Goal: Task Accomplishment & Management: Use online tool/utility

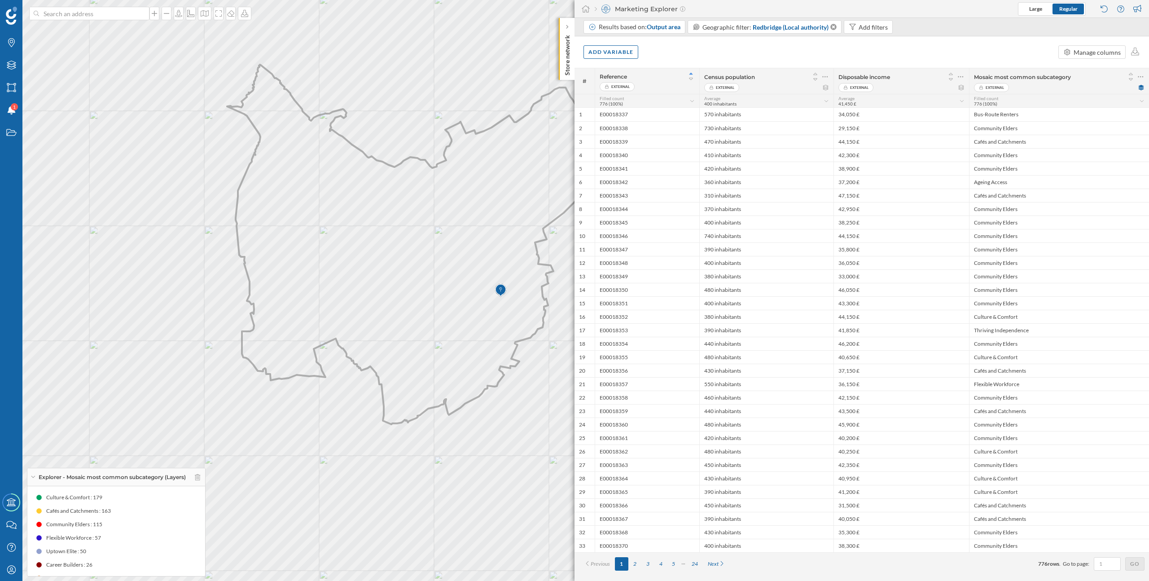
click at [384, 317] on icon at bounding box center [411, 245] width 368 height 360
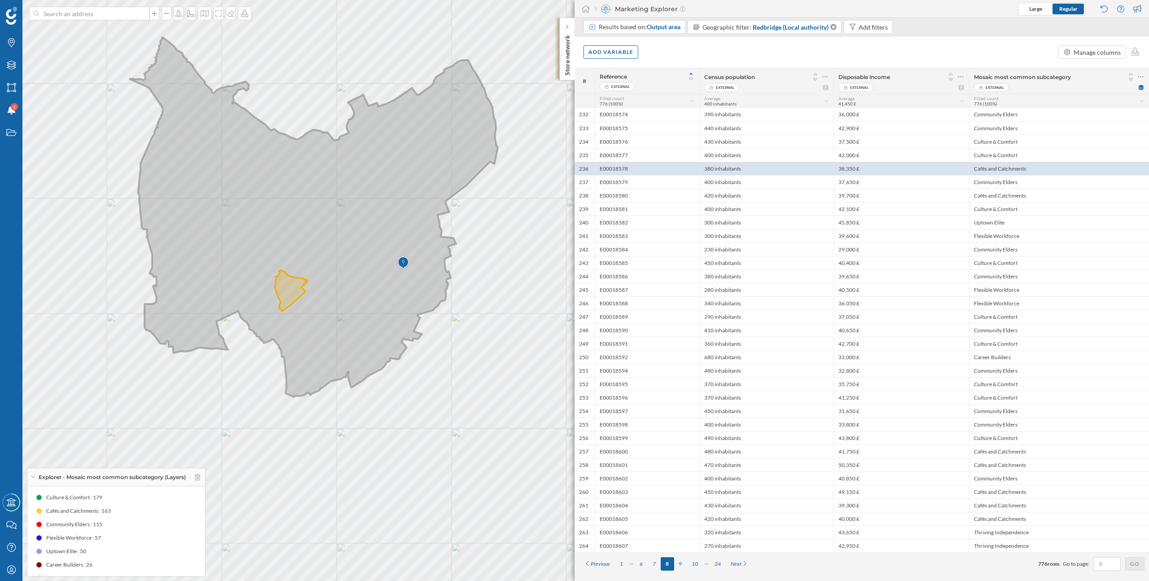
click at [356, 251] on icon at bounding box center [314, 217] width 368 height 360
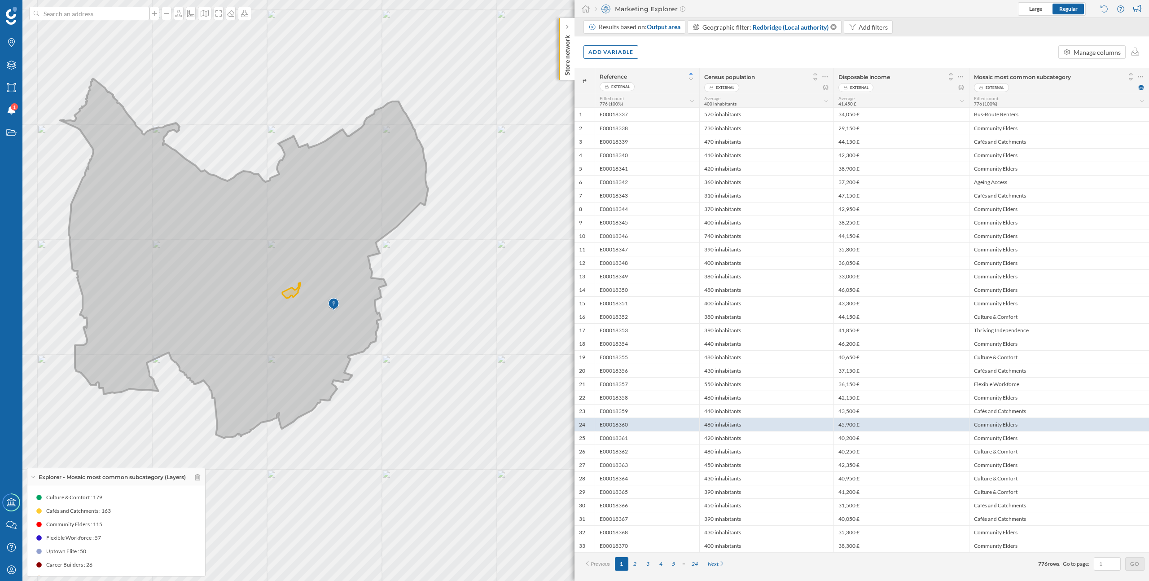
click at [299, 383] on icon at bounding box center [244, 259] width 368 height 360
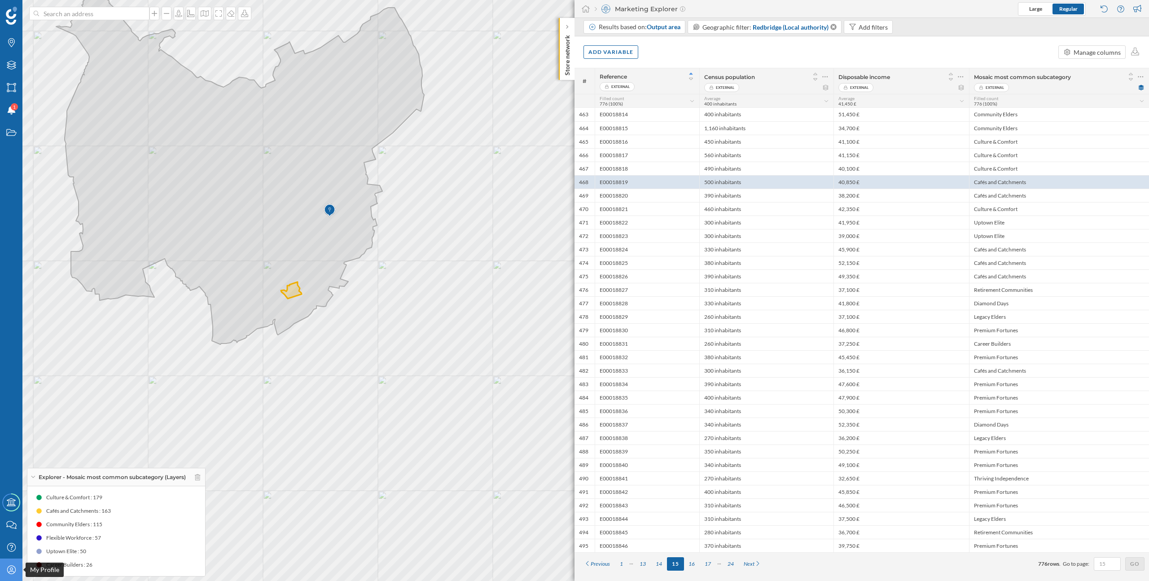
click at [11, 569] on icon "My Profile" at bounding box center [11, 569] width 11 height 9
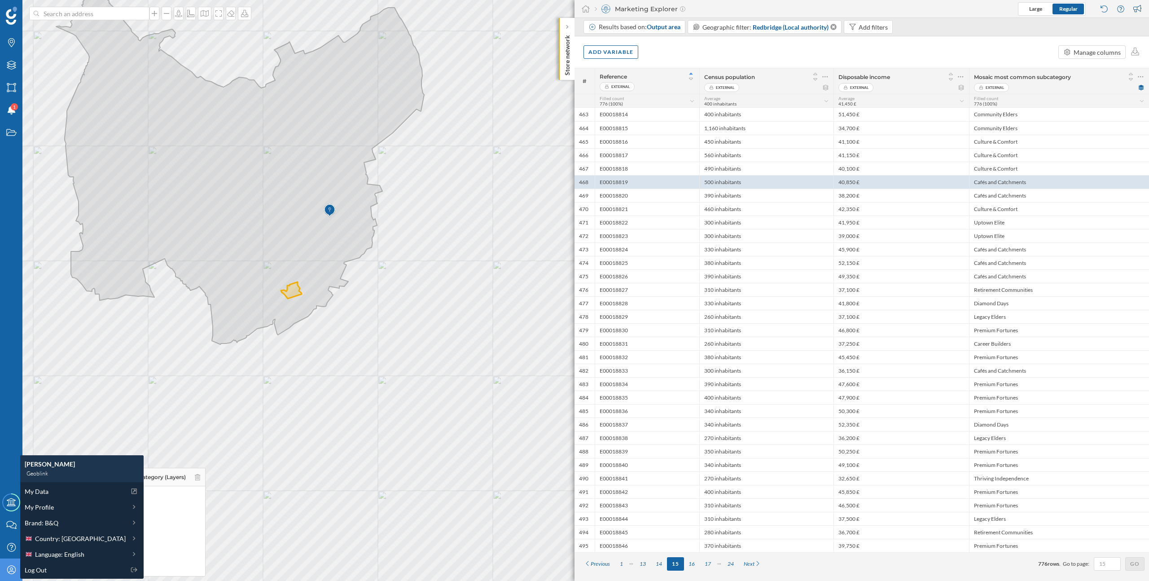
click at [11, 569] on icon "My Profile" at bounding box center [11, 569] width 11 height 9
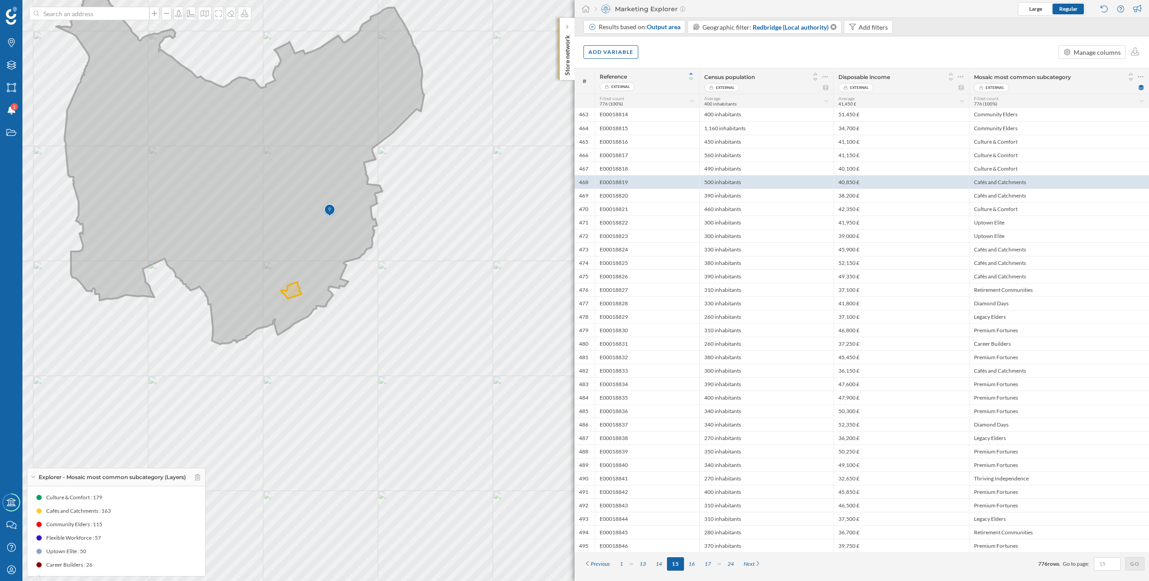
click at [274, 284] on icon at bounding box center [240, 165] width 368 height 360
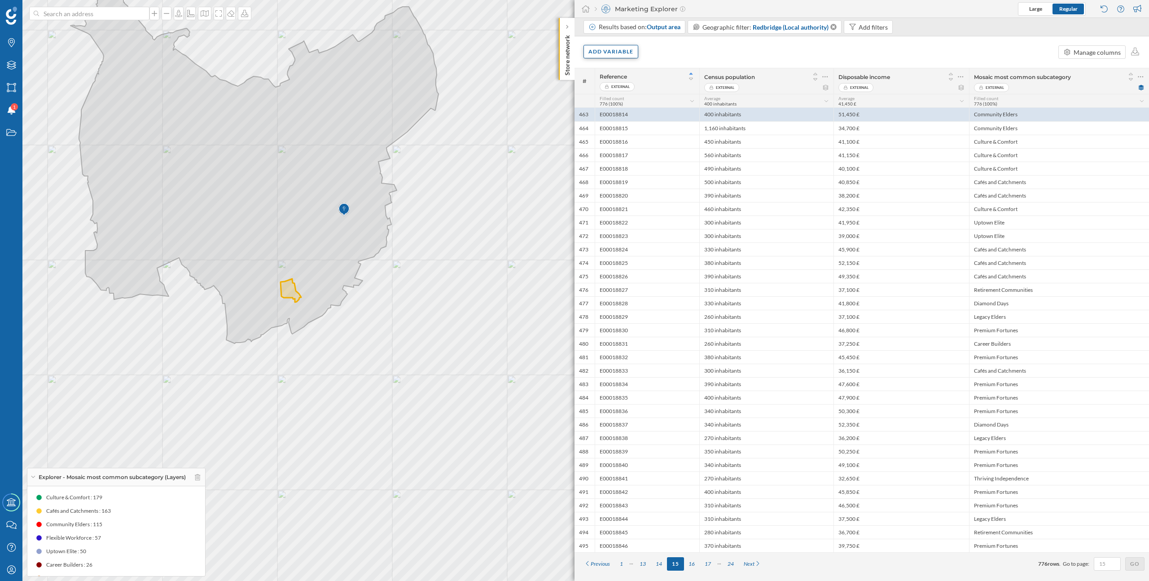
click at [602, 45] on div "Add variable" at bounding box center [611, 51] width 55 height 13
click at [628, 84] on div "External variables" at bounding box center [633, 88] width 89 height 9
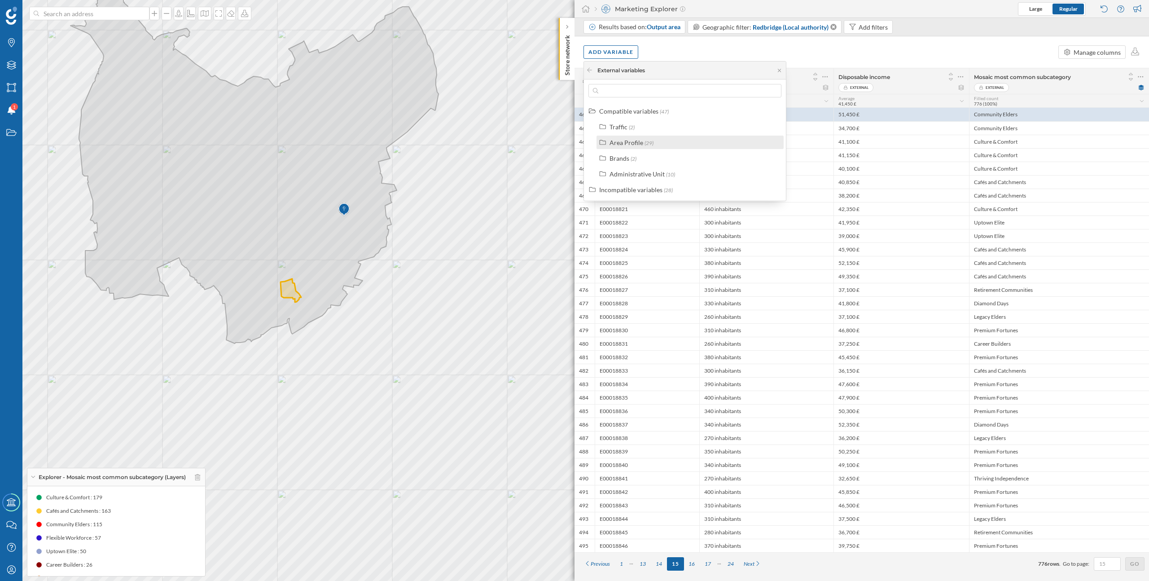
click at [645, 146] on span "(29)" at bounding box center [649, 143] width 9 height 7
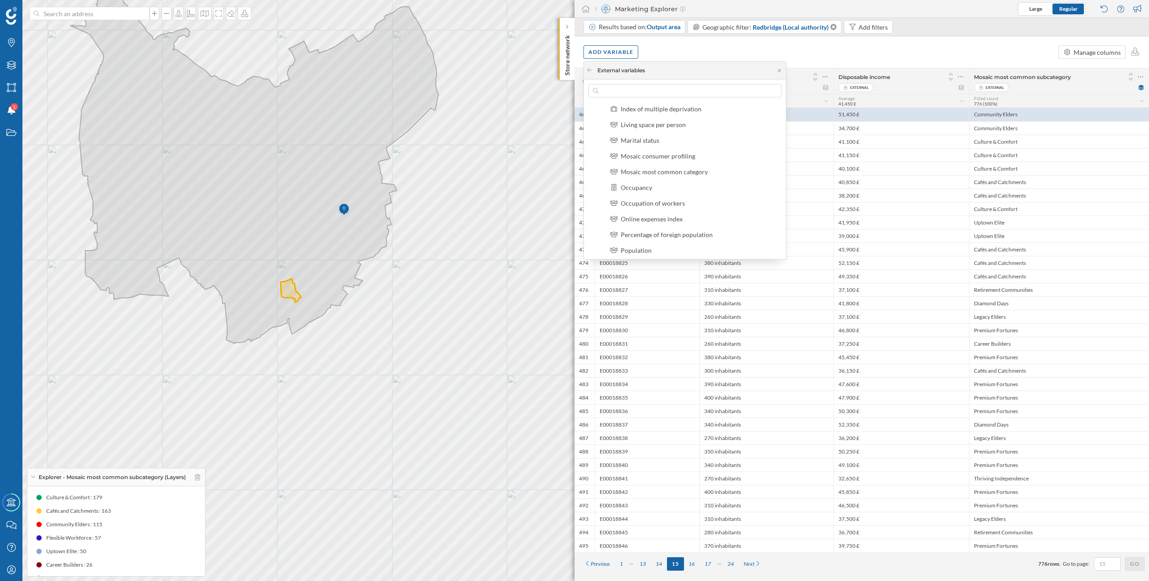
scroll to position [173, 0]
click at [675, 158] on div "Mosaic consumer profiling" at bounding box center [658, 158] width 75 height 8
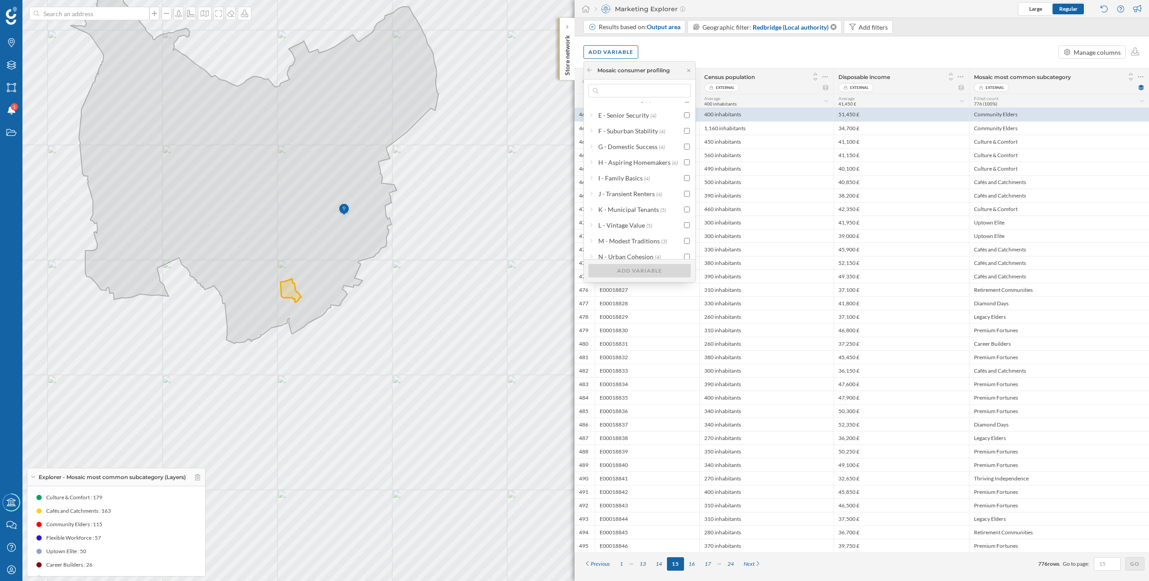
scroll to position [0, 0]
click at [593, 111] on div at bounding box center [591, 110] width 5 height 9
click at [621, 140] on div "A02 - Uptown Elite" at bounding box center [626, 143] width 53 height 8
click at [648, 269] on div "Add variable" at bounding box center [640, 270] width 102 height 13
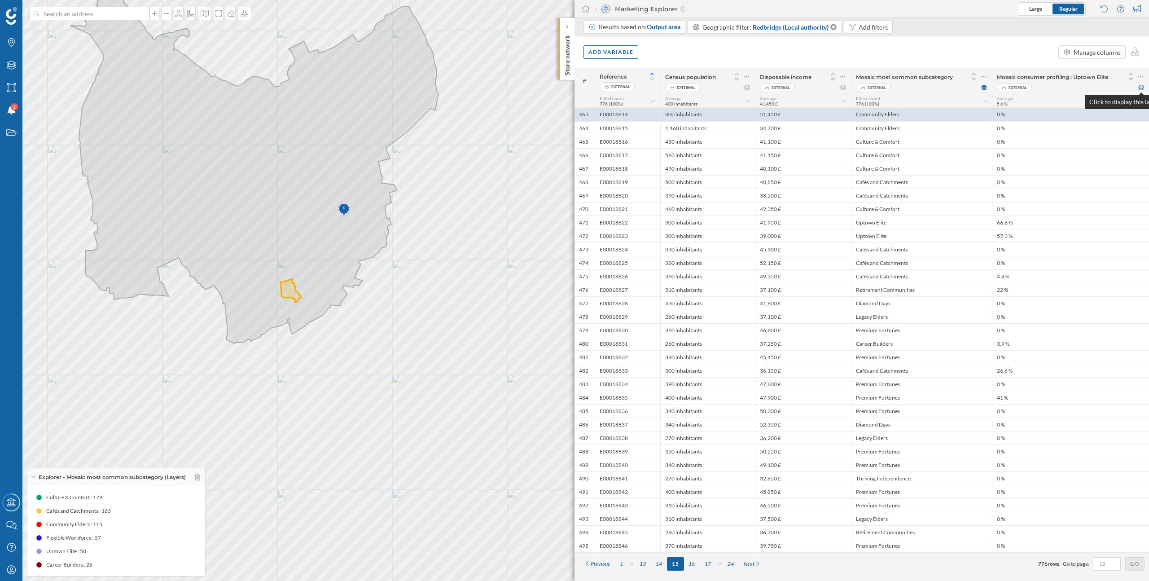
click at [1142, 89] on icon at bounding box center [1141, 87] width 7 height 5
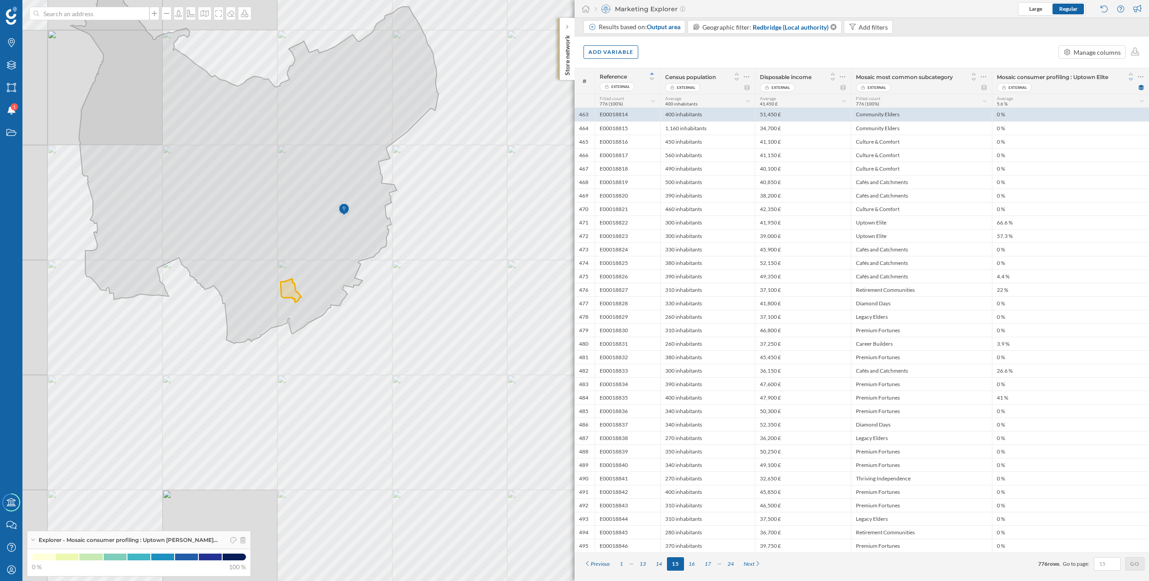
click at [1131, 79] on icon at bounding box center [1131, 79] width 8 height 6
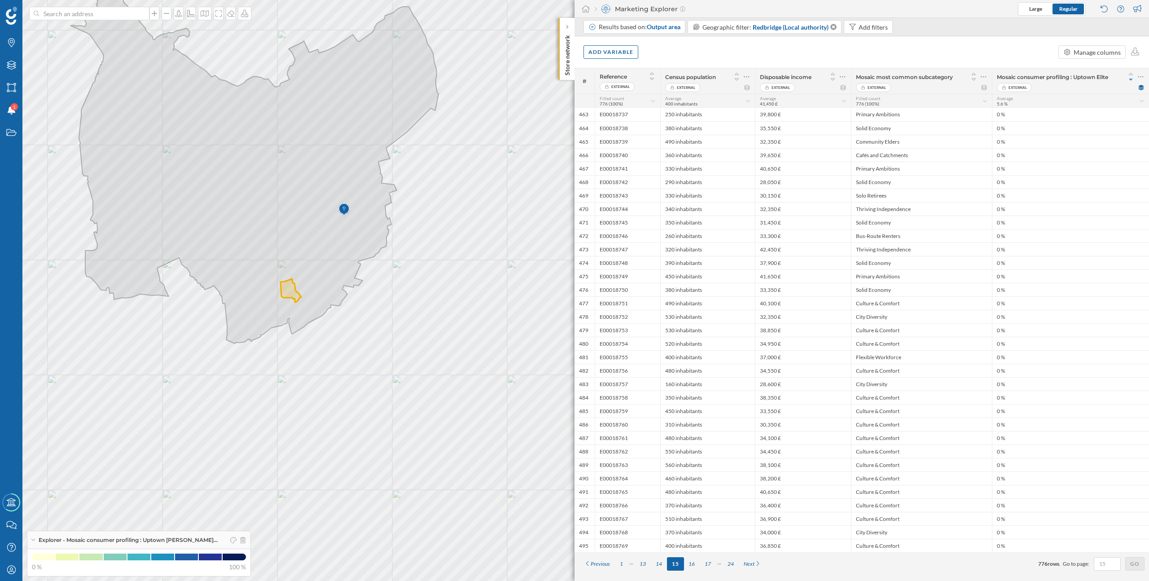
click at [1132, 77] on icon at bounding box center [1131, 79] width 8 height 6
click at [1132, 73] on icon at bounding box center [1131, 74] width 8 height 6
click at [1132, 79] on icon at bounding box center [1131, 79] width 8 height 6
click at [622, 561] on div "1" at bounding box center [621, 563] width 13 height 13
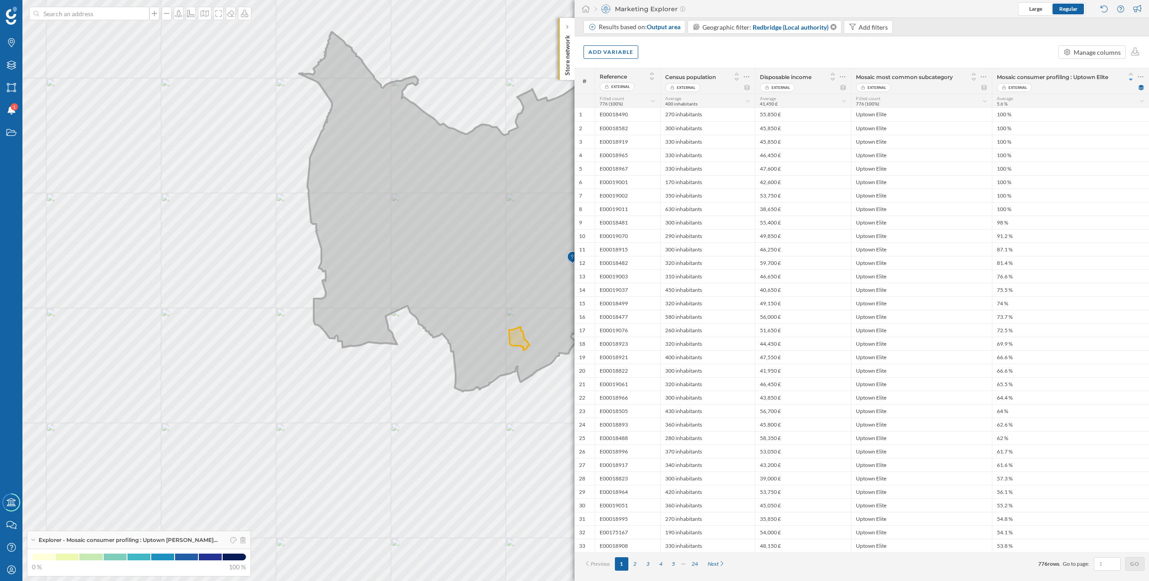
click at [442, 220] on icon at bounding box center [483, 212] width 368 height 360
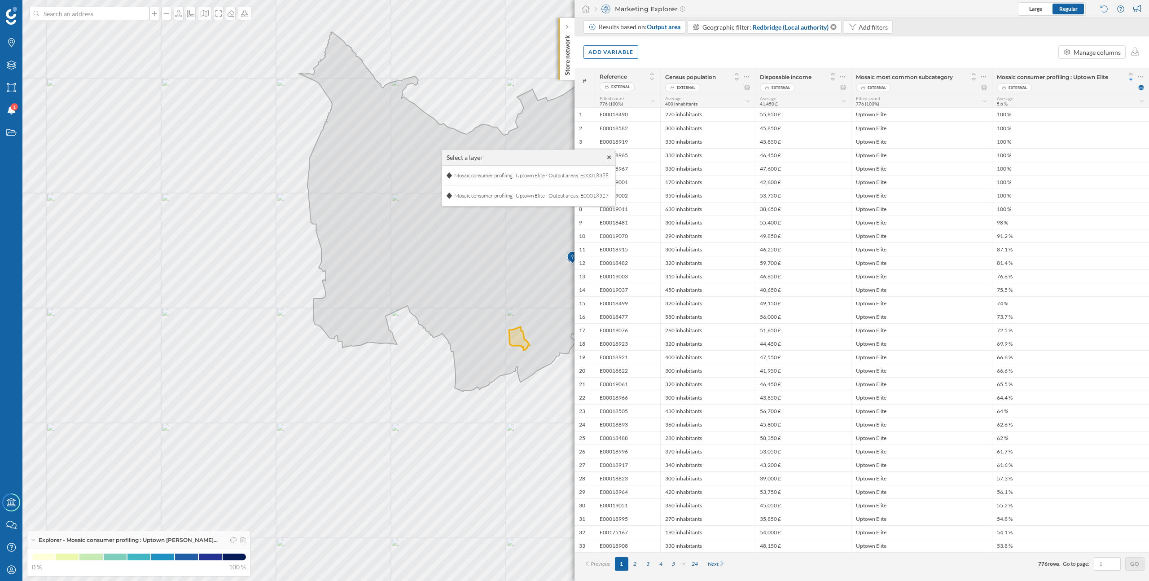
click at [673, 44] on div "Add variable Manage columns" at bounding box center [862, 51] width 575 height 31
click at [1142, 74] on icon at bounding box center [1141, 76] width 6 height 9
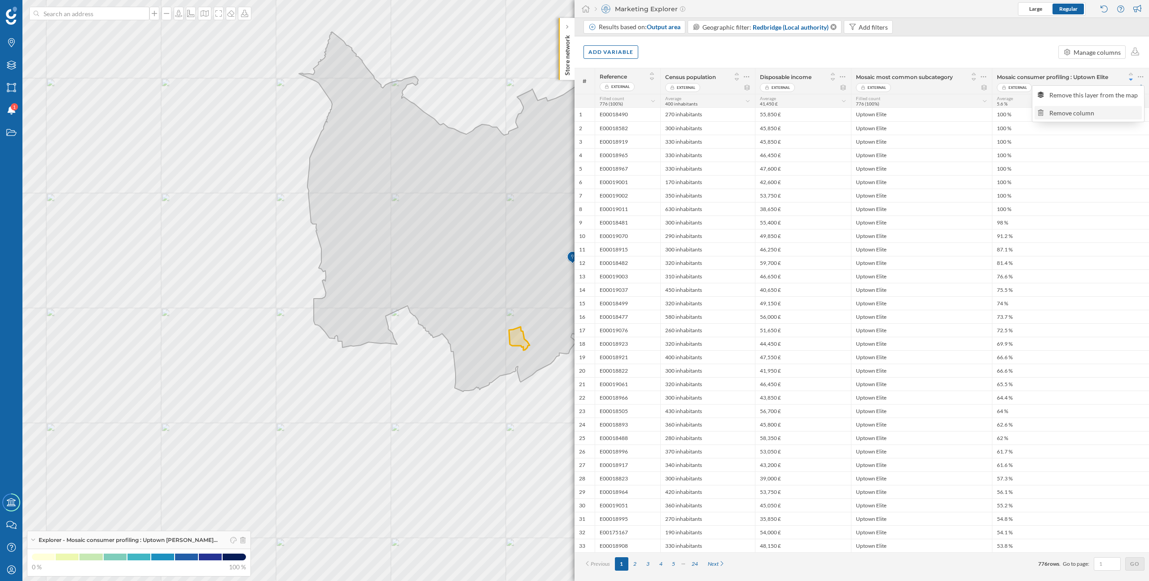
click at [1087, 112] on div "Remove column" at bounding box center [1094, 112] width 89 height 9
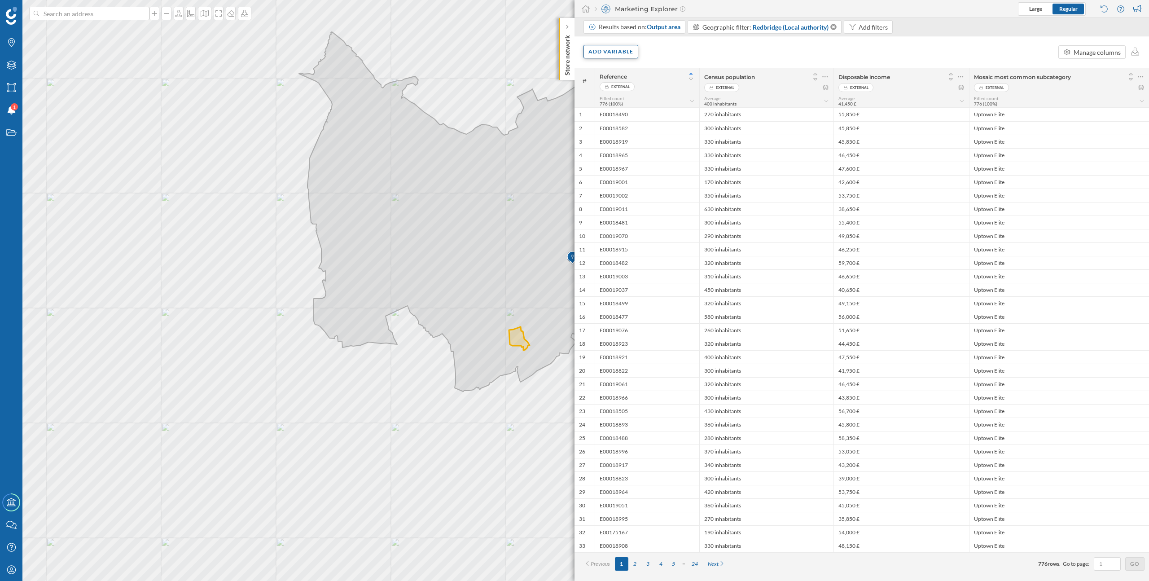
click at [614, 51] on div "Add variable" at bounding box center [611, 51] width 55 height 13
click at [615, 92] on div "External variables" at bounding box center [633, 88] width 89 height 9
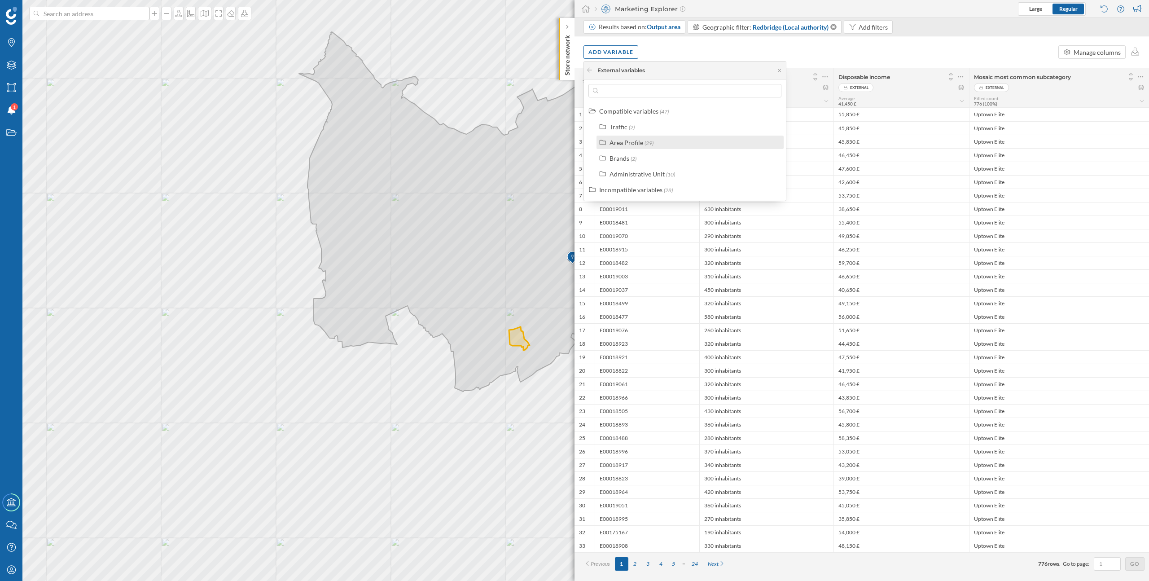
click at [628, 145] on div "Area Profile" at bounding box center [627, 143] width 34 height 8
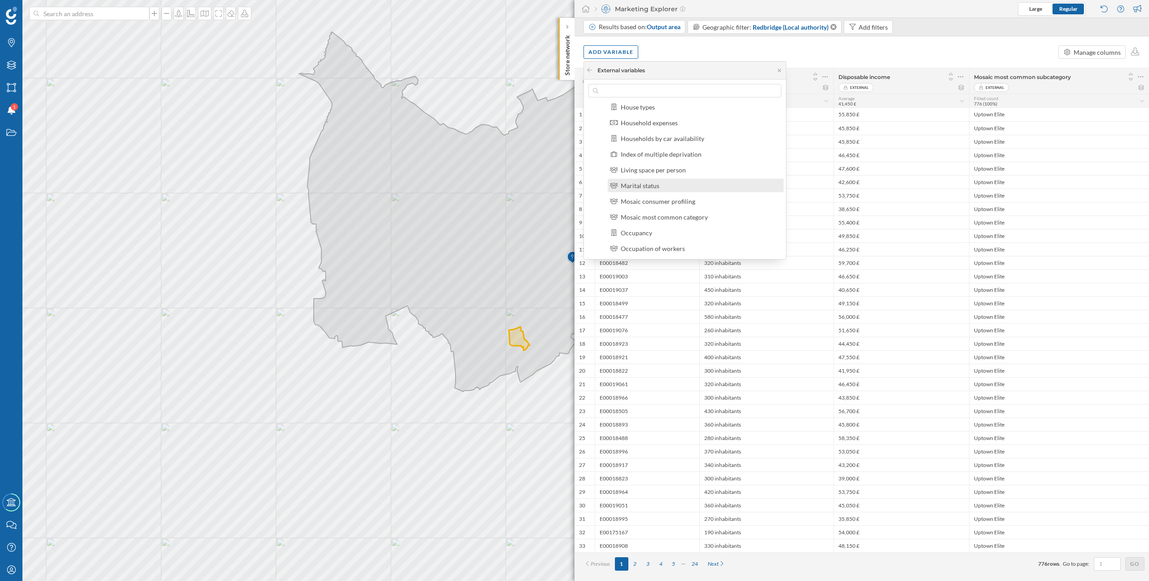
scroll to position [134, 0]
click at [658, 214] on div "Mosaic most common category" at bounding box center [664, 213] width 87 height 8
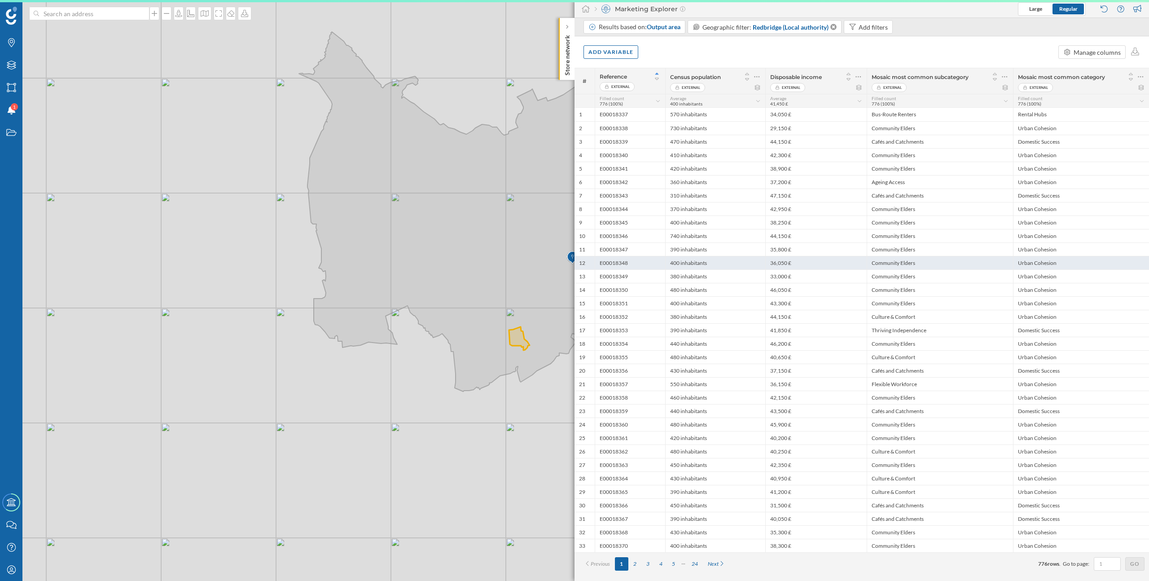
scroll to position [0, 0]
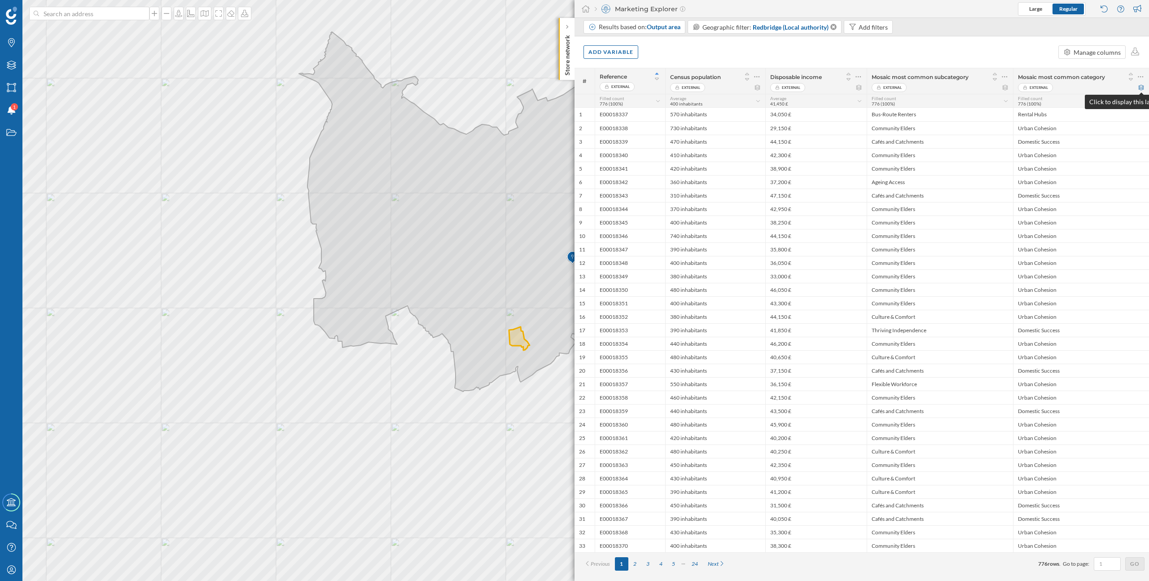
click at [1141, 86] on icon at bounding box center [1141, 87] width 7 height 5
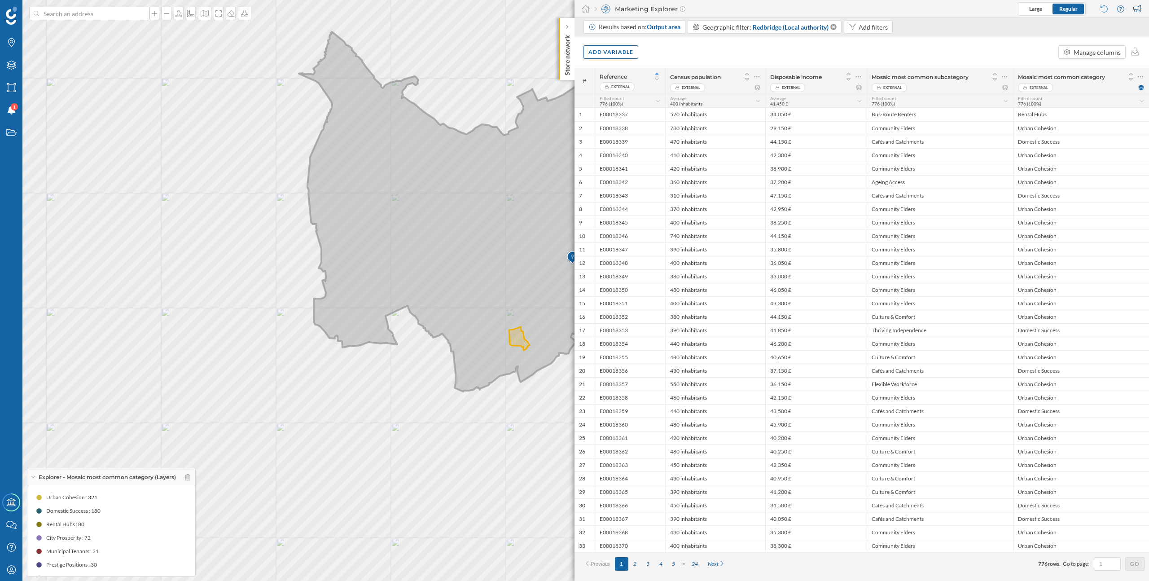
click at [519, 220] on icon at bounding box center [483, 212] width 368 height 360
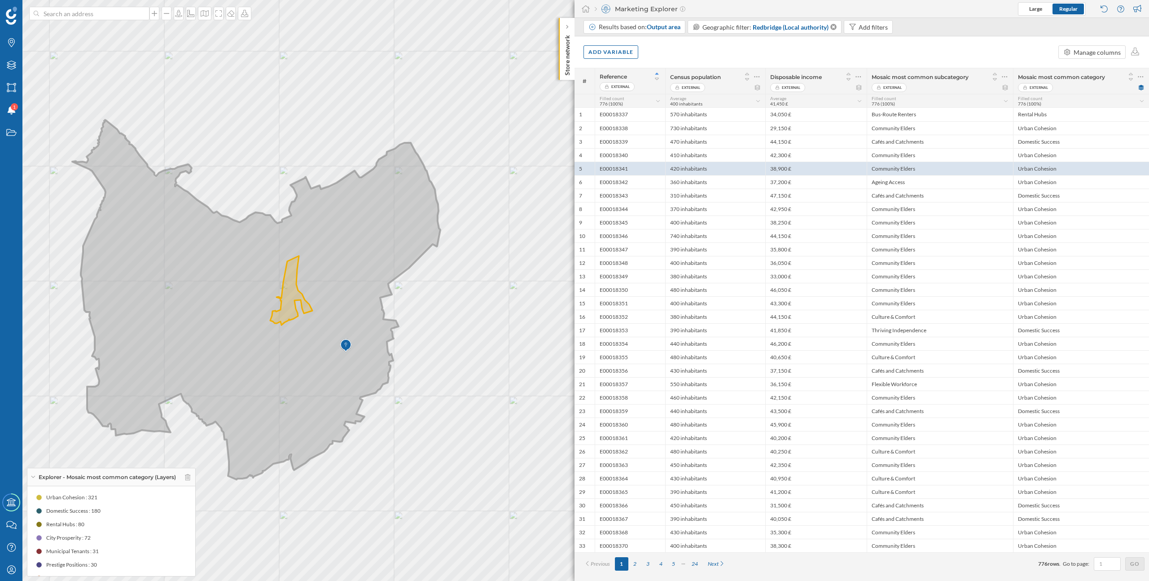
click at [303, 336] on icon at bounding box center [256, 300] width 368 height 360
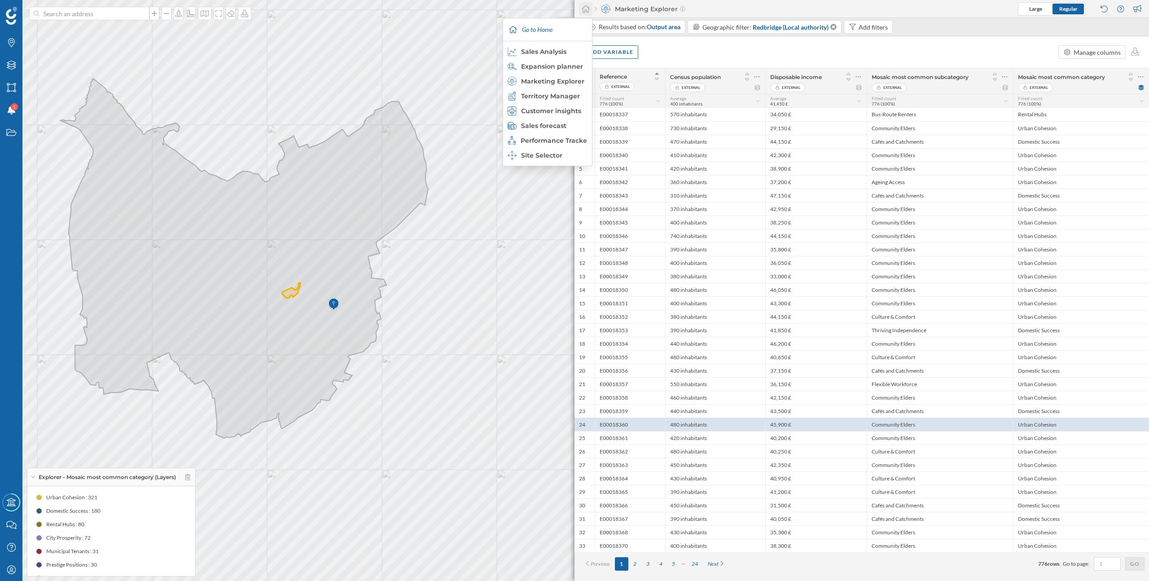
click at [587, 10] on icon at bounding box center [585, 9] width 9 height 8
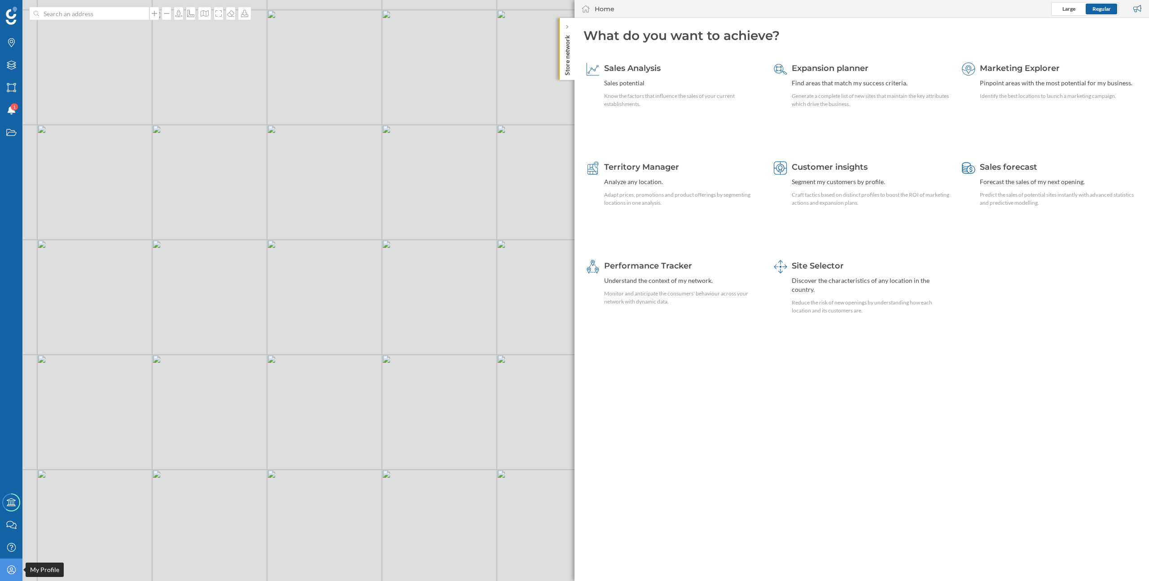
click at [13, 563] on div "My Profile" at bounding box center [11, 570] width 22 height 22
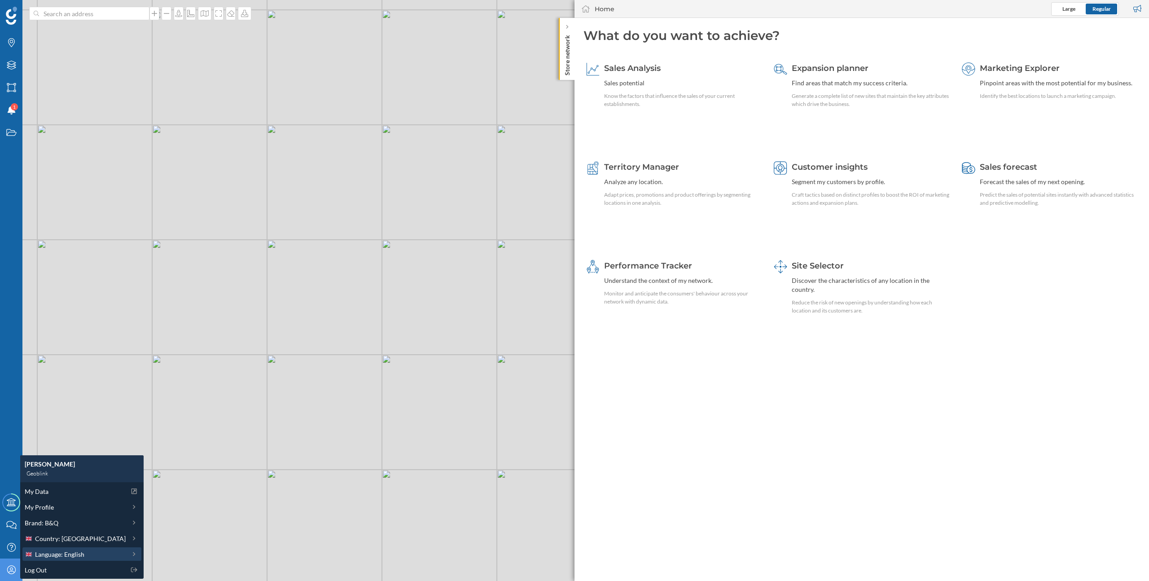
click at [65, 553] on span "Language: English" at bounding box center [59, 554] width 49 height 9
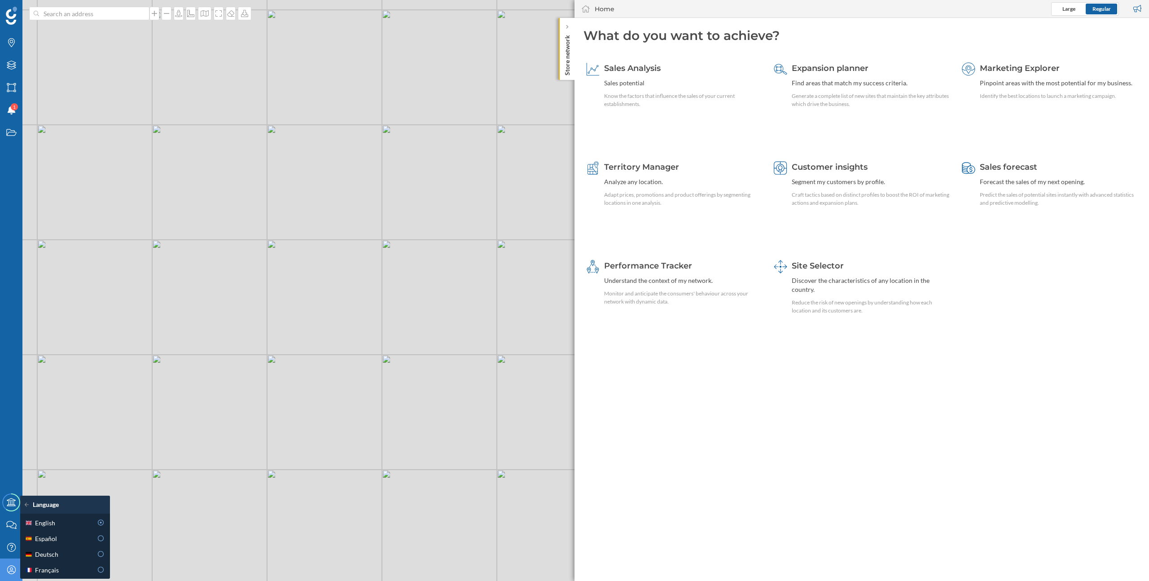
click at [13, 575] on div "My Profile" at bounding box center [11, 570] width 22 height 22
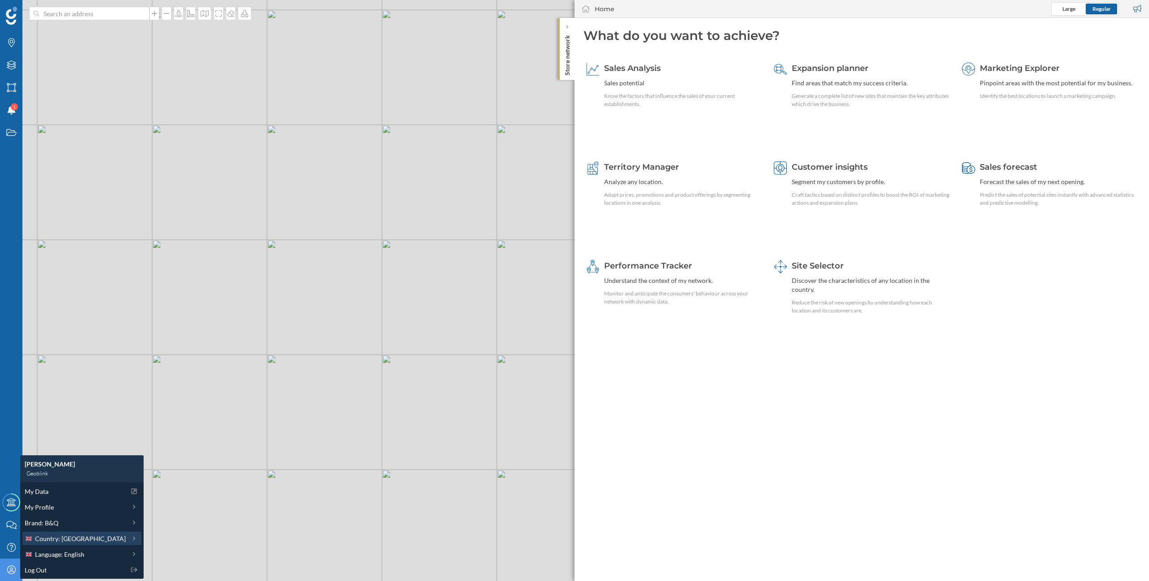
click at [81, 538] on span "Country: [GEOGRAPHIC_DATA]" at bounding box center [80, 538] width 91 height 9
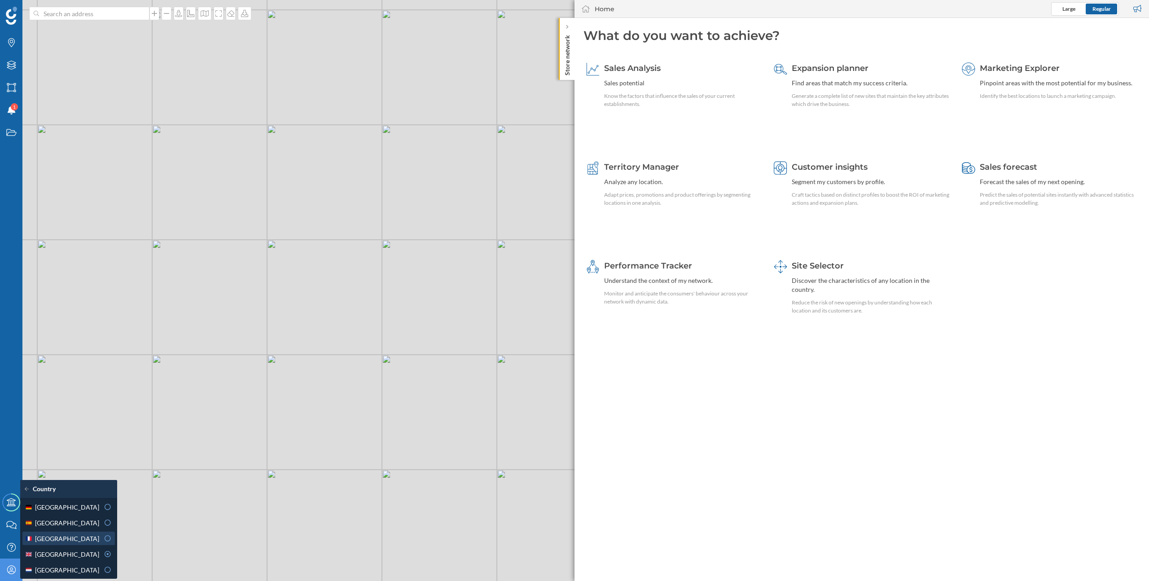
click at [80, 535] on div "[GEOGRAPHIC_DATA]" at bounding box center [62, 538] width 75 height 9
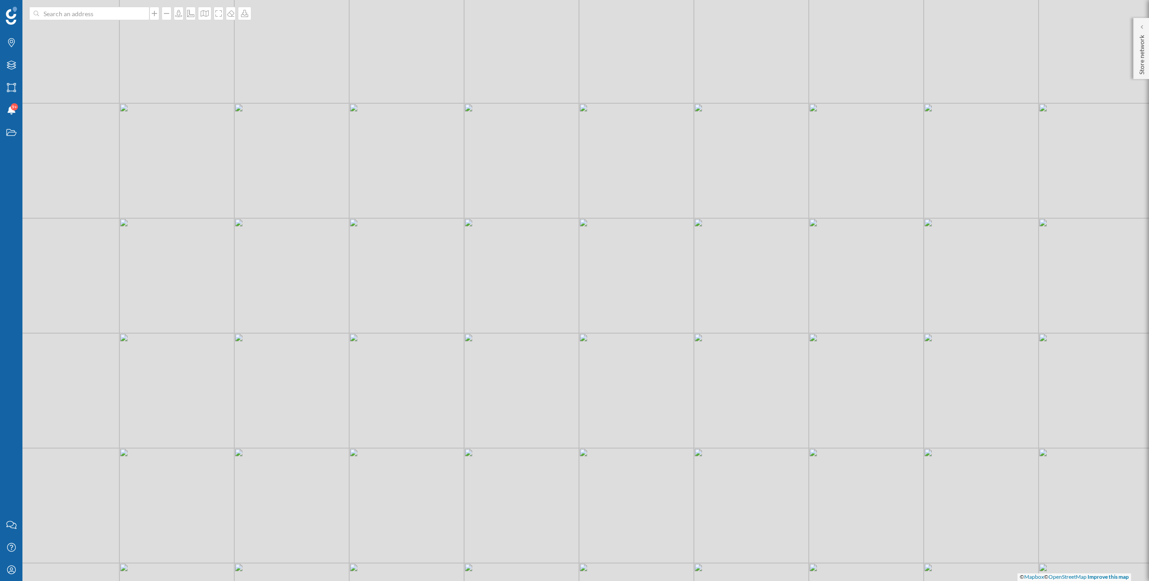
drag, startPoint x: 765, startPoint y: 369, endPoint x: 645, endPoint y: 260, distance: 162.1
click at [645, 260] on div "© Mapbox © OpenStreetMap Improve this map" at bounding box center [574, 290] width 1149 height 581
drag, startPoint x: 704, startPoint y: 342, endPoint x: 584, endPoint y: 259, distance: 146.0
click at [584, 259] on div "© Mapbox © OpenStreetMap Improve this map" at bounding box center [574, 290] width 1149 height 581
drag, startPoint x: 650, startPoint y: 330, endPoint x: 574, endPoint y: 247, distance: 112.5
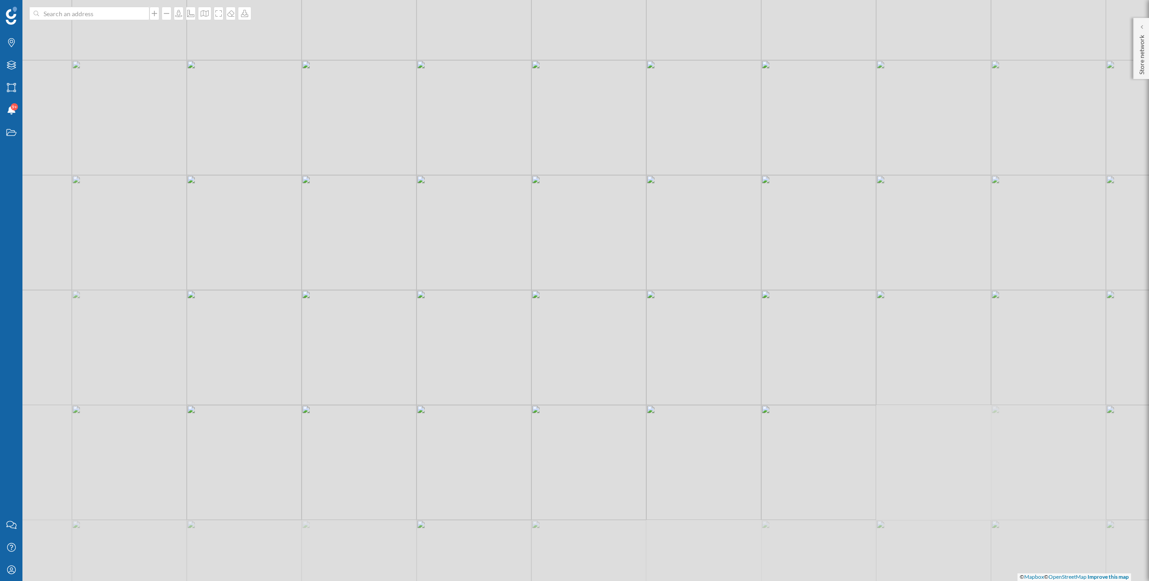
click at [574, 247] on div "© Mapbox © OpenStreetMap Improve this map" at bounding box center [574, 290] width 1149 height 581
drag, startPoint x: 649, startPoint y: 328, endPoint x: 582, endPoint y: 274, distance: 86.2
click at [582, 274] on div "© Mapbox © OpenStreetMap Improve this map" at bounding box center [574, 290] width 1149 height 581
drag, startPoint x: 639, startPoint y: 349, endPoint x: 594, endPoint y: 296, distance: 69.7
click at [594, 296] on div "© Mapbox © OpenStreetMap Improve this map" at bounding box center [574, 290] width 1149 height 581
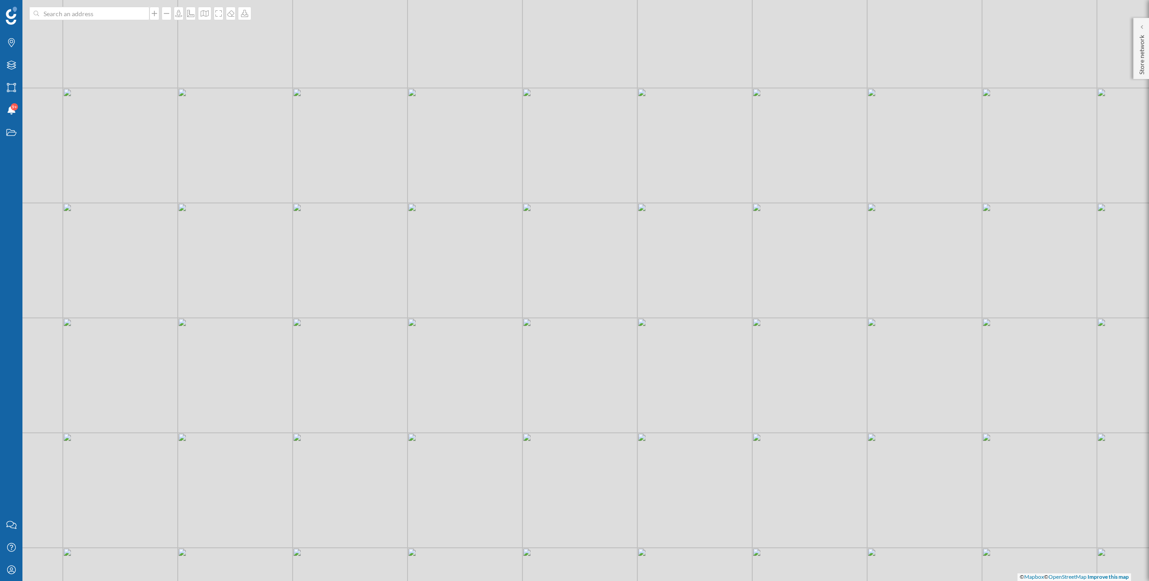
drag, startPoint x: 623, startPoint y: 353, endPoint x: 602, endPoint y: 341, distance: 24.6
click at [602, 341] on div "© Mapbox © OpenStreetMap Improve this map" at bounding box center [574, 290] width 1149 height 581
drag, startPoint x: 602, startPoint y: 358, endPoint x: 599, endPoint y: 370, distance: 11.5
click at [599, 370] on div "© Mapbox © OpenStreetMap Improve this map" at bounding box center [574, 290] width 1149 height 581
drag, startPoint x: 621, startPoint y: 400, endPoint x: 557, endPoint y: 290, distance: 127.1
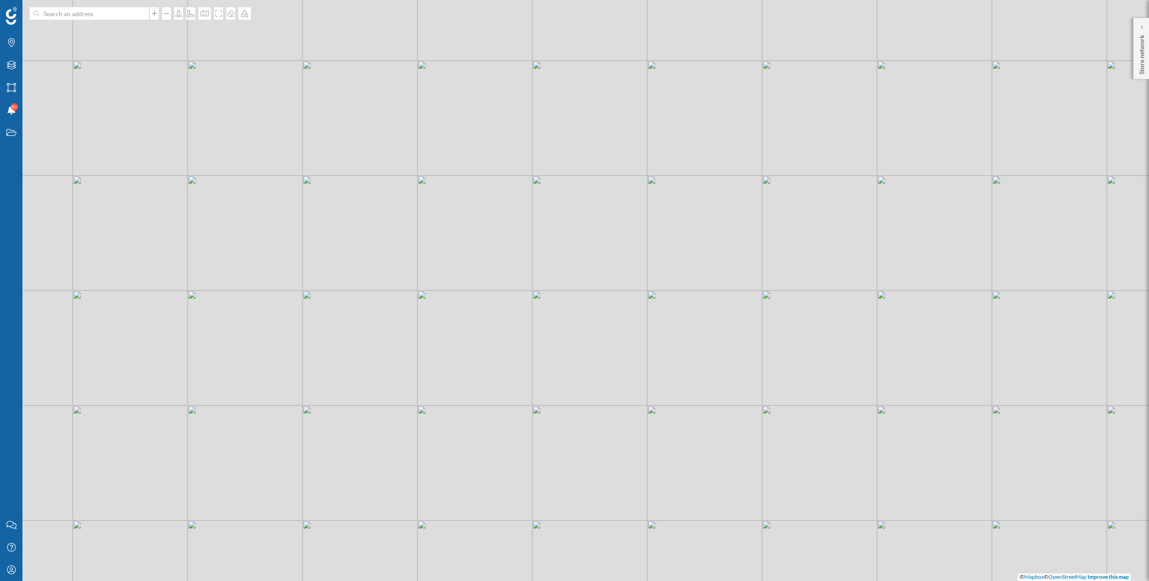
click at [558, 296] on div "© Mapbox © OpenStreetMap Improve this map" at bounding box center [574, 290] width 1149 height 581
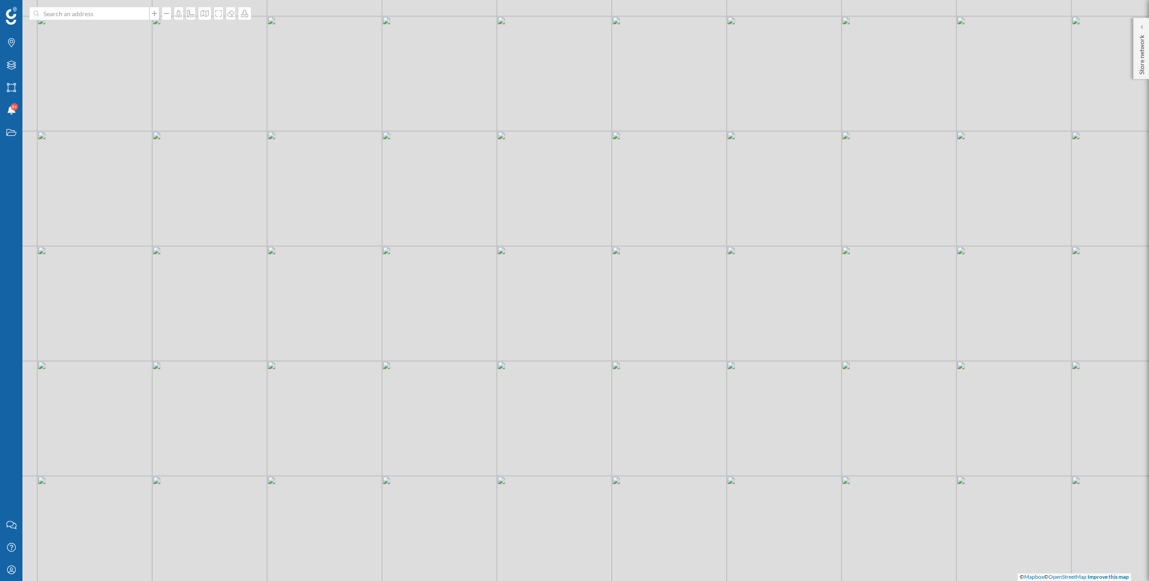
drag, startPoint x: 597, startPoint y: 427, endPoint x: 536, endPoint y: 312, distance: 130.9
click at [536, 318] on div "© Mapbox © OpenStreetMap Improve this map" at bounding box center [574, 290] width 1149 height 581
drag, startPoint x: 590, startPoint y: 453, endPoint x: 532, endPoint y: 276, distance: 186.0
click at [532, 277] on div "© Mapbox © OpenStreetMap Improve this map" at bounding box center [574, 290] width 1149 height 581
drag, startPoint x: 554, startPoint y: 369, endPoint x: 589, endPoint y: 169, distance: 203.3
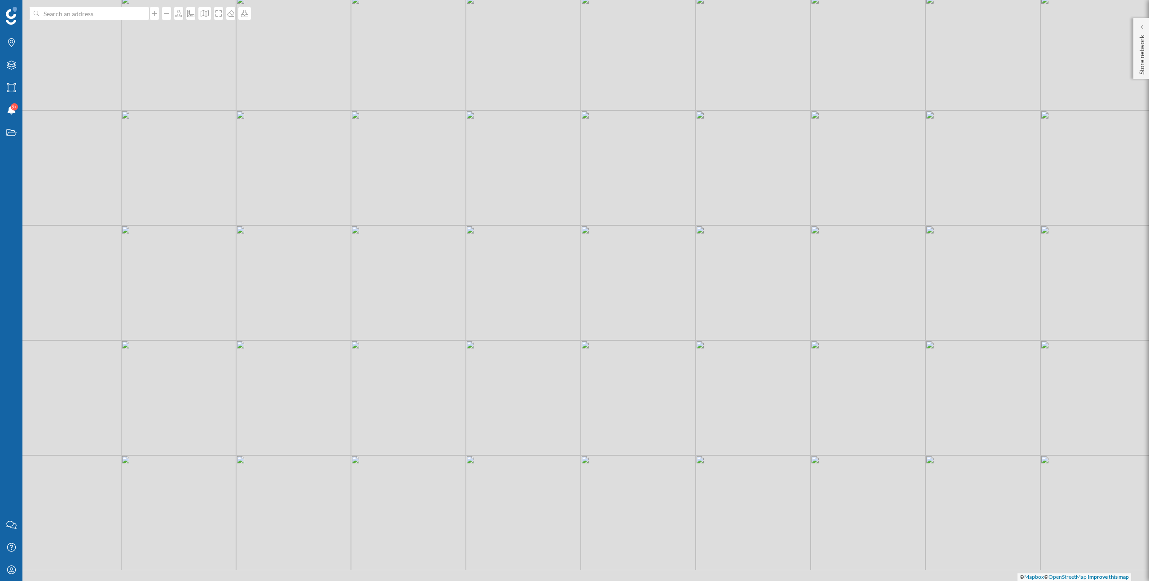
click at [589, 170] on div "© Mapbox © OpenStreetMap Improve this map" at bounding box center [574, 290] width 1149 height 581
drag, startPoint x: 571, startPoint y: 292, endPoint x: 472, endPoint y: 244, distance: 110.0
click at [472, 244] on div "© Mapbox © OpenStreetMap Improve this map" at bounding box center [574, 290] width 1149 height 581
drag, startPoint x: 459, startPoint y: 118, endPoint x: 472, endPoint y: 290, distance: 172.4
click at [472, 290] on div "© Mapbox © OpenStreetMap Improve this map" at bounding box center [574, 290] width 1149 height 581
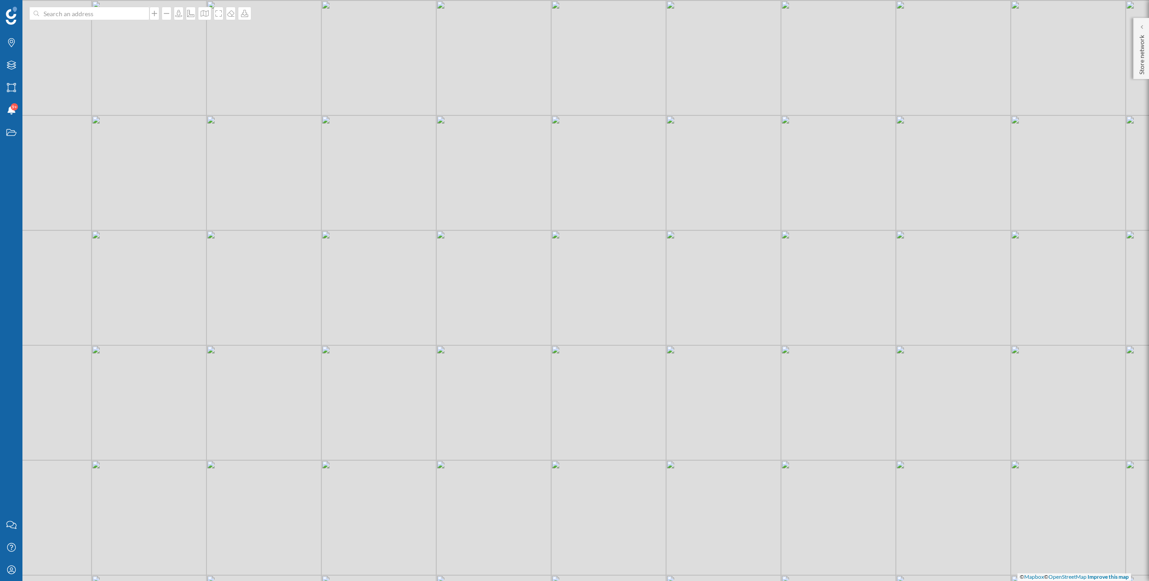
drag, startPoint x: 410, startPoint y: 194, endPoint x: 405, endPoint y: 160, distance: 35.0
click at [405, 160] on div "© Mapbox © OpenStreetMap Improve this map" at bounding box center [574, 290] width 1149 height 581
click at [1136, 29] on div "Store network" at bounding box center [1142, 48] width 16 height 61
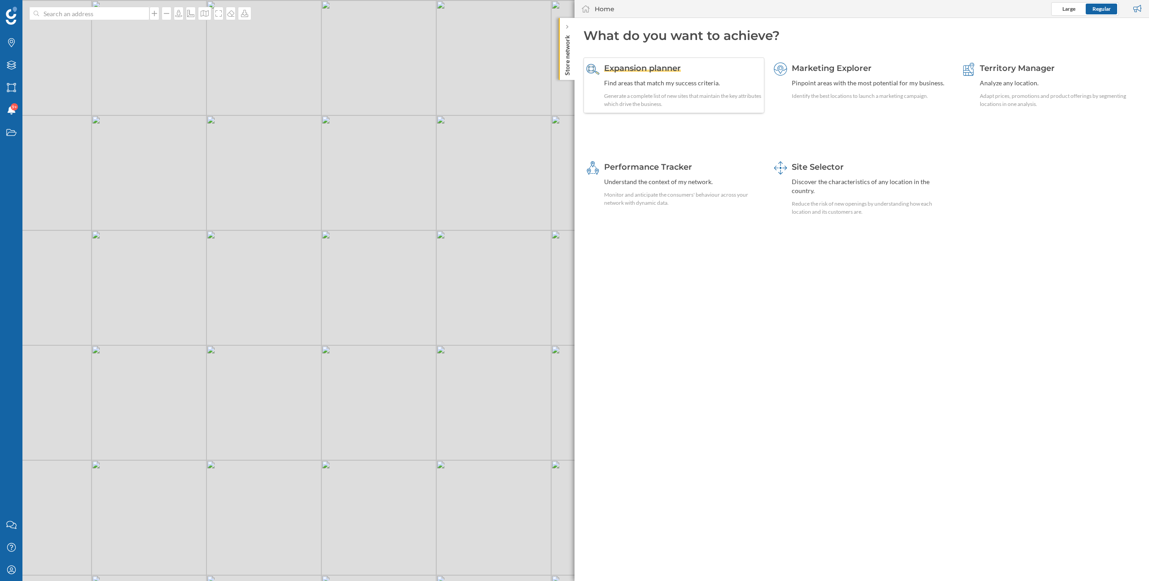
click at [656, 75] on div "Expansion planner Find areas that match my success criteria. Generate a complet…" at bounding box center [683, 85] width 158 height 46
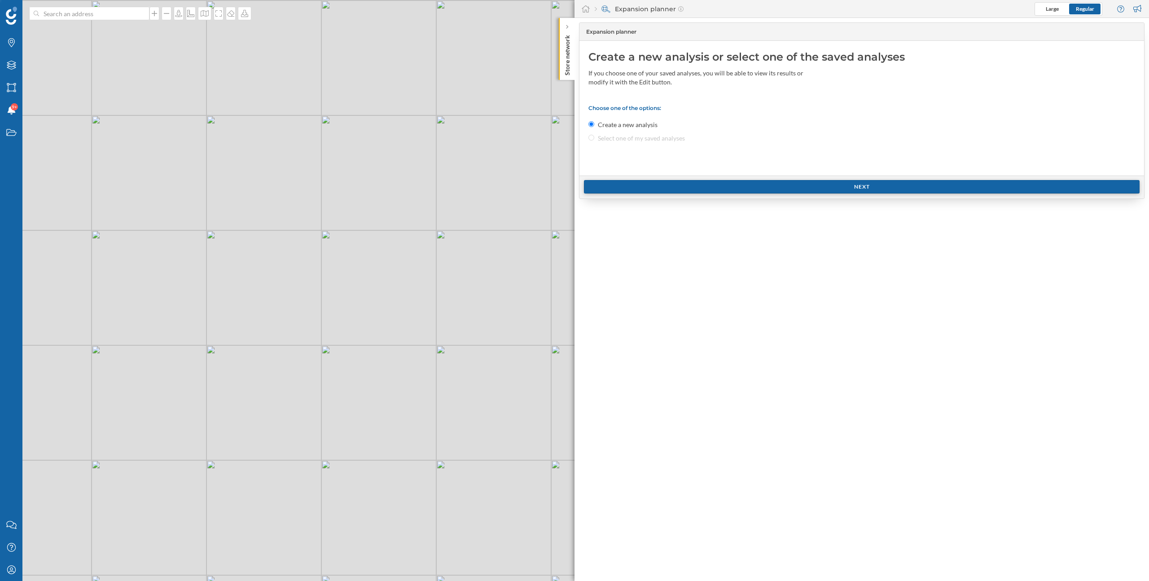
click at [694, 187] on div "Next" at bounding box center [862, 186] width 556 height 13
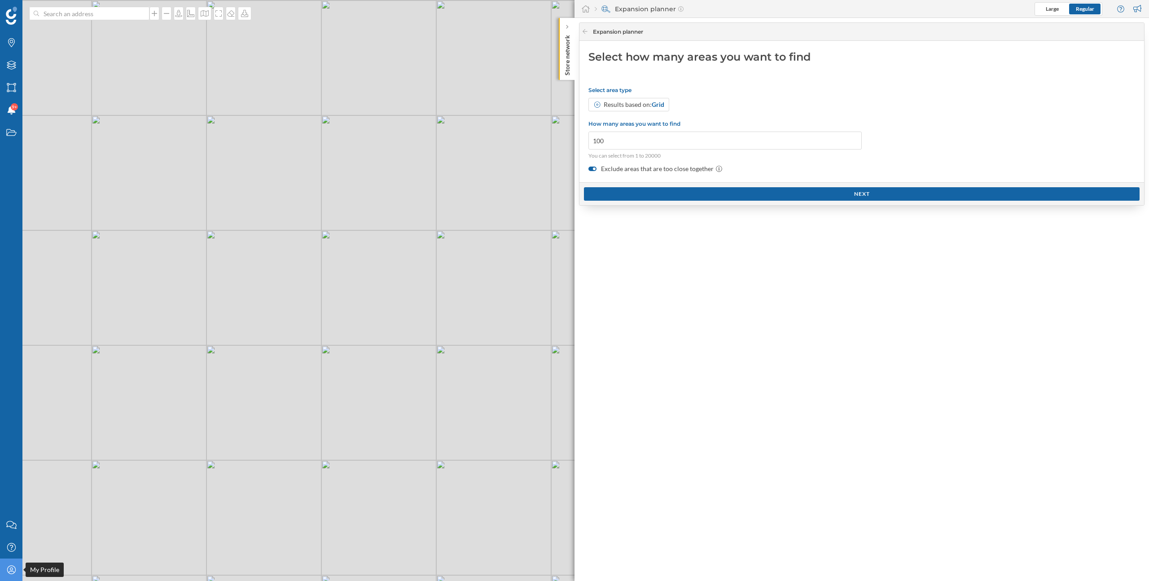
click at [8, 570] on icon "My Profile" at bounding box center [11, 569] width 11 height 9
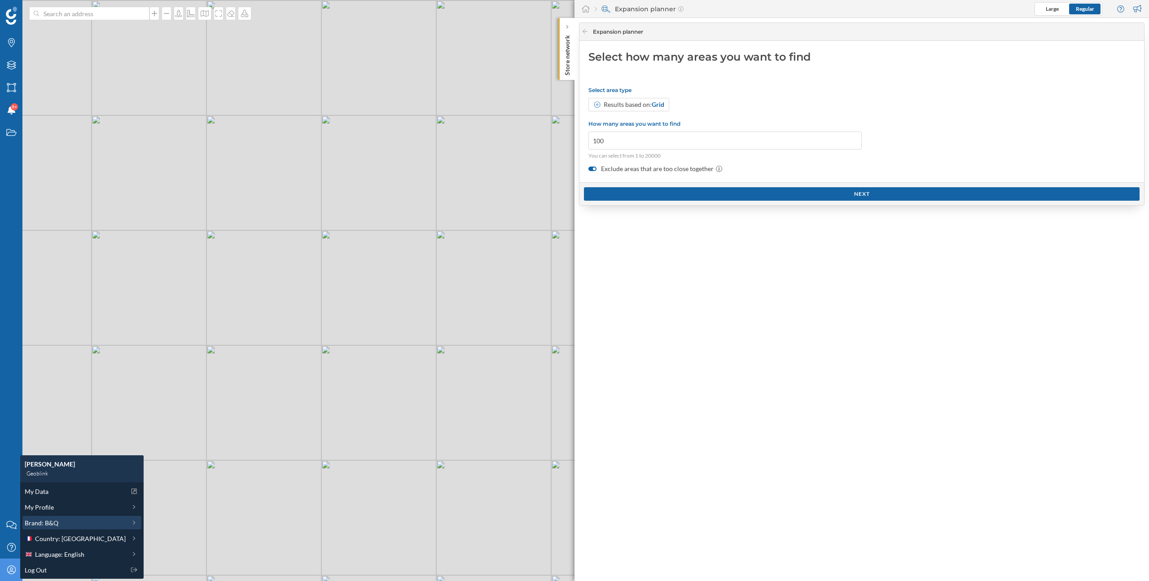
click at [63, 527] on div "Brand: B&Q" at bounding box center [75, 522] width 101 height 9
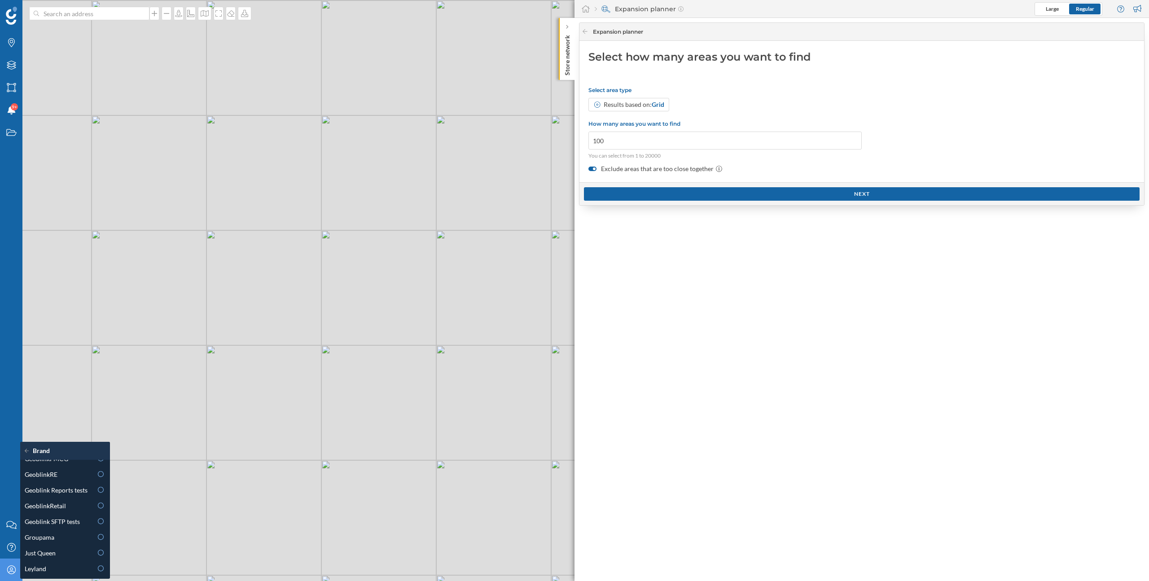
scroll to position [276, 0]
click at [66, 508] on div "GeoblinkRetail" at bounding box center [59, 506] width 68 height 9
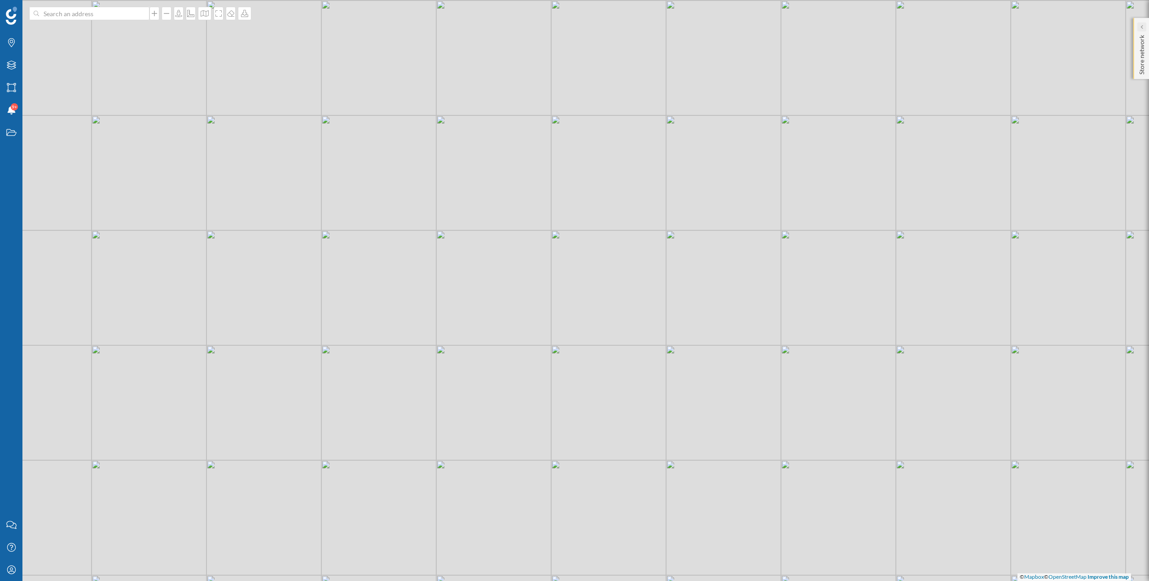
click at [1140, 26] on icon at bounding box center [1141, 27] width 3 height 4
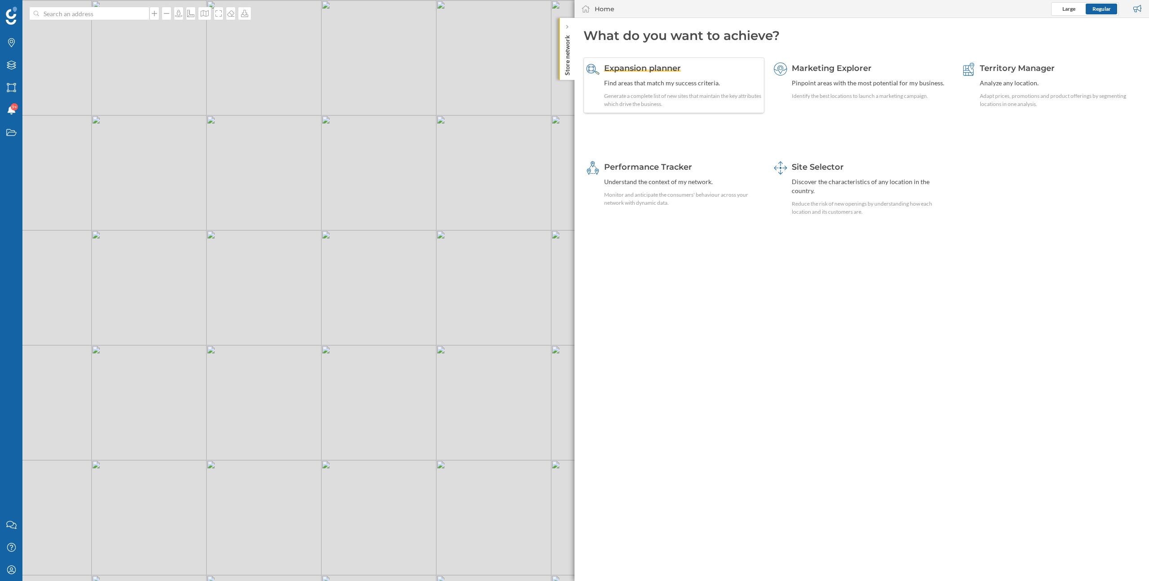
click at [661, 90] on div "Expansion planner Find areas that match my success criteria. Generate a complet…" at bounding box center [683, 85] width 158 height 46
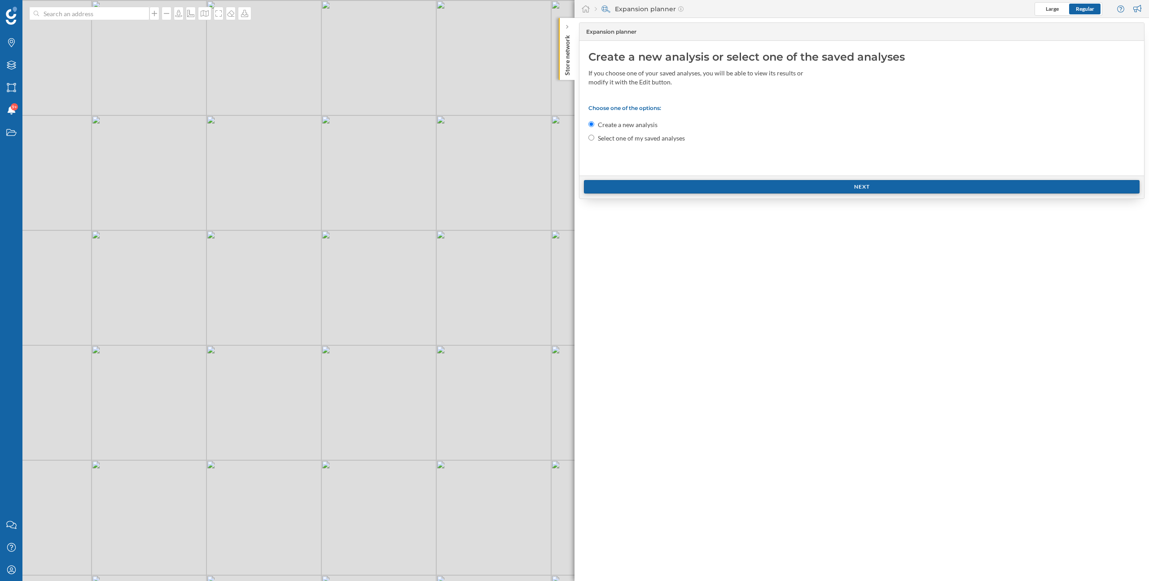
click at [712, 186] on div "Next" at bounding box center [862, 186] width 556 height 13
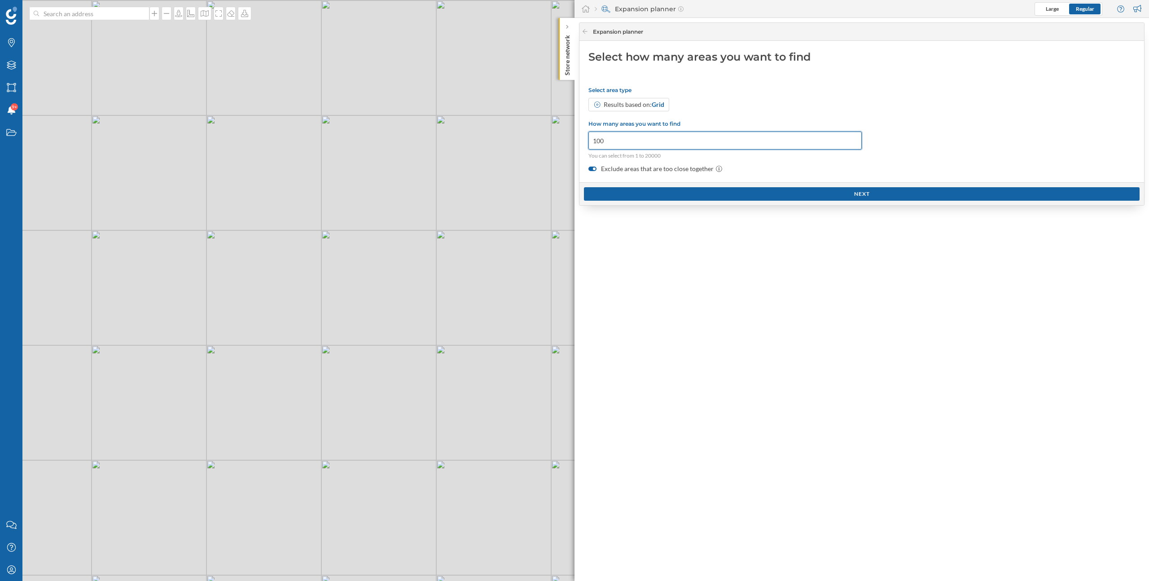
drag, startPoint x: 623, startPoint y: 142, endPoint x: 555, endPoint y: 142, distance: 67.8
click at [555, 142] on div "Brands Layers Areas Notifications 9+ States Contact us Help Center My Profile S…" at bounding box center [574, 290] width 1149 height 581
type input "20000"
click at [659, 201] on div "Next" at bounding box center [862, 193] width 565 height 23
click at [647, 103] on div "Results based on: Grid" at bounding box center [634, 104] width 61 height 9
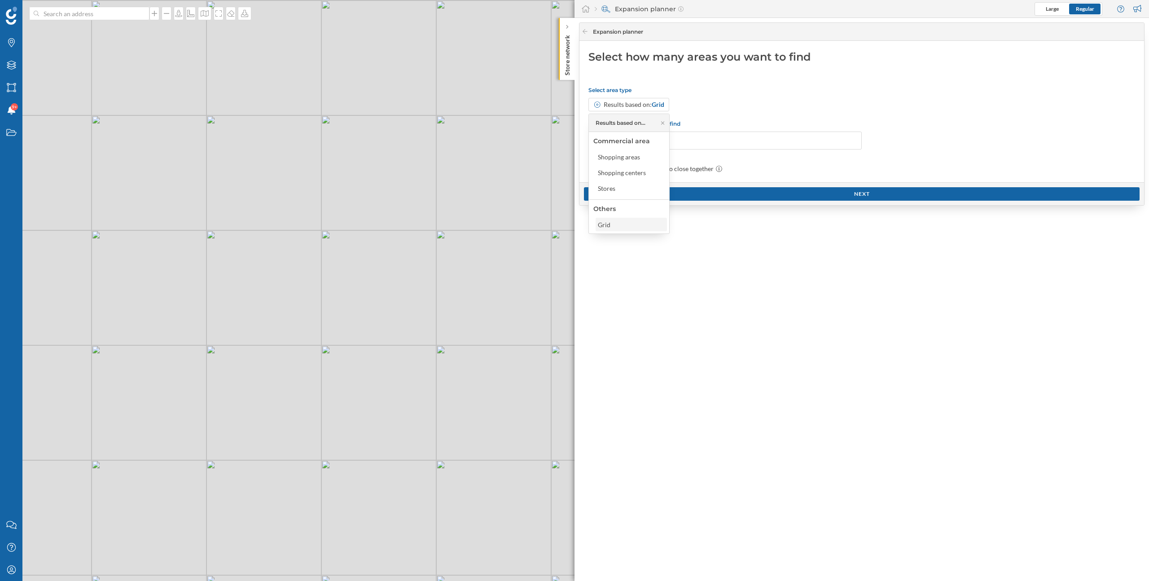
click at [634, 227] on div "Grid" at bounding box center [631, 224] width 66 height 9
click at [693, 194] on div "Next" at bounding box center [862, 193] width 556 height 13
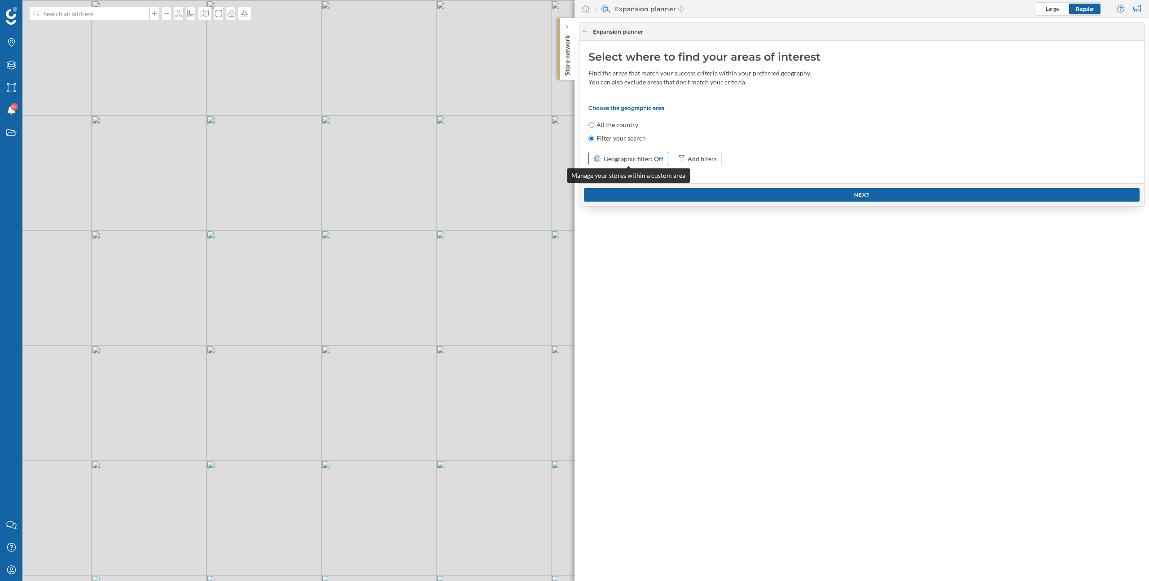
click at [649, 161] on span "Geographic filter:" at bounding box center [628, 159] width 49 height 8
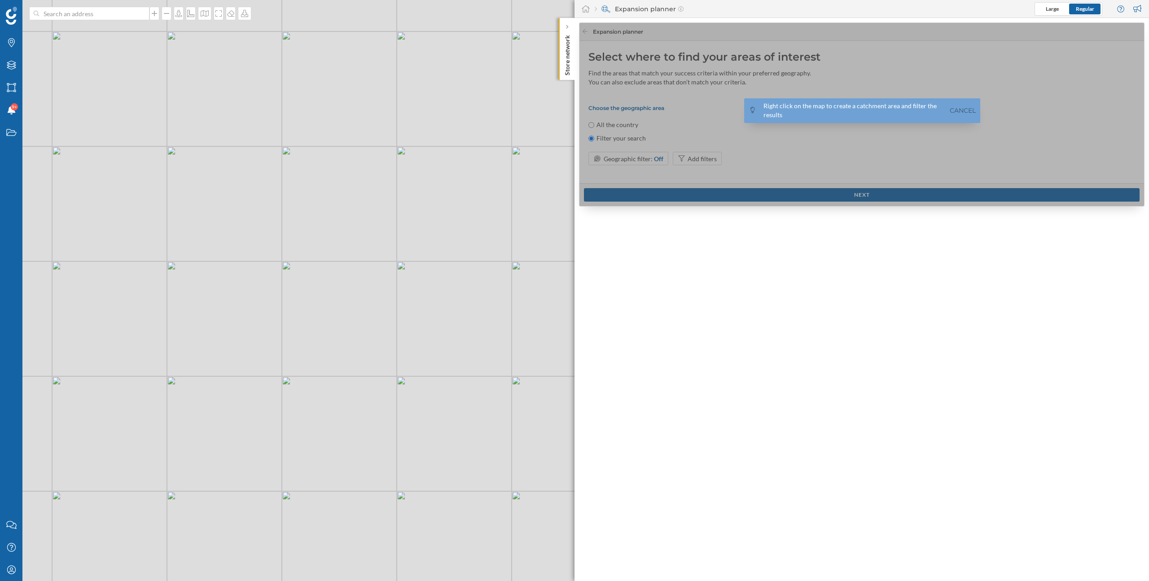
drag, startPoint x: 351, startPoint y: 309, endPoint x: 427, endPoint y: 340, distance: 81.5
click at [427, 340] on div "© Mapbox © OpenStreetMap Improve this map" at bounding box center [574, 290] width 1149 height 581
drag, startPoint x: 427, startPoint y: 340, endPoint x: 426, endPoint y: 454, distance: 113.6
click at [426, 454] on div "© Mapbox © OpenStreetMap Improve this map" at bounding box center [574, 290] width 1149 height 581
click at [712, 267] on div "Expansion planner Select where to find your areas of interest Find the areas th…" at bounding box center [862, 299] width 575 height 563
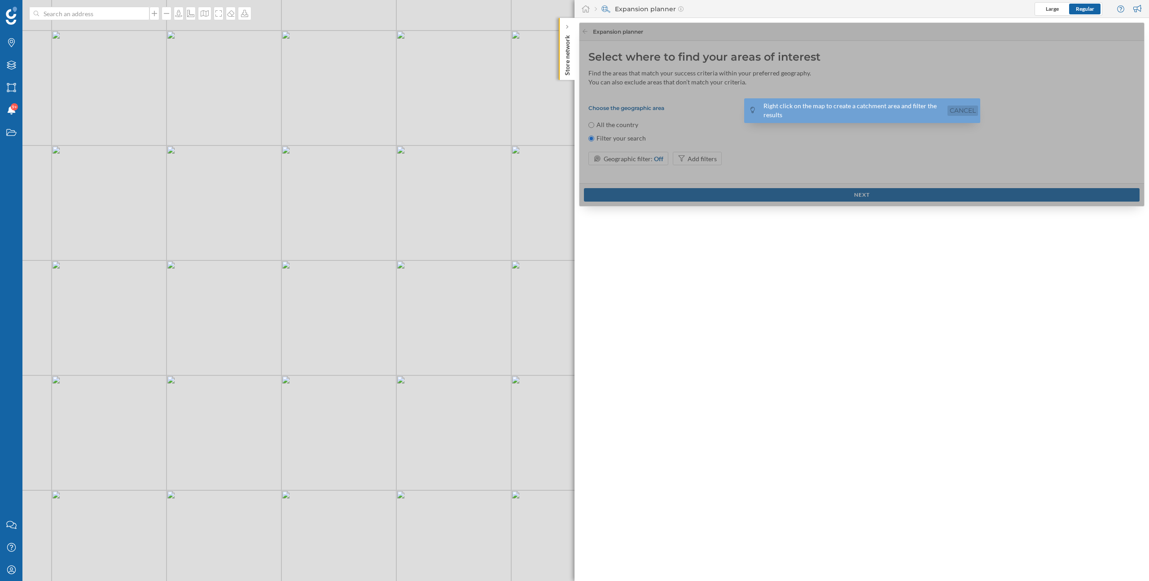
click at [974, 106] on link "Cancel" at bounding box center [963, 111] width 31 height 10
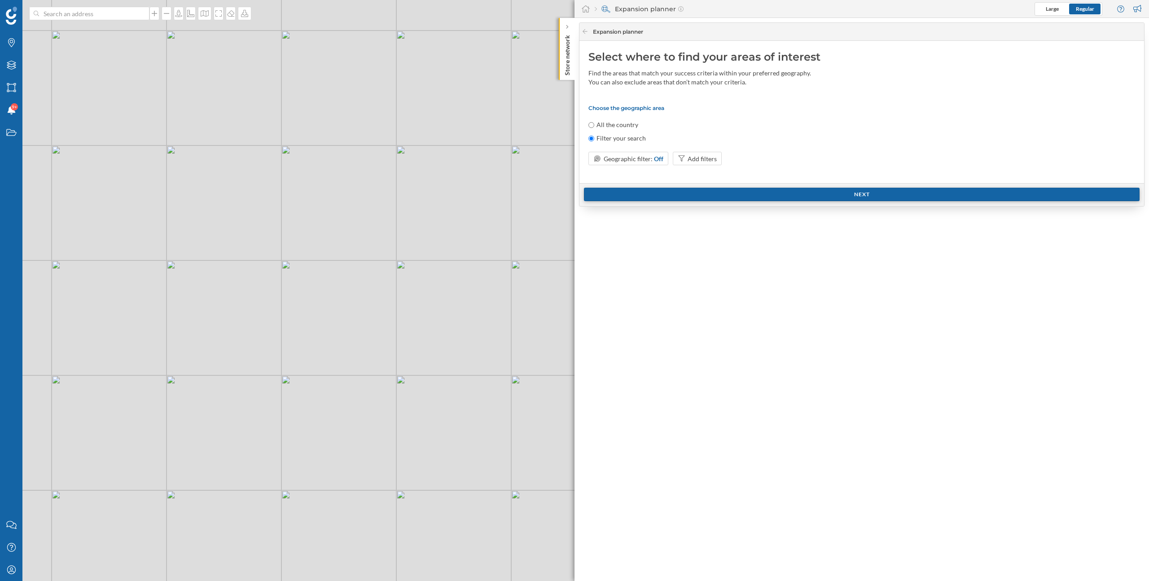
click at [748, 192] on div "Next" at bounding box center [862, 194] width 556 height 13
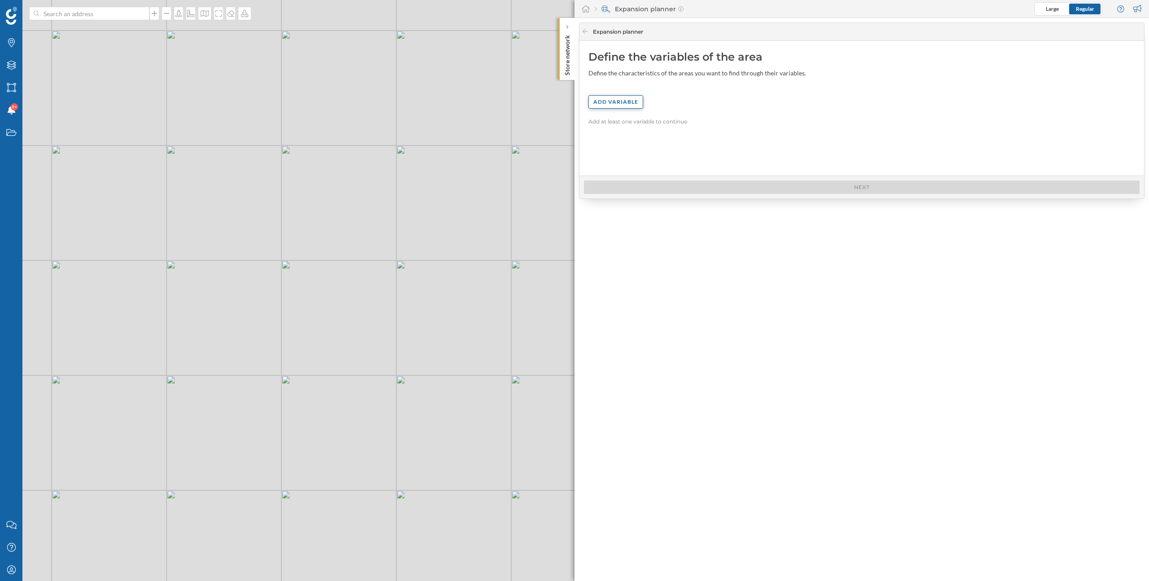
click at [633, 102] on div "Add variable" at bounding box center [616, 101] width 55 height 13
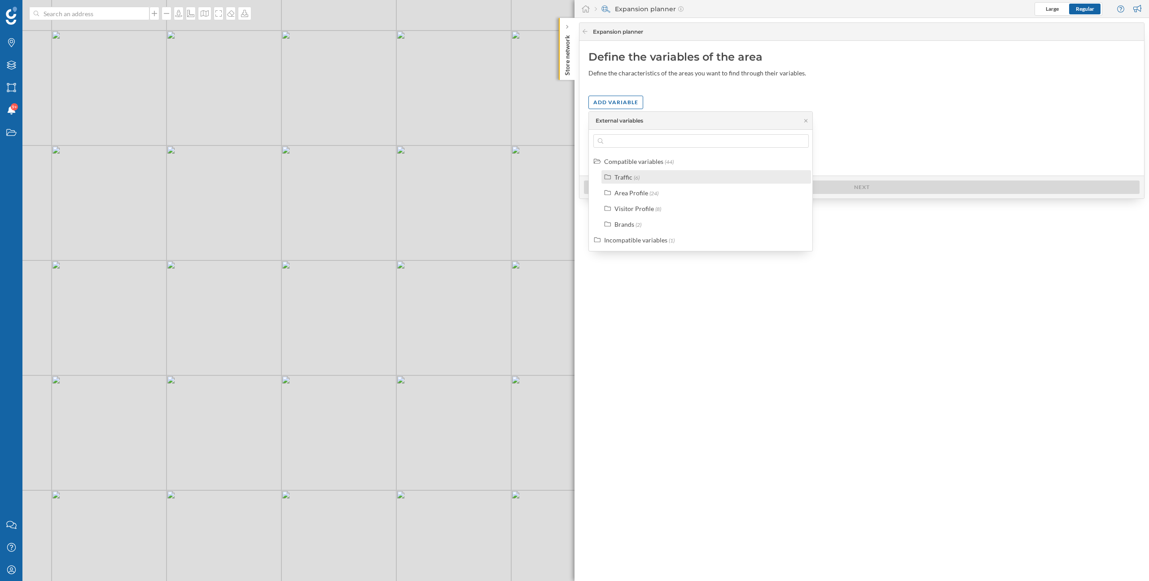
click at [633, 174] on label "Traffic (6)" at bounding box center [627, 176] width 25 height 9
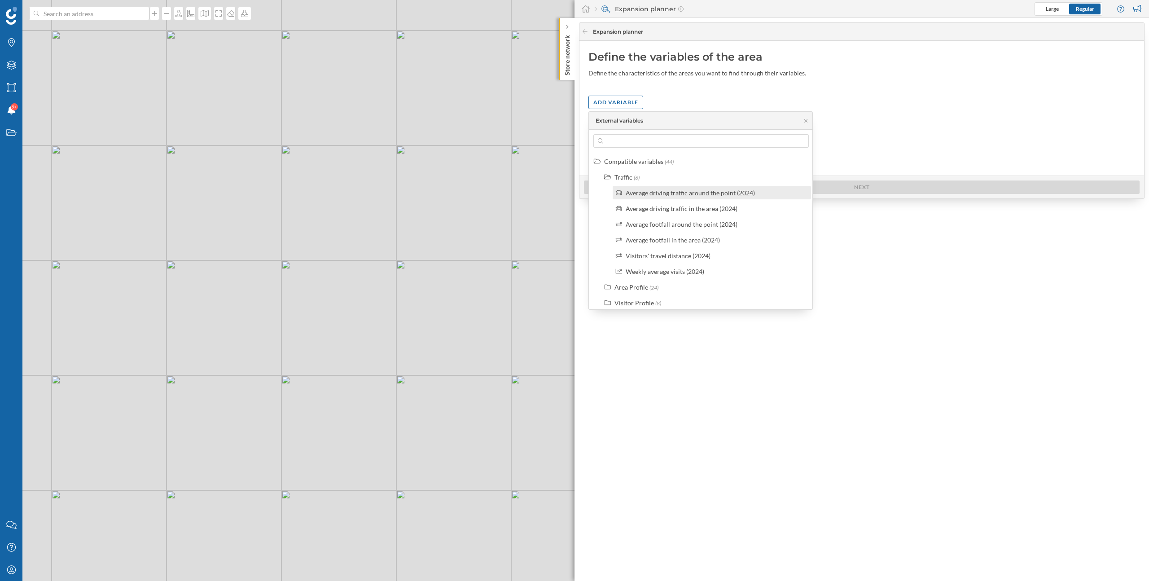
click at [660, 195] on div "Average driving traffic around the point (2024)" at bounding box center [690, 193] width 129 height 8
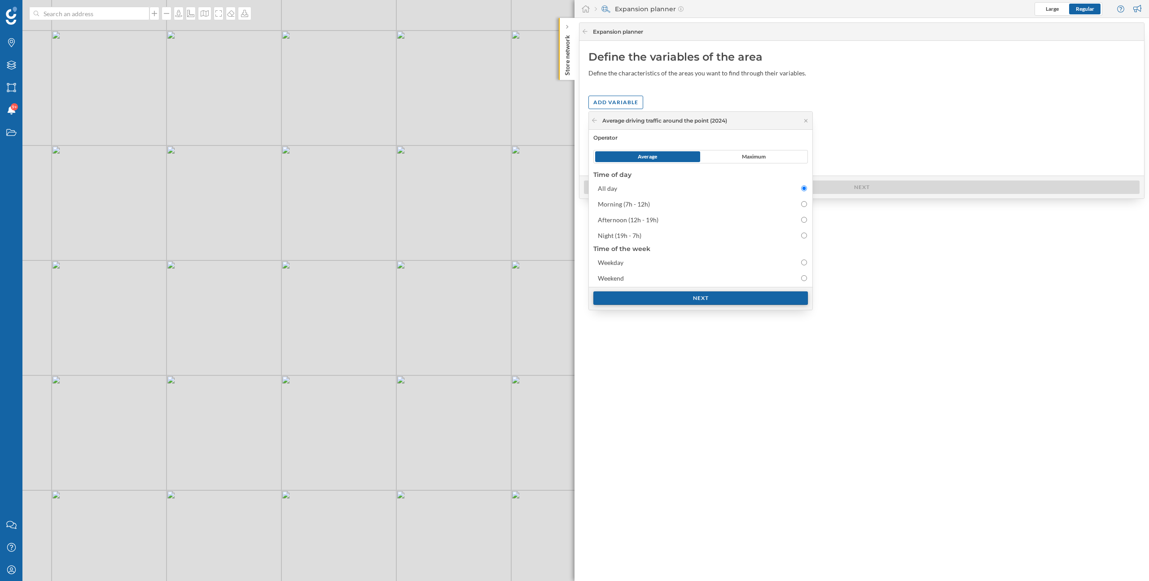
click at [713, 301] on div "Next" at bounding box center [701, 297] width 215 height 13
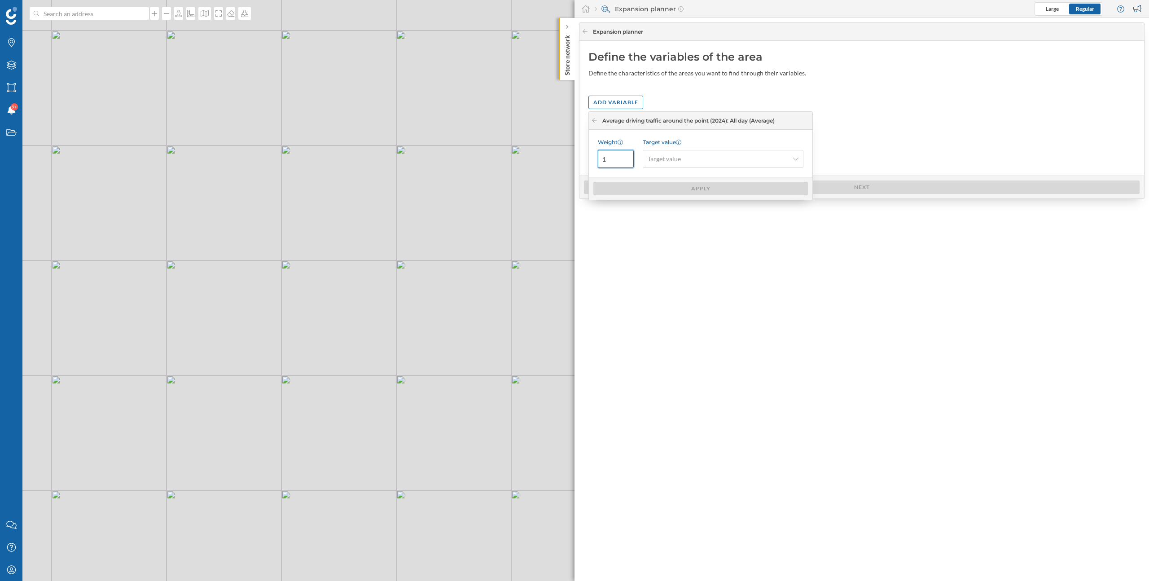
drag, startPoint x: 609, startPoint y: 158, endPoint x: 594, endPoint y: 158, distance: 14.8
click at [594, 158] on div "Weight 1 Target value Target value" at bounding box center [701, 153] width 224 height 47
type input "2"
click at [675, 162] on span "Target value" at bounding box center [664, 158] width 33 height 9
click at [692, 211] on div "Maximum" at bounding box center [723, 211] width 150 height 9
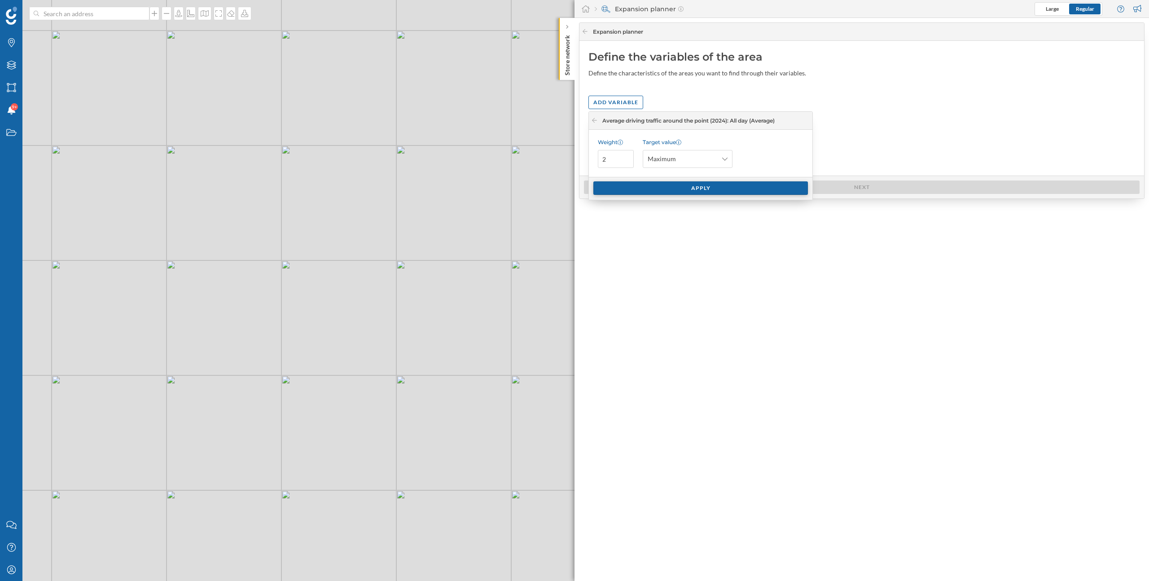
click at [673, 192] on div "Apply" at bounding box center [701, 187] width 215 height 13
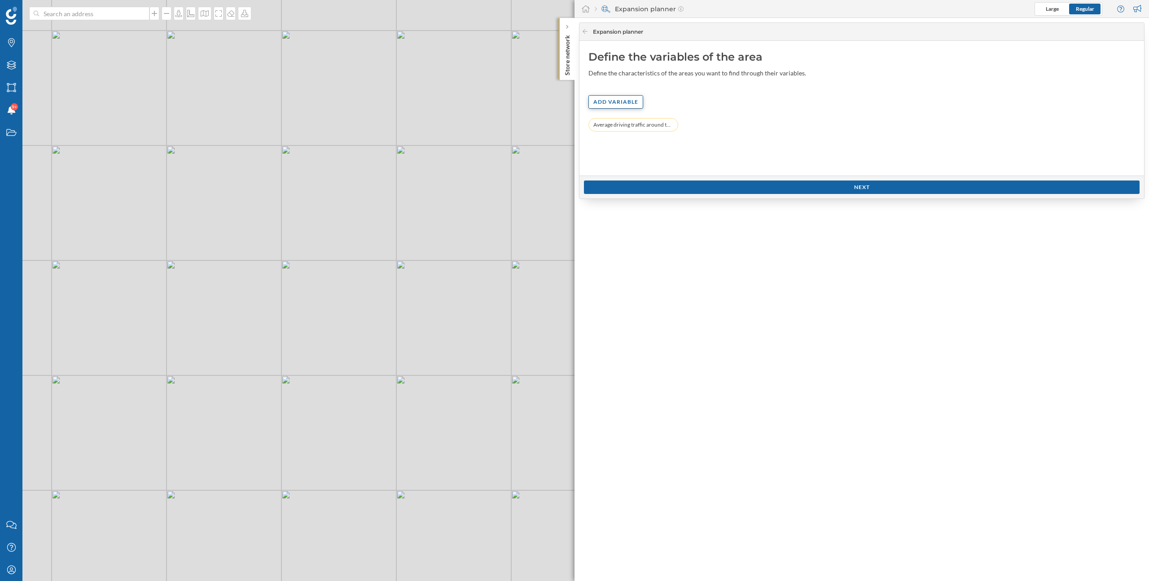
click at [621, 101] on div "Add variable" at bounding box center [616, 101] width 55 height 13
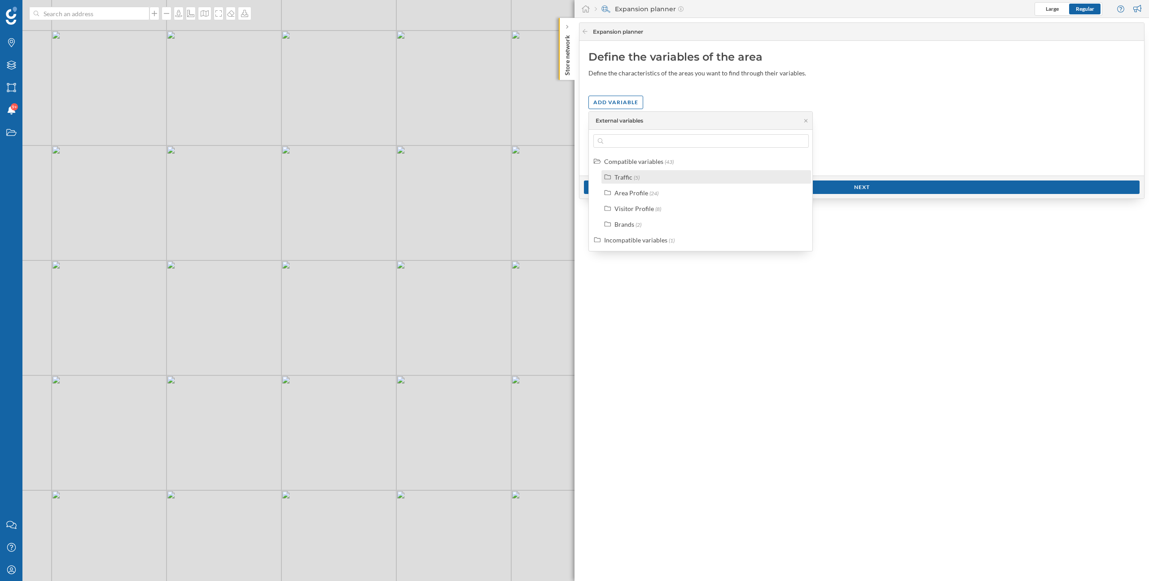
click at [632, 173] on label "Traffic (5)" at bounding box center [627, 176] width 25 height 9
click at [632, 178] on label "Traffic (5)" at bounding box center [627, 176] width 25 height 9
click at [630, 196] on div "Area Profile" at bounding box center [632, 193] width 34 height 8
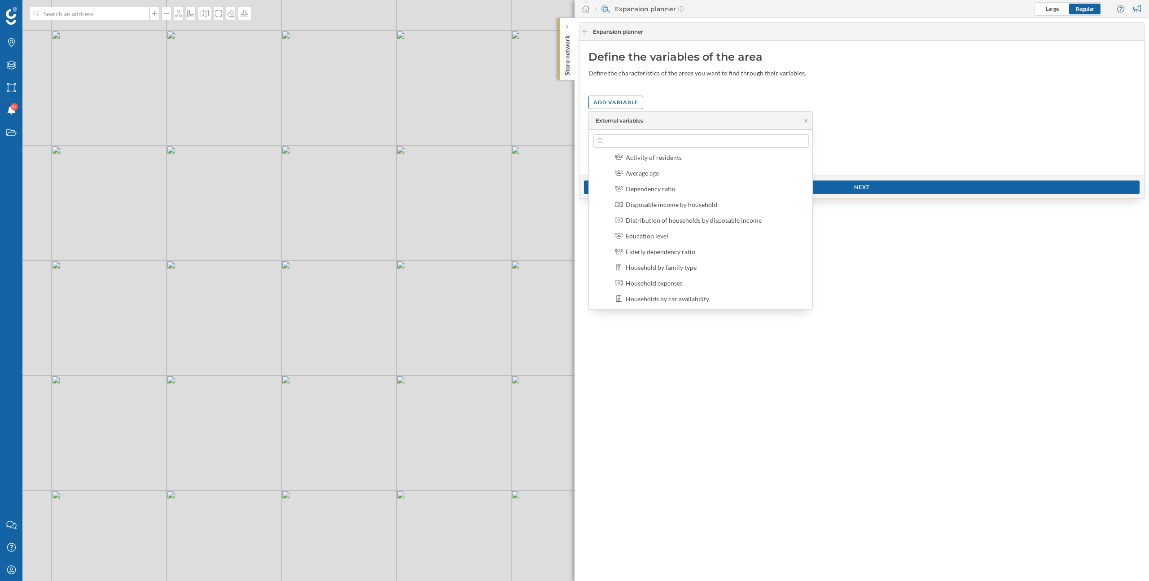
scroll to position [53, 0]
click at [673, 162] on div "Activity of residents" at bounding box center [712, 155] width 198 height 13
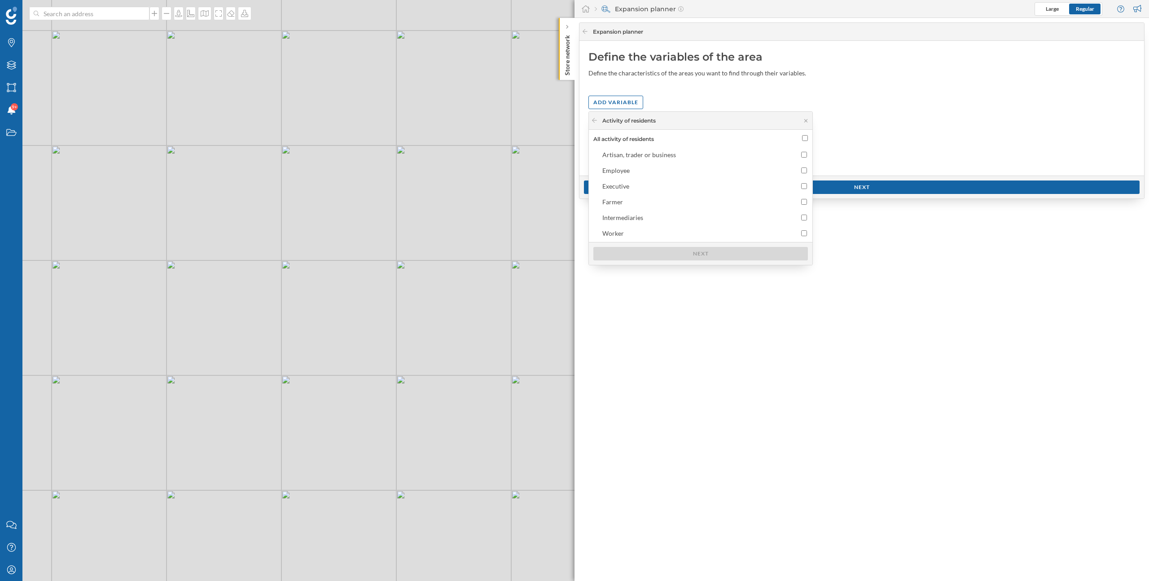
drag, startPoint x: 594, startPoint y: 120, endPoint x: 656, endPoint y: 210, distance: 108.7
click at [659, 210] on div "Activity of residents All activity of residents [GEOGRAPHIC_DATA], trader or bu…" at bounding box center [701, 188] width 224 height 153
click at [596, 123] on div at bounding box center [594, 121] width 7 height 8
click at [596, 119] on icon at bounding box center [594, 120] width 7 height 5
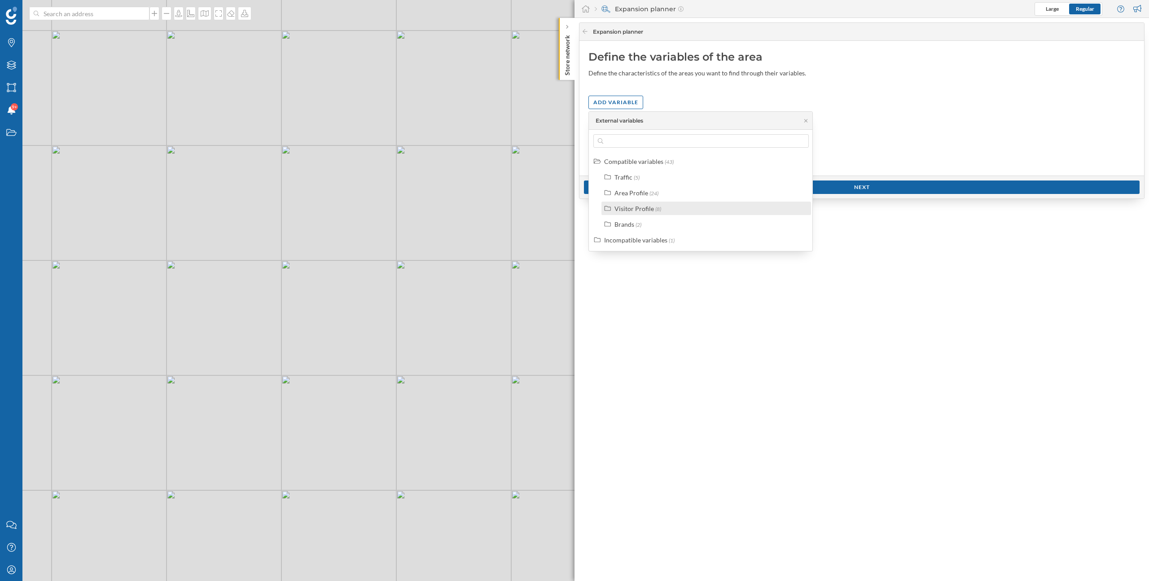
click at [645, 203] on div "Visitor Profile (8)" at bounding box center [707, 208] width 210 height 13
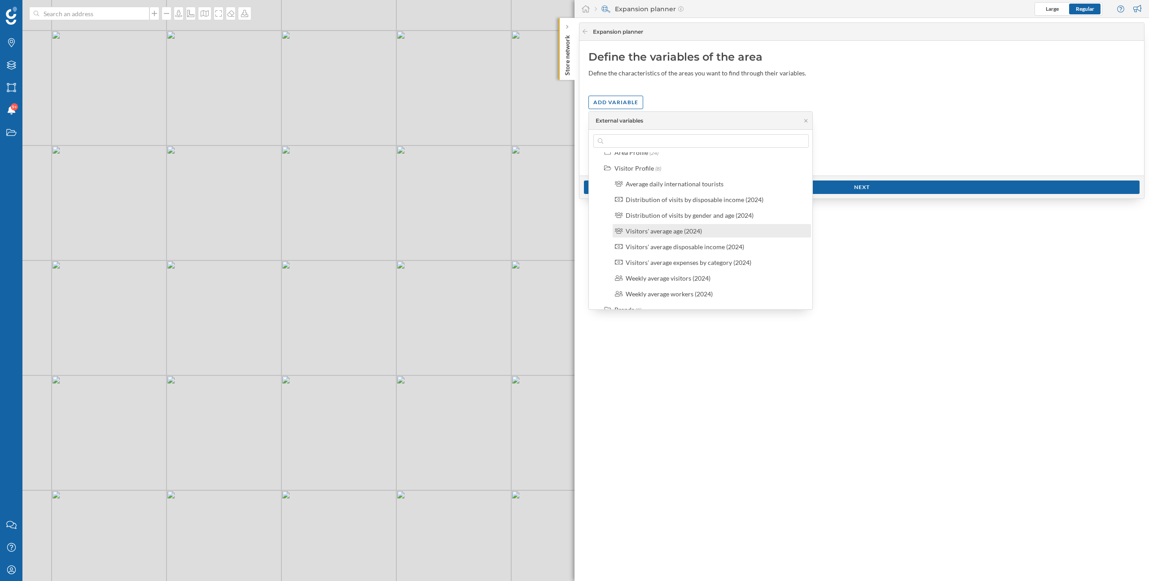
scroll to position [38, 0]
click at [680, 299] on div "Weekly average workers (2024)" at bounding box center [669, 297] width 87 height 8
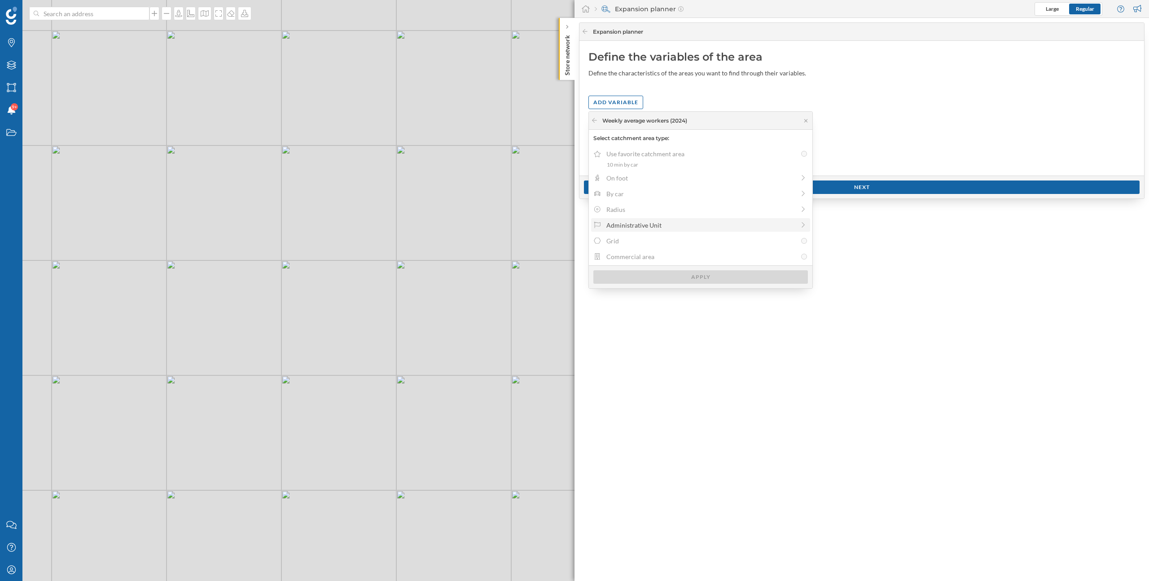
click at [613, 226] on div "Administrative Unit" at bounding box center [701, 224] width 189 height 9
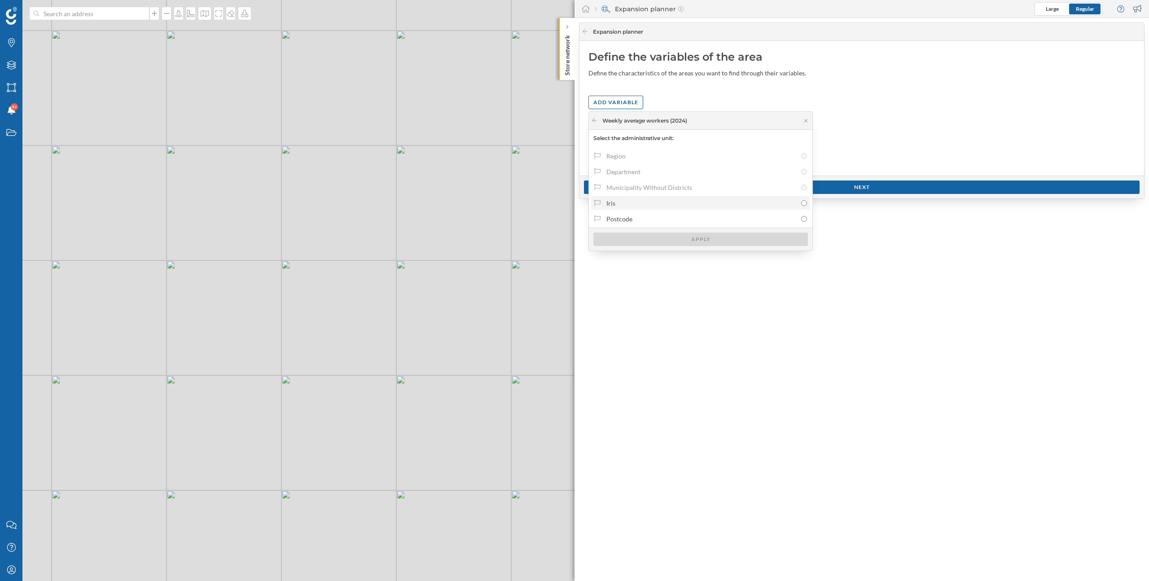
click at [614, 206] on div "Iris" at bounding box center [702, 202] width 190 height 9
click at [801, 206] on input "Iris" at bounding box center [804, 203] width 6 height 6
radio input "true"
click at [644, 242] on div "Apply" at bounding box center [701, 238] width 215 height 13
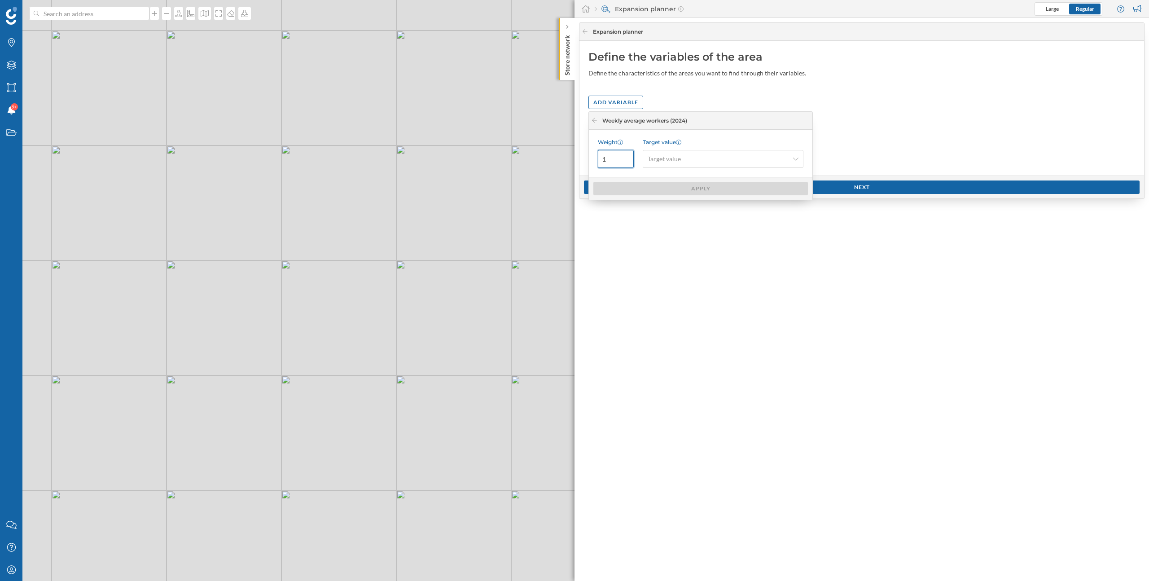
click at [615, 157] on input "1" at bounding box center [616, 159] width 36 height 18
click at [677, 158] on span "Target value" at bounding box center [664, 158] width 33 height 9
click at [679, 212] on div "Maximum" at bounding box center [664, 211] width 33 height 9
click at [667, 188] on div "Apply" at bounding box center [701, 187] width 215 height 13
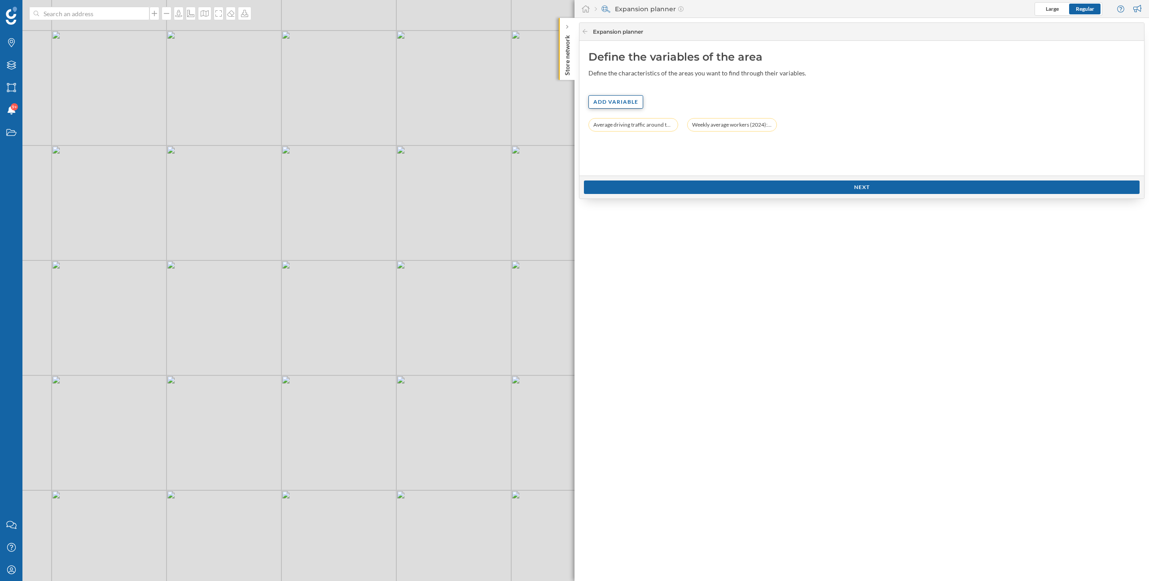
click at [619, 99] on div "Add variable" at bounding box center [616, 101] width 55 height 13
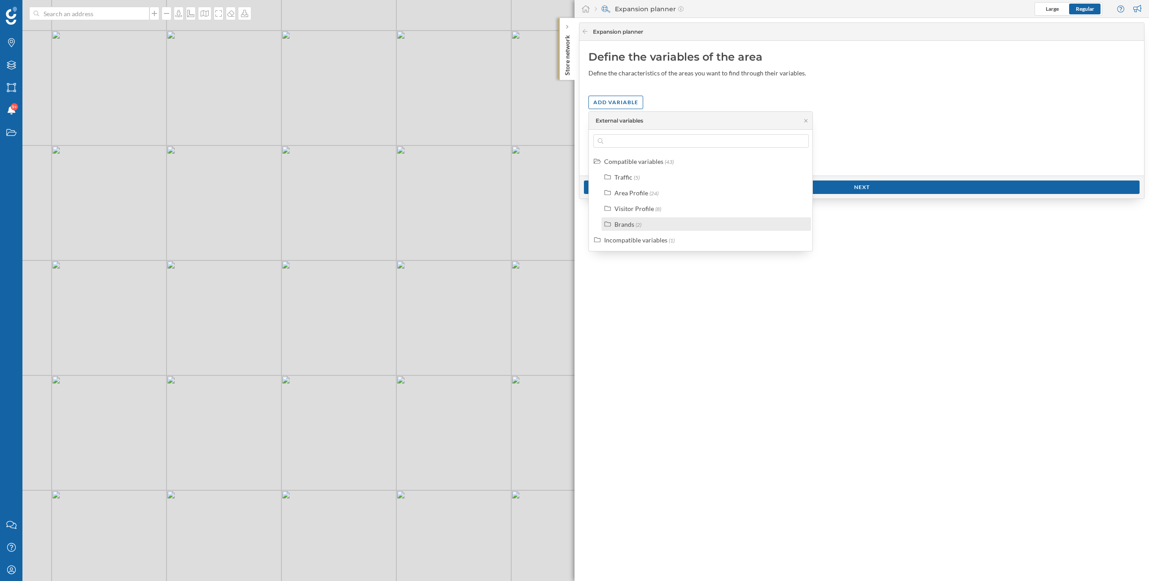
click at [629, 218] on div "Brands (2)" at bounding box center [707, 223] width 210 height 13
click at [660, 257] on div "Points of Interest" at bounding box center [650, 256] width 48 height 8
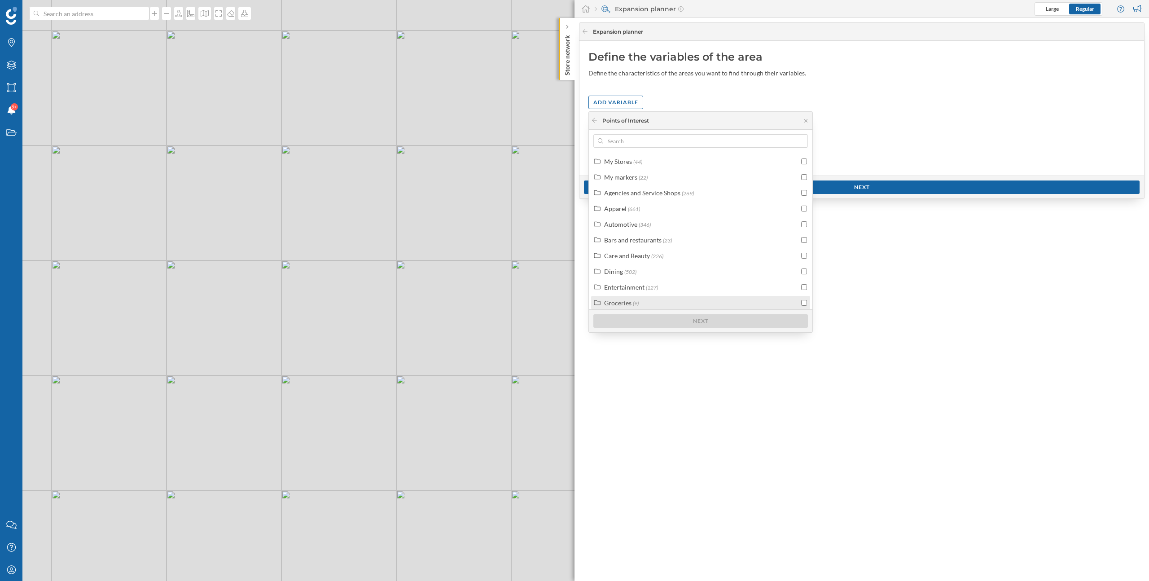
scroll to position [22, 0]
click at [681, 301] on div "Load more categories" at bounding box center [700, 300] width 65 height 13
click at [643, 228] on div "Industry (106)" at bounding box center [701, 229] width 195 height 9
click at [743, 252] on div "Warehouses (28)" at bounding box center [706, 245] width 209 height 13
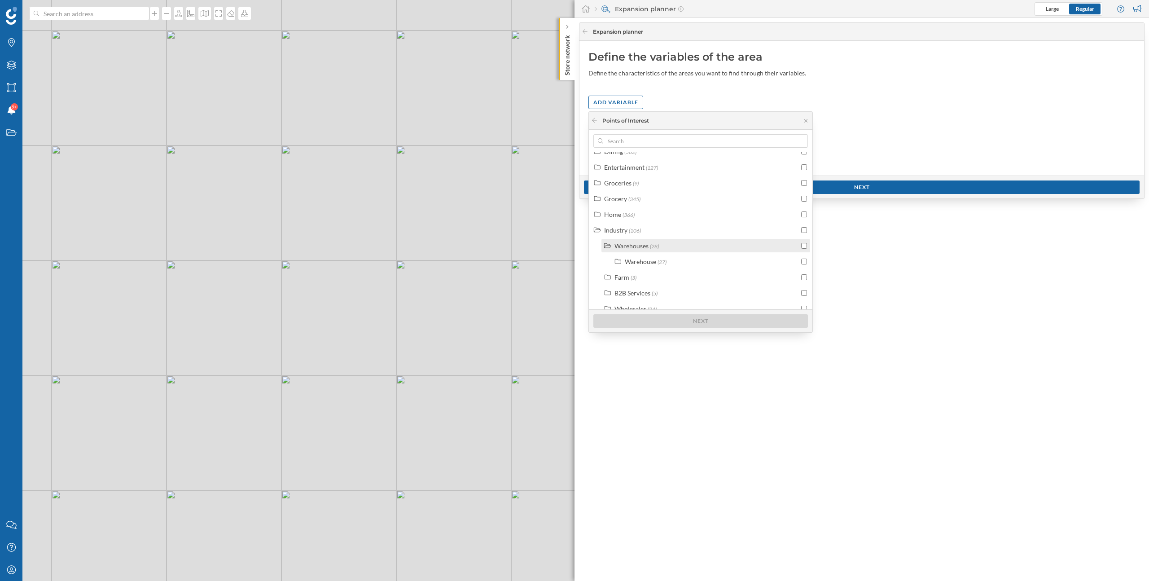
click at [706, 242] on div "Warehouses (28)" at bounding box center [707, 245] width 185 height 9
click at [802, 225] on input "checkbox" at bounding box center [804, 226] width 6 height 6
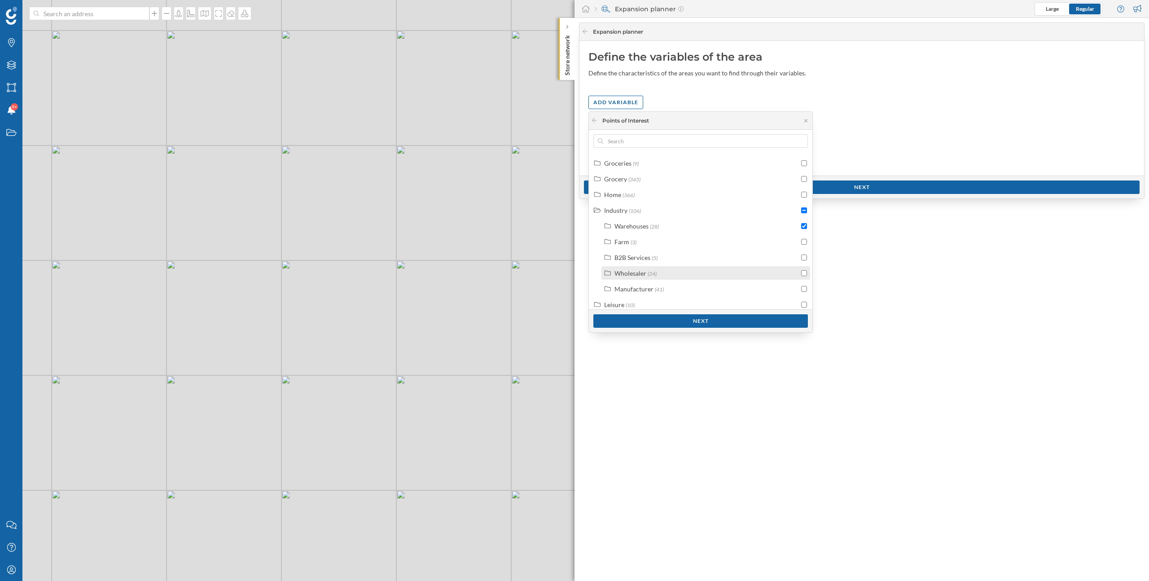
click at [803, 271] on input "checkbox" at bounding box center [804, 273] width 6 height 6
click at [805, 287] on div "Manufacturer (41)" at bounding box center [706, 288] width 209 height 13
click at [801, 246] on input "checkbox" at bounding box center [804, 245] width 6 height 6
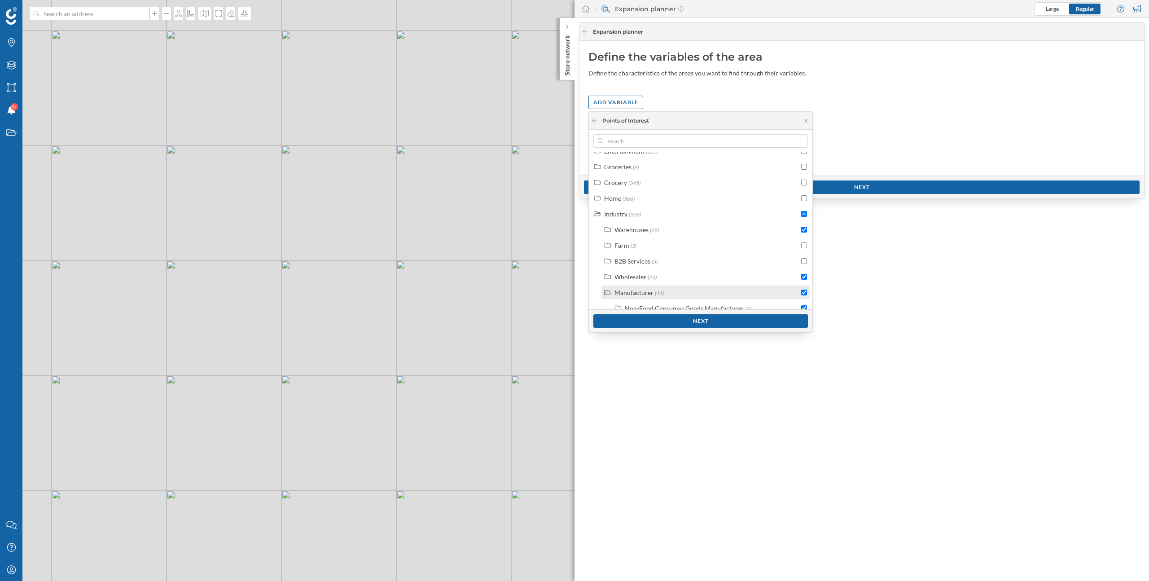
click at [651, 290] on div "Manufacturer" at bounding box center [634, 293] width 39 height 8
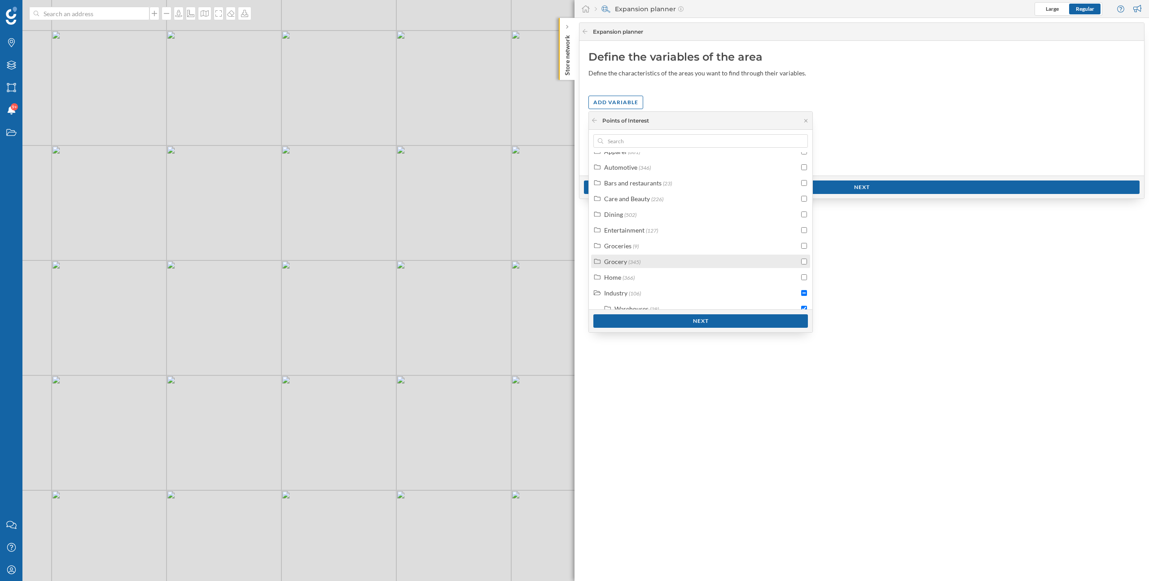
click at [625, 264] on div "Grocery" at bounding box center [615, 262] width 23 height 8
click at [633, 242] on div "General Markets" at bounding box center [638, 239] width 46 height 8
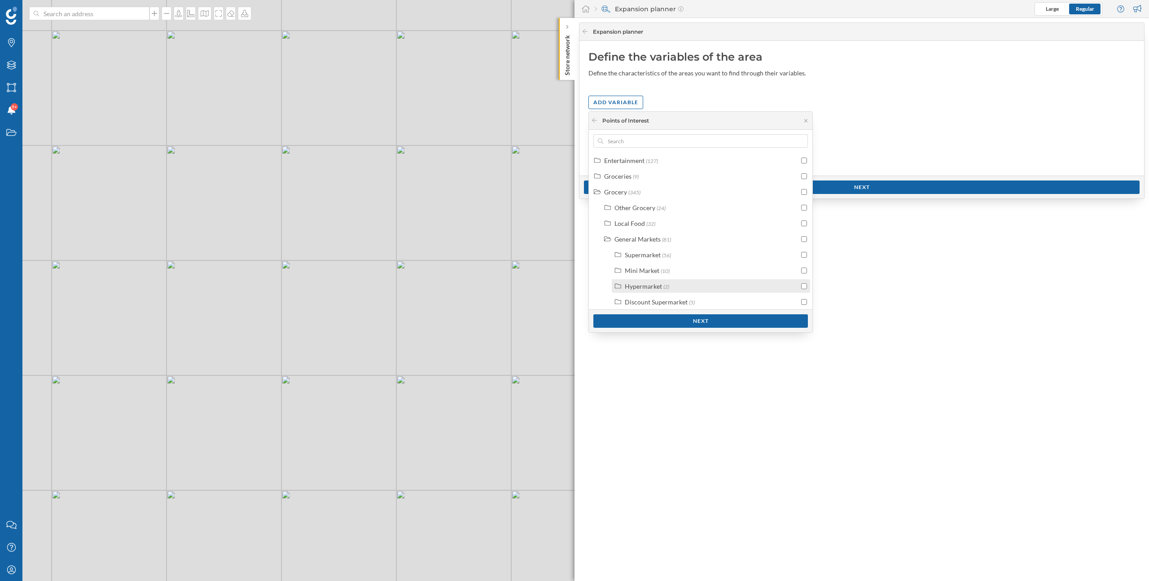
click at [639, 286] on div "Hypermarket" at bounding box center [643, 286] width 37 height 8
click at [801, 285] on input "checkbox" at bounding box center [804, 286] width 6 height 6
click at [618, 192] on div "Grocery" at bounding box center [615, 192] width 23 height 8
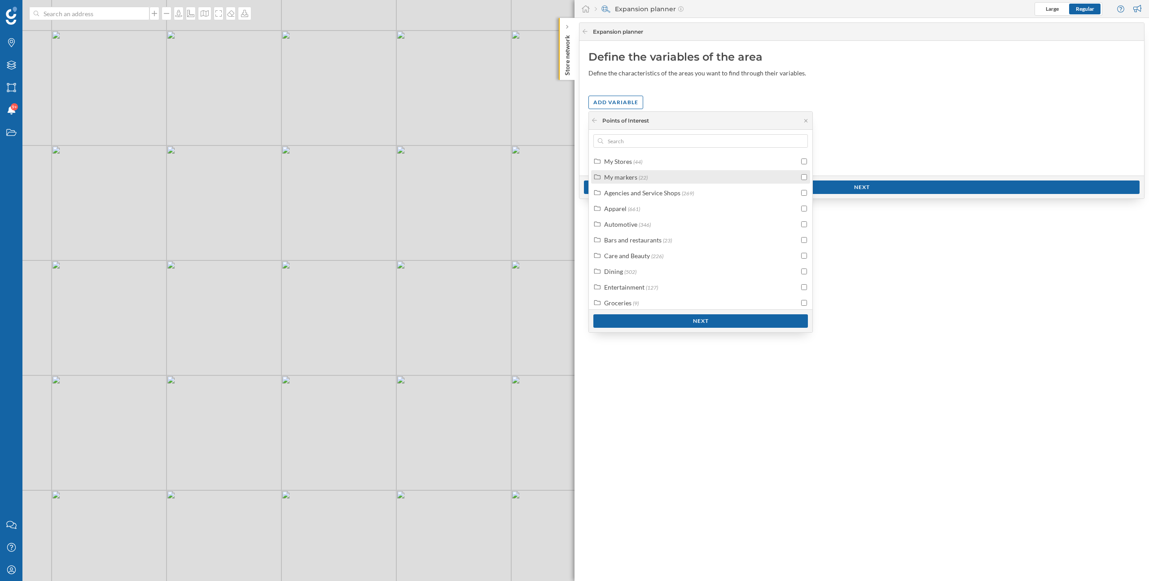
click at [624, 175] on div "My markers" at bounding box center [620, 177] width 33 height 8
click at [624, 163] on div "My Stores" at bounding box center [618, 162] width 28 height 8
click at [715, 317] on div "Next" at bounding box center [701, 320] width 215 height 13
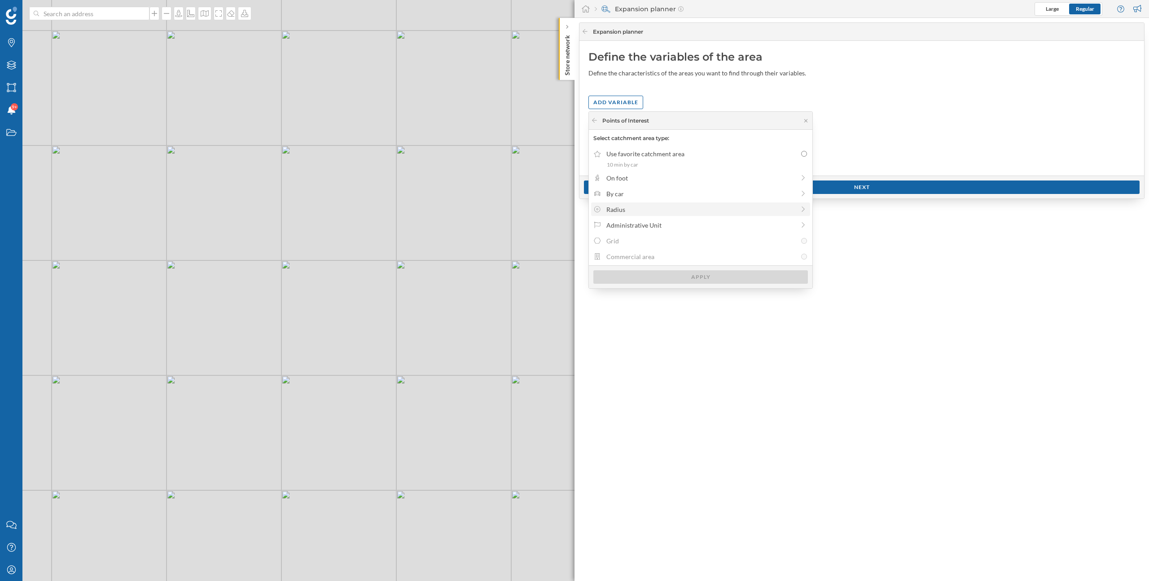
click at [665, 209] on div "Radius" at bounding box center [701, 209] width 189 height 9
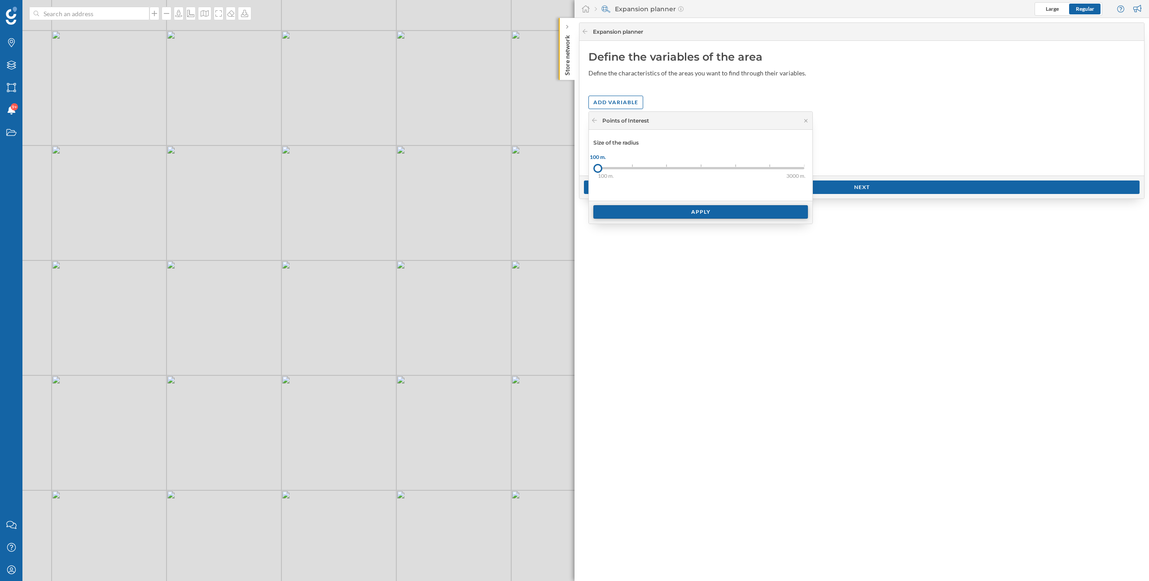
click at [650, 218] on div "Apply" at bounding box center [701, 211] width 215 height 13
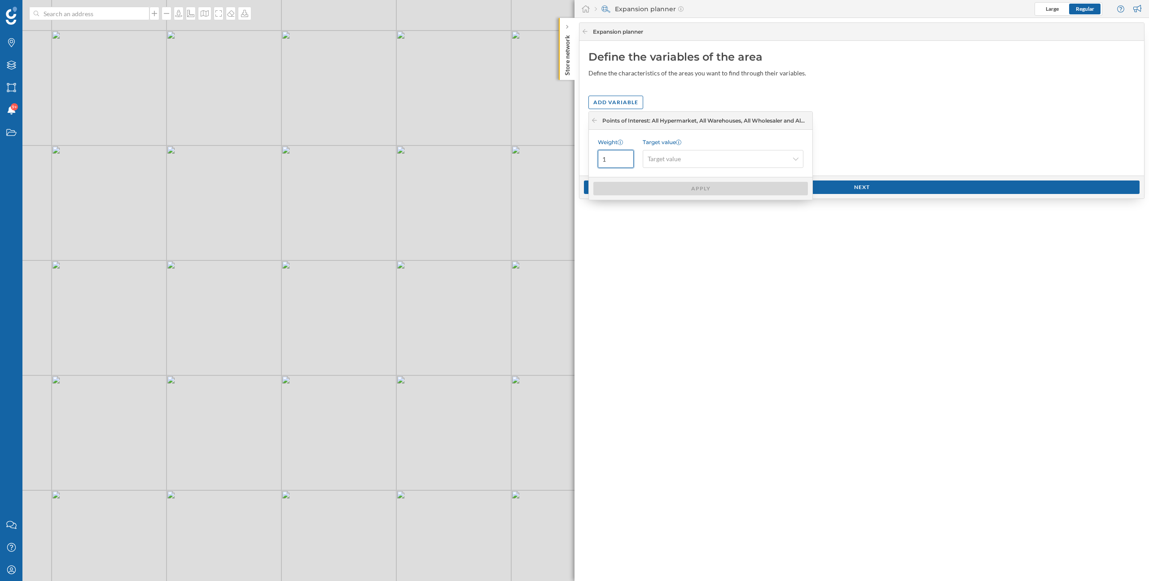
drag, startPoint x: 610, startPoint y: 162, endPoint x: 595, endPoint y: 162, distance: 14.8
click at [595, 162] on div "Weight 1 Target value Target value" at bounding box center [701, 153] width 224 height 47
type input "4"
click at [664, 165] on div "Target value" at bounding box center [723, 159] width 161 height 18
click at [679, 207] on div "Maximum" at bounding box center [664, 211] width 33 height 9
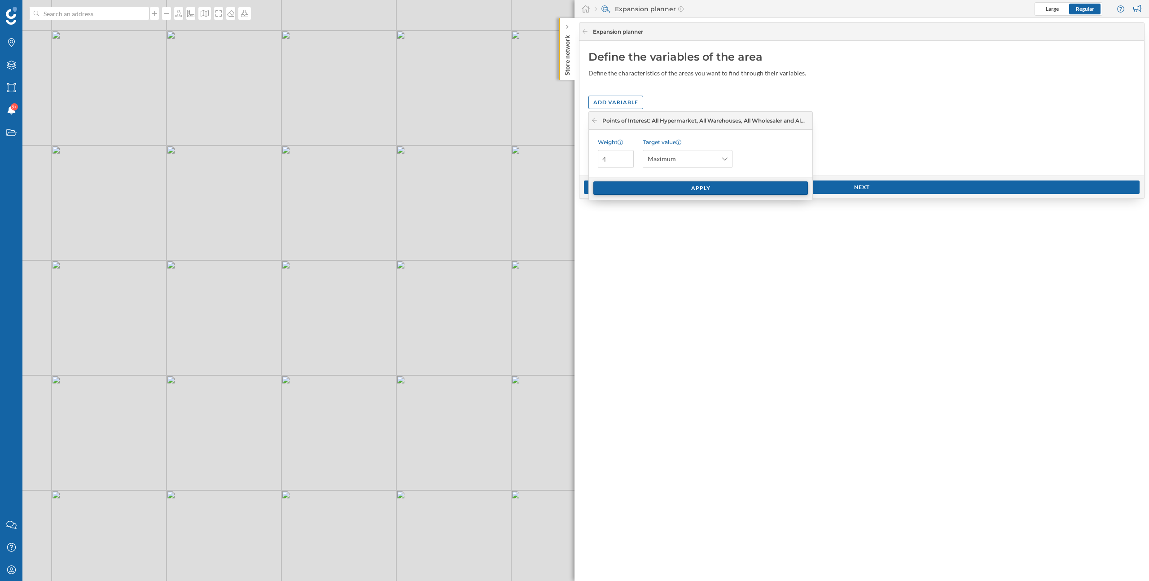
click at [677, 194] on div "Apply" at bounding box center [701, 187] width 215 height 13
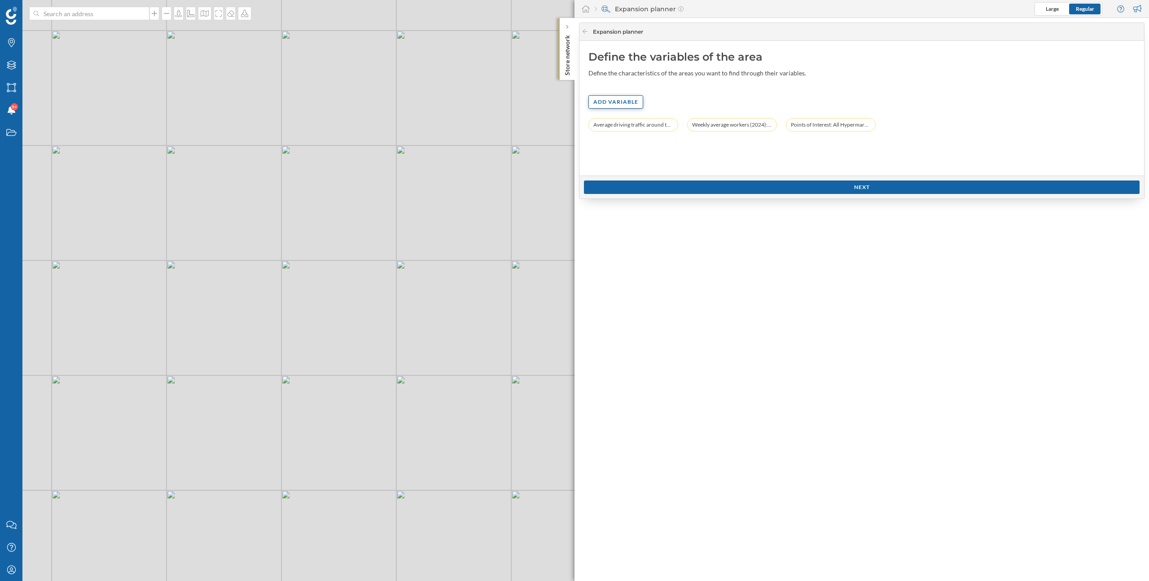
click at [629, 106] on div "Add variable" at bounding box center [616, 101] width 55 height 13
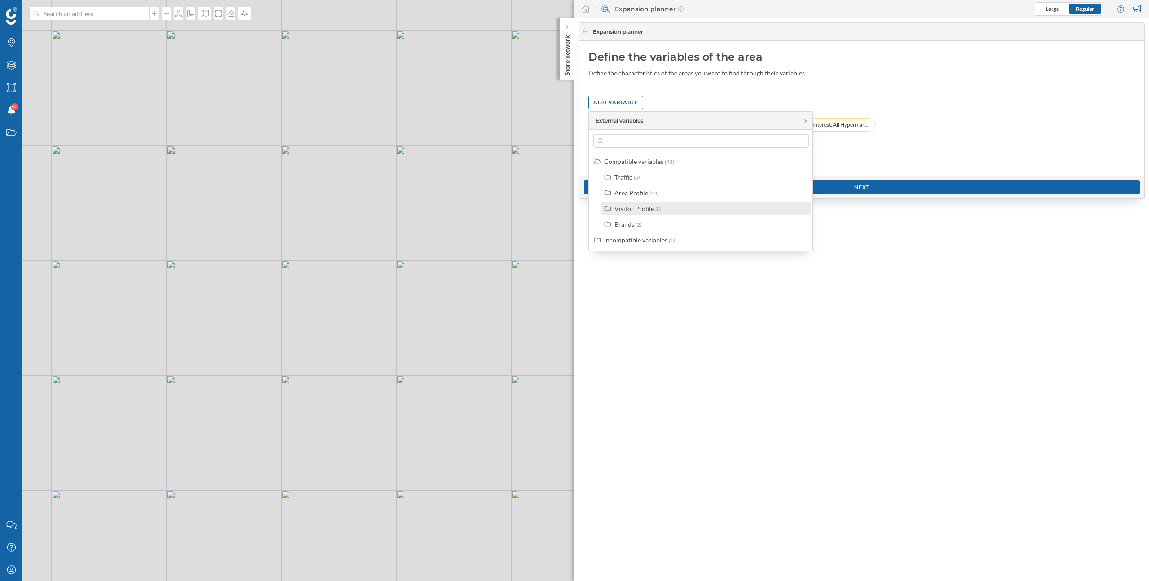
click at [669, 204] on div "Visitor Profile (8)" at bounding box center [710, 208] width 191 height 9
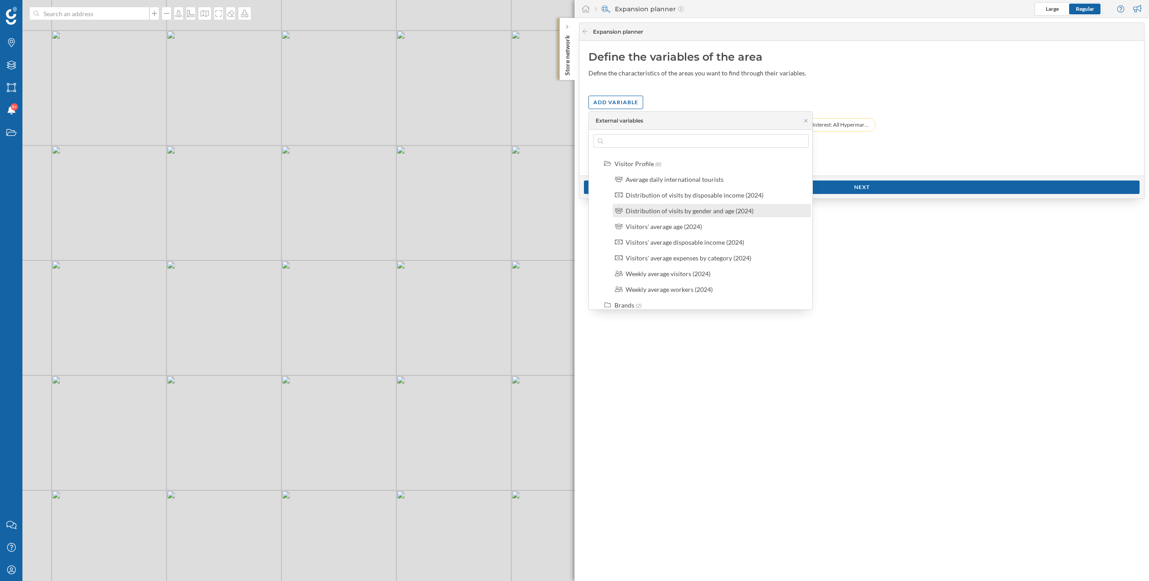
scroll to position [44, 0]
click at [668, 185] on label "Average daily international tourists" at bounding box center [675, 180] width 98 height 9
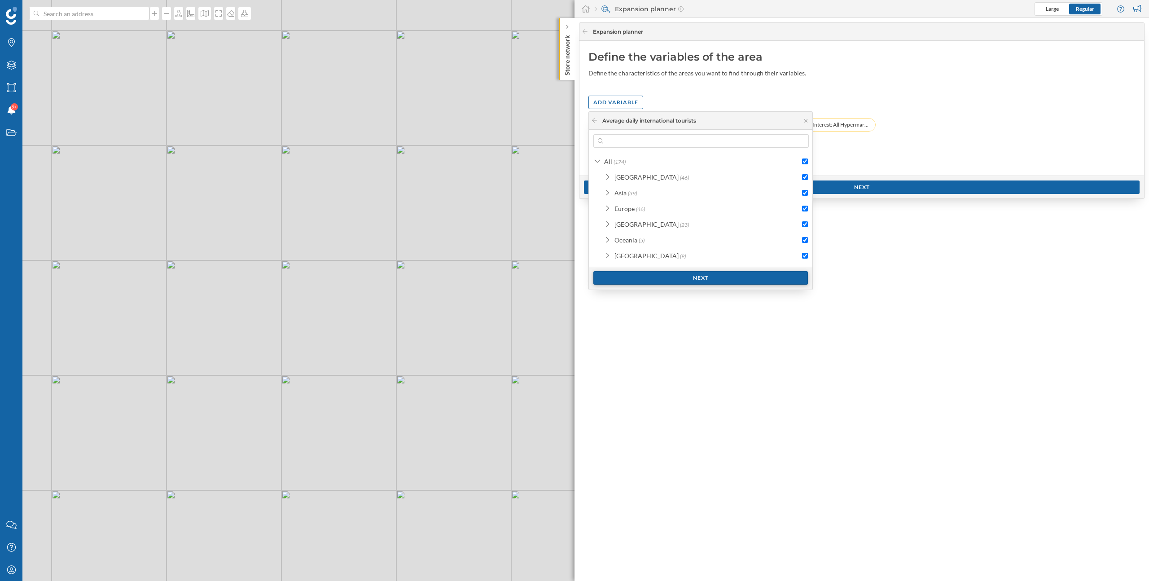
click at [715, 276] on div "Next" at bounding box center [701, 277] width 215 height 13
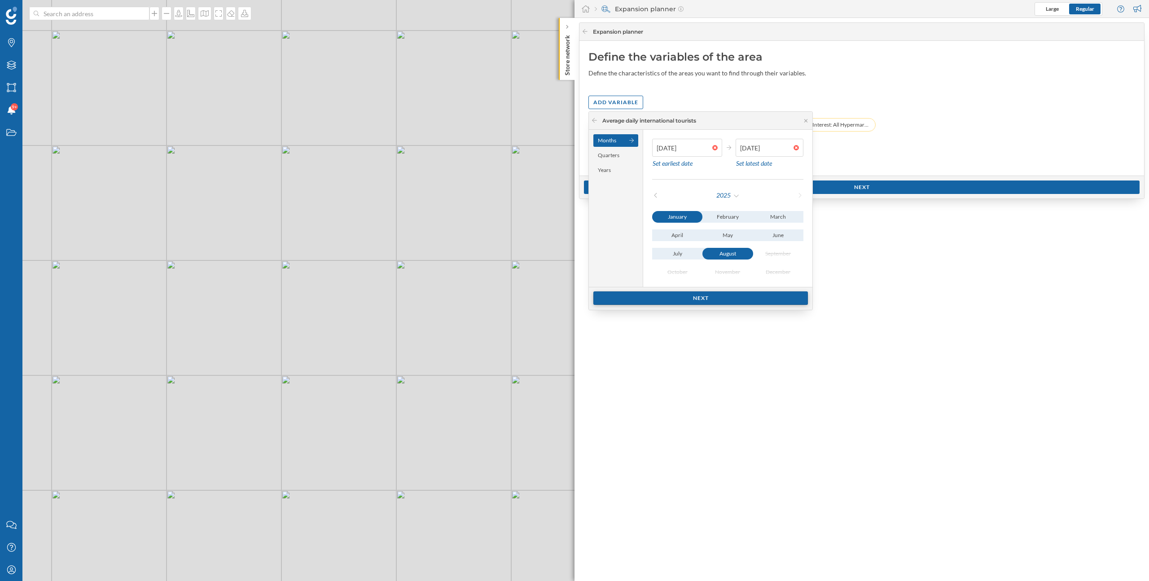
click at [716, 292] on div "Next" at bounding box center [701, 297] width 215 height 13
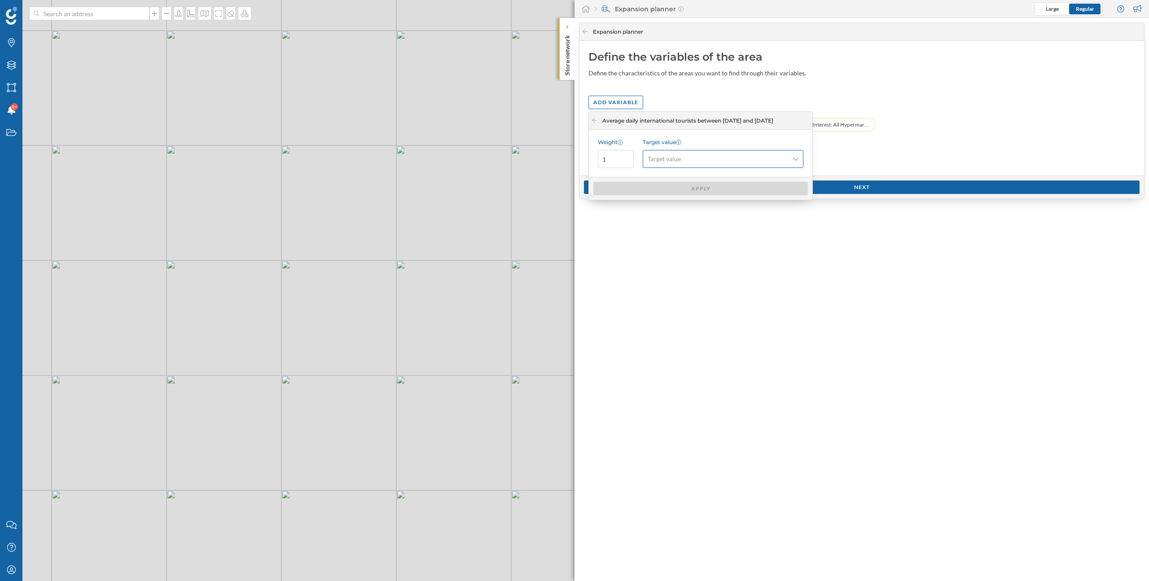
click at [662, 166] on div "Target value" at bounding box center [723, 159] width 161 height 18
click at [668, 195] on div "Minimum" at bounding box center [661, 196] width 27 height 8
click at [646, 187] on div "Apply" at bounding box center [701, 187] width 215 height 13
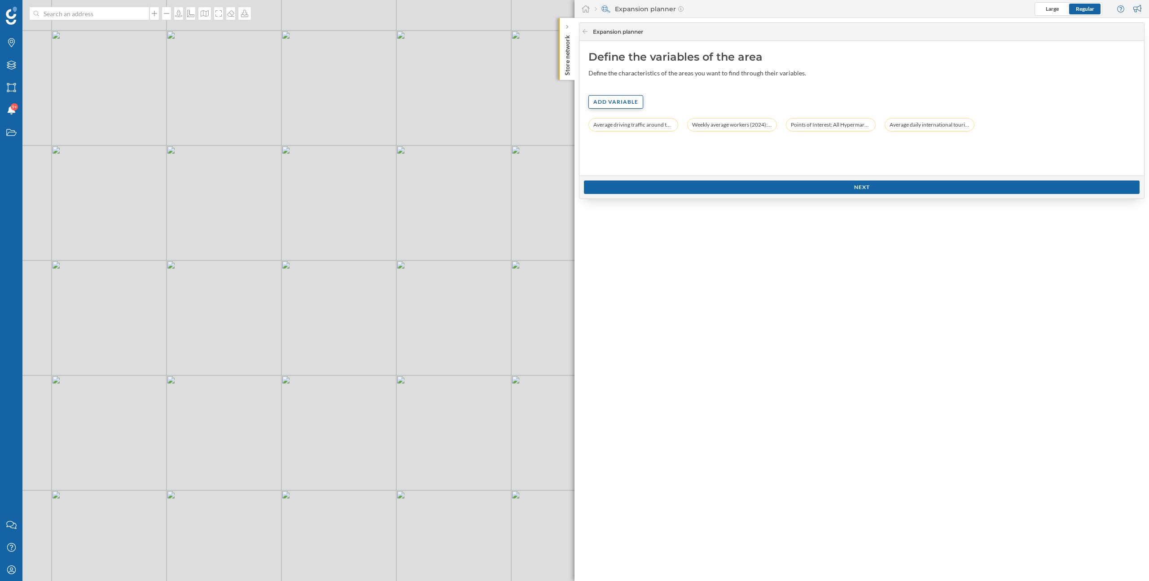
click at [613, 108] on div "Add variable" at bounding box center [616, 101] width 55 height 13
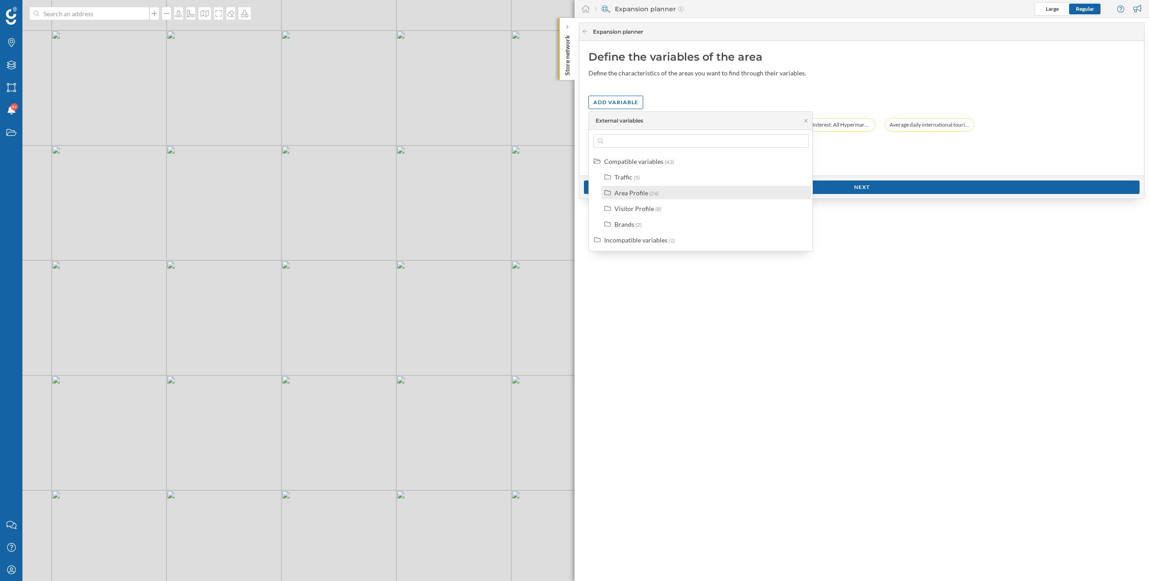
click at [651, 193] on span "(24)" at bounding box center [654, 193] width 9 height 7
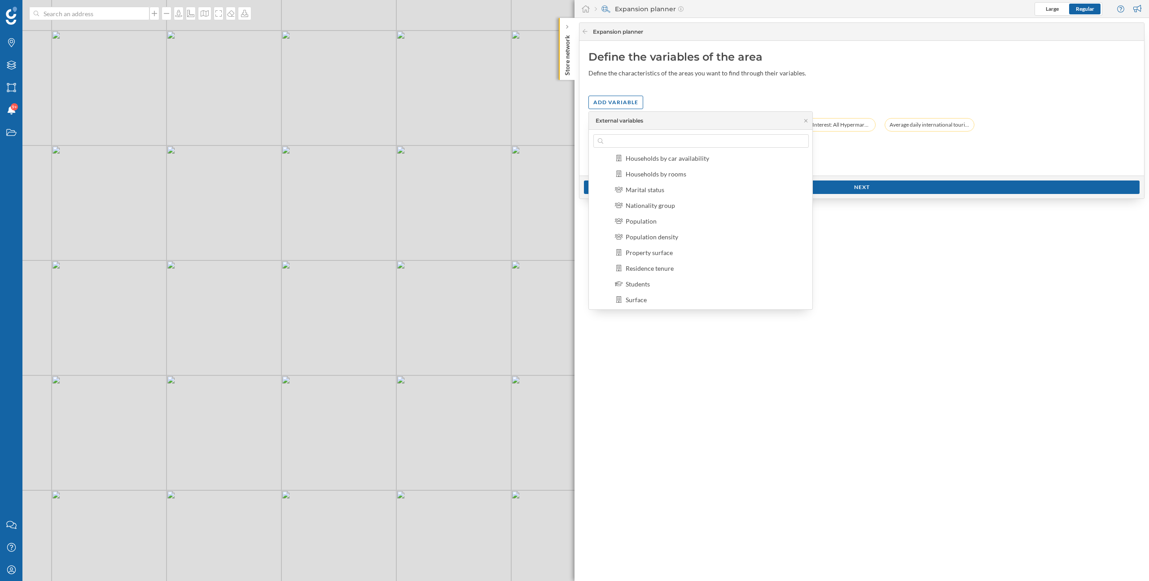
scroll to position [189, 0]
click at [667, 252] on div "Property surface" at bounding box center [649, 256] width 47 height 8
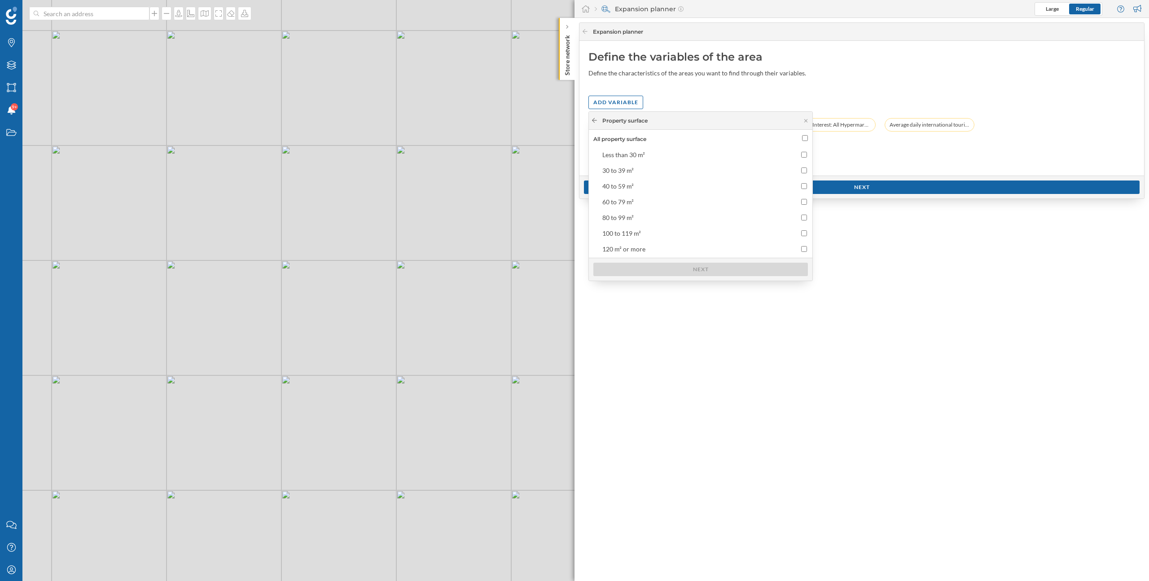
click at [594, 121] on icon at bounding box center [594, 120] width 7 height 5
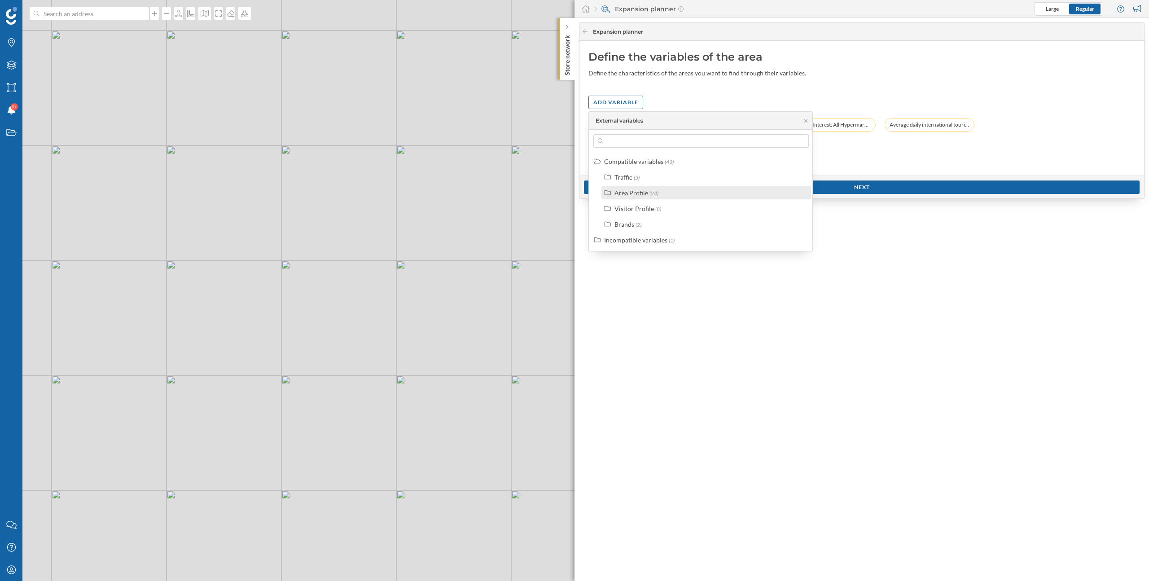
click at [641, 196] on div "Area Profile" at bounding box center [632, 193] width 34 height 8
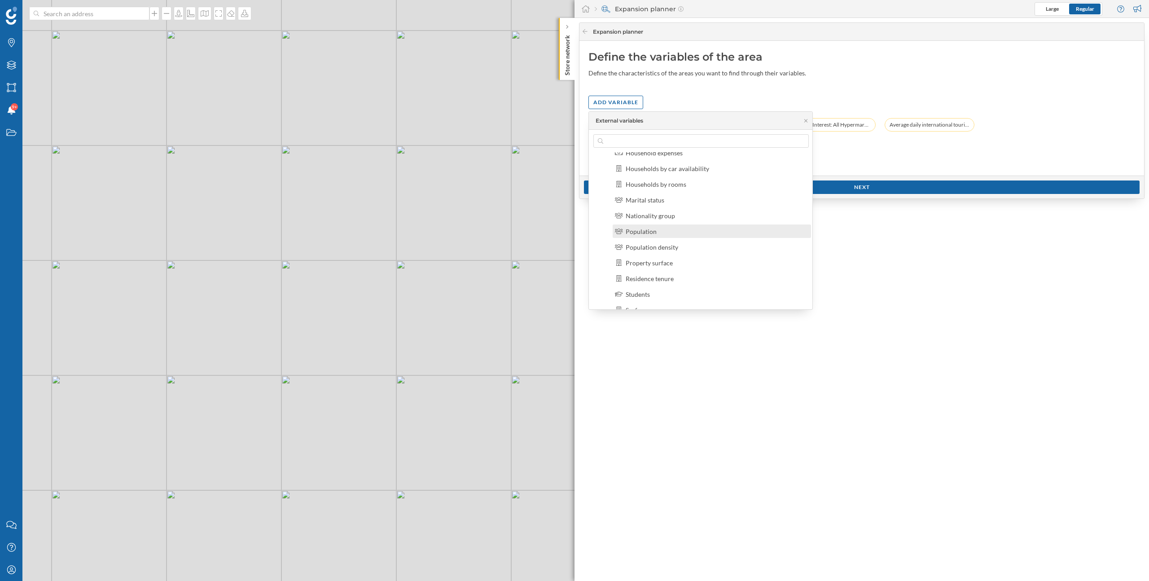
scroll to position [190, 0]
click at [660, 255] on div "Property surface" at bounding box center [649, 255] width 47 height 8
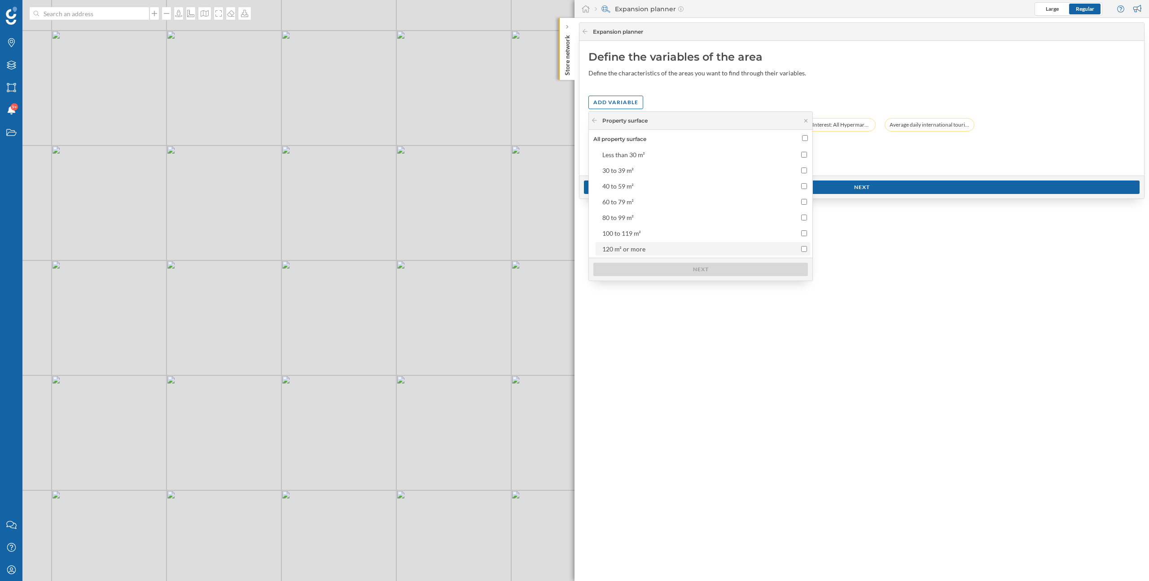
click at [663, 249] on div "120 m² or more" at bounding box center [695, 248] width 185 height 9
click at [801, 249] on input "120 m² or more" at bounding box center [804, 249] width 6 height 6
checkbox input "true"
click at [595, 118] on icon at bounding box center [594, 120] width 7 height 5
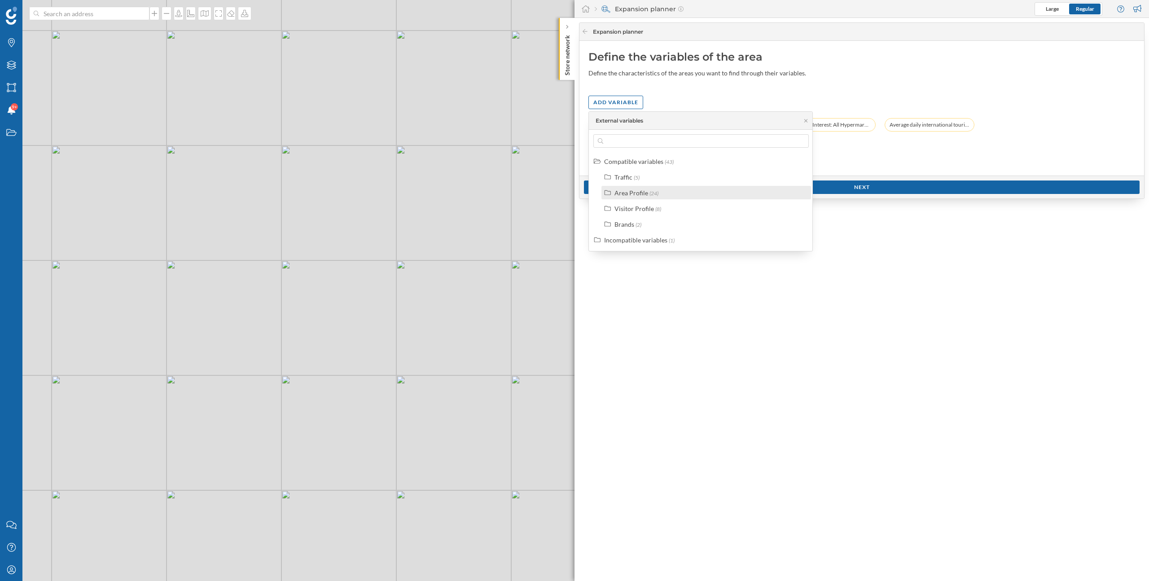
click at [638, 197] on label "Area Profile (24)" at bounding box center [637, 192] width 44 height 9
click at [671, 198] on div "Surface of offices per 1000 inhab." at bounding box center [672, 195] width 93 height 8
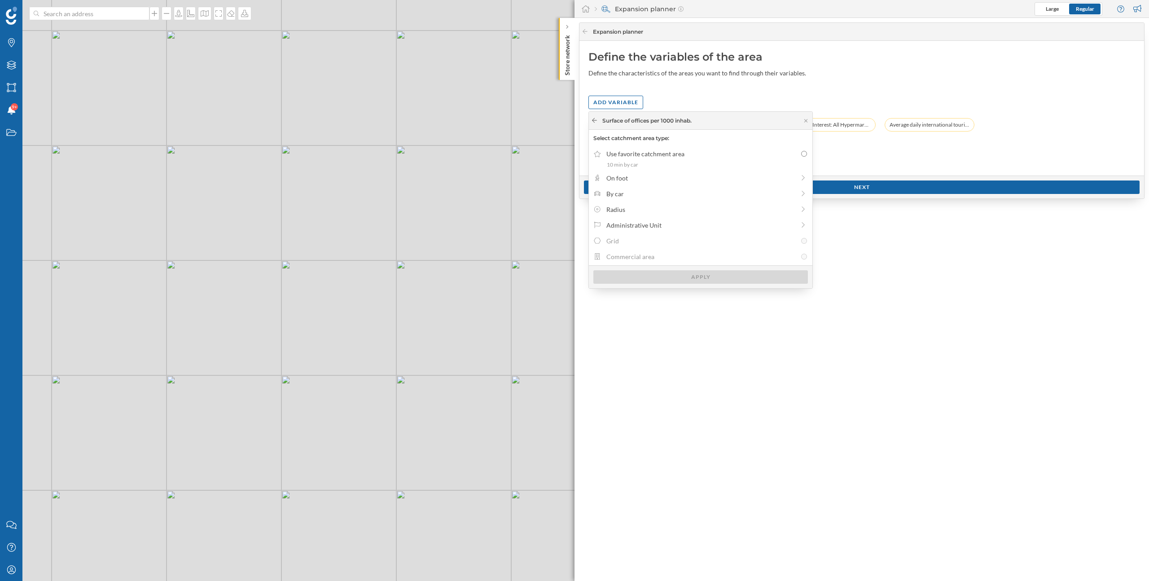
click at [594, 120] on icon at bounding box center [594, 120] width 7 height 5
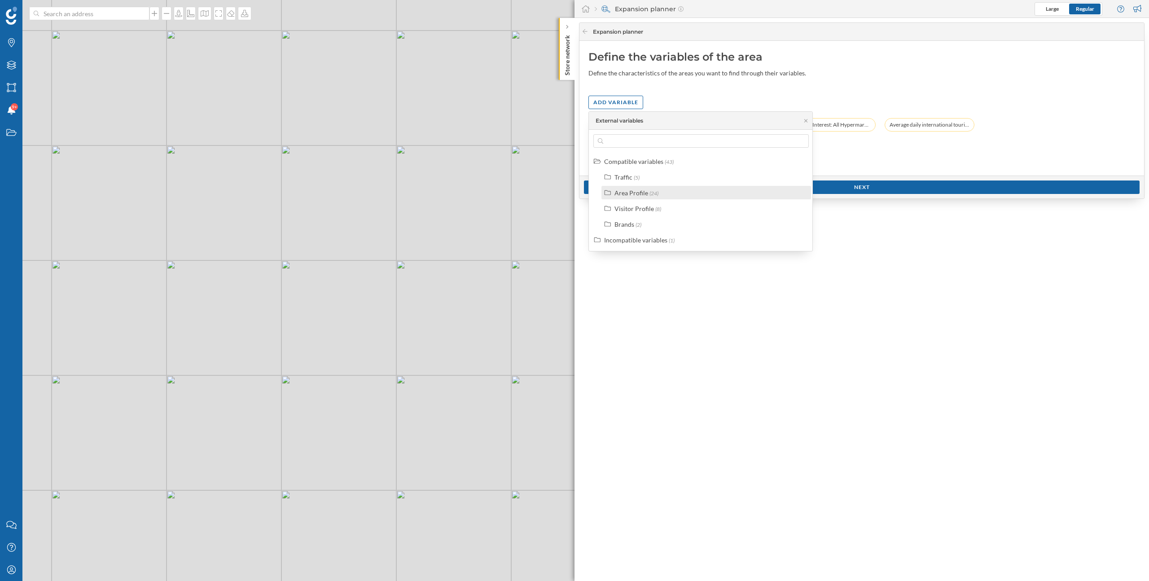
click at [643, 194] on div "Area Profile" at bounding box center [632, 193] width 34 height 8
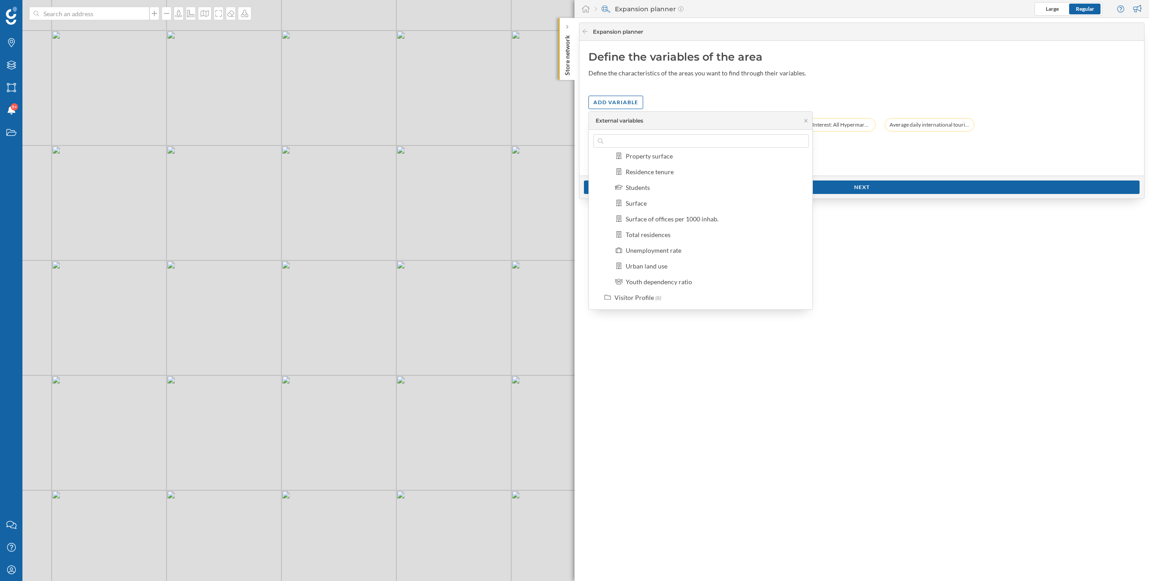
scroll to position [286, 0]
click at [658, 238] on div "Total residences" at bounding box center [648, 237] width 45 height 8
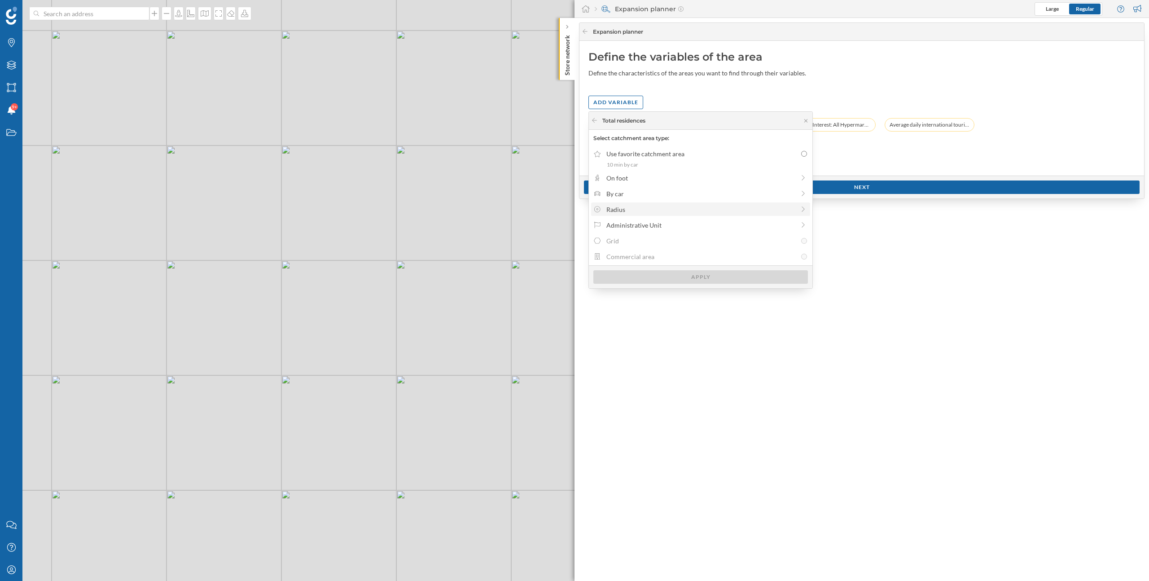
click at [643, 211] on div "Radius" at bounding box center [701, 209] width 189 height 9
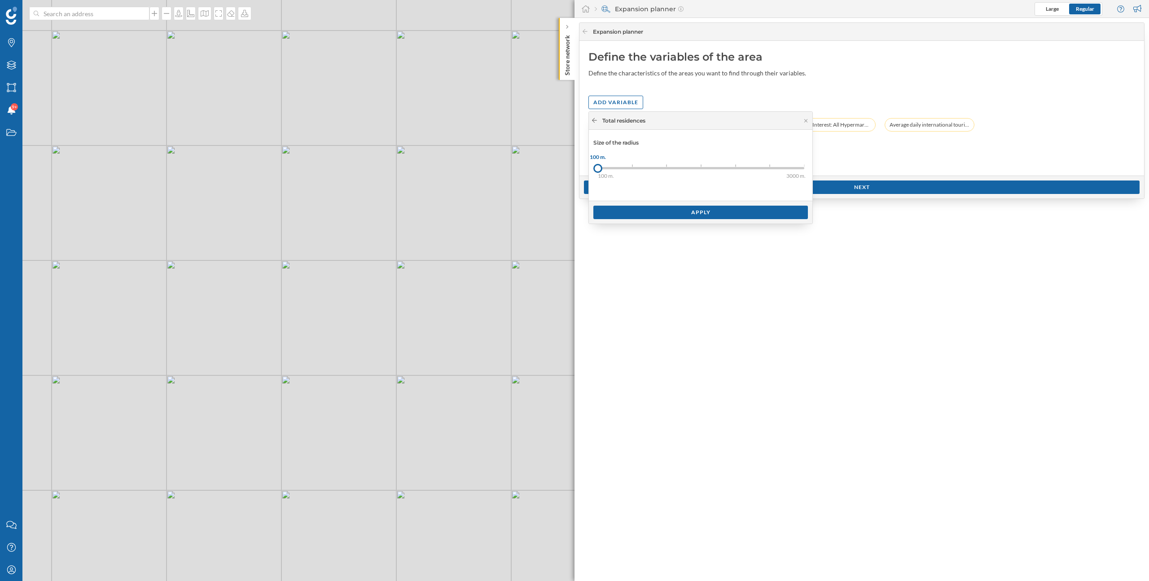
click at [592, 118] on icon at bounding box center [594, 120] width 7 height 5
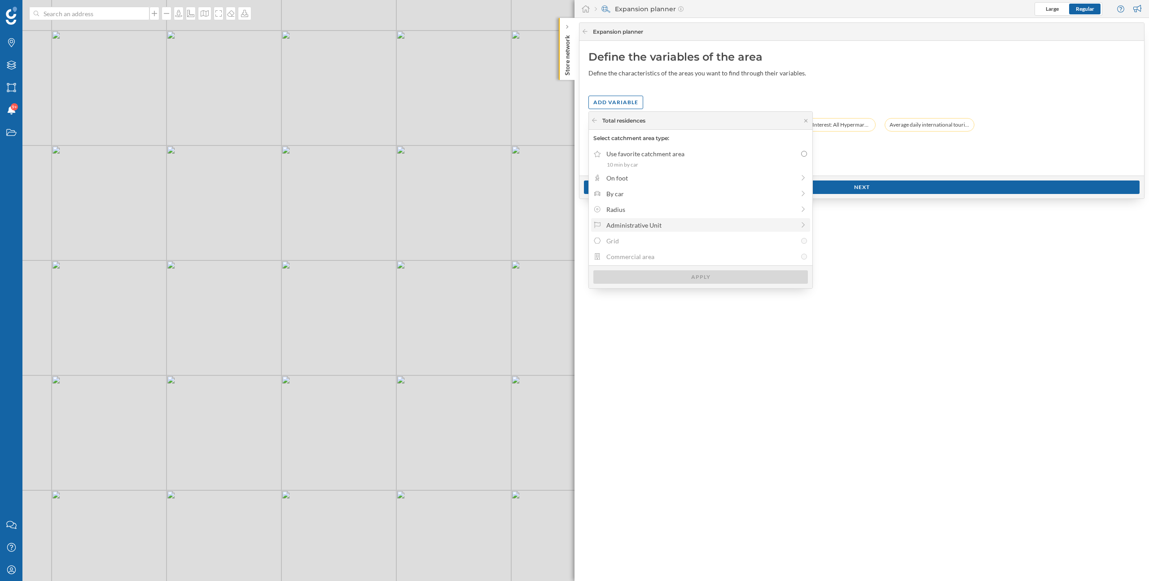
click at [647, 223] on div "Administrative Unit" at bounding box center [701, 224] width 189 height 9
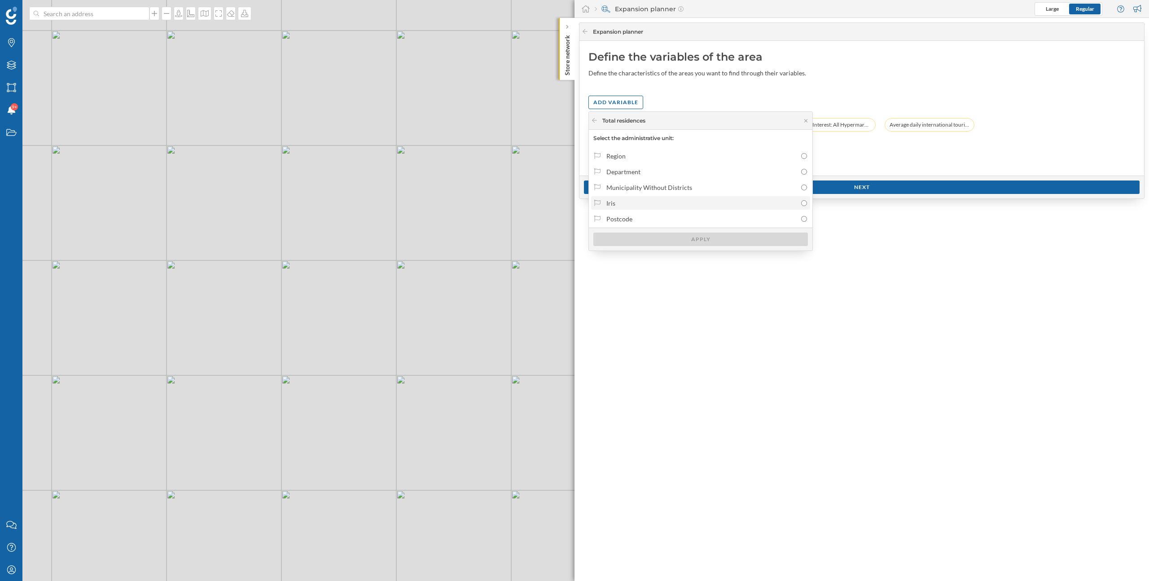
click at [629, 201] on div "Iris" at bounding box center [702, 202] width 190 height 9
click at [801, 201] on input "Iris" at bounding box center [804, 203] width 6 height 6
radio input "true"
click at [666, 247] on div "Apply" at bounding box center [701, 239] width 224 height 23
click at [662, 240] on div "Apply" at bounding box center [701, 238] width 215 height 13
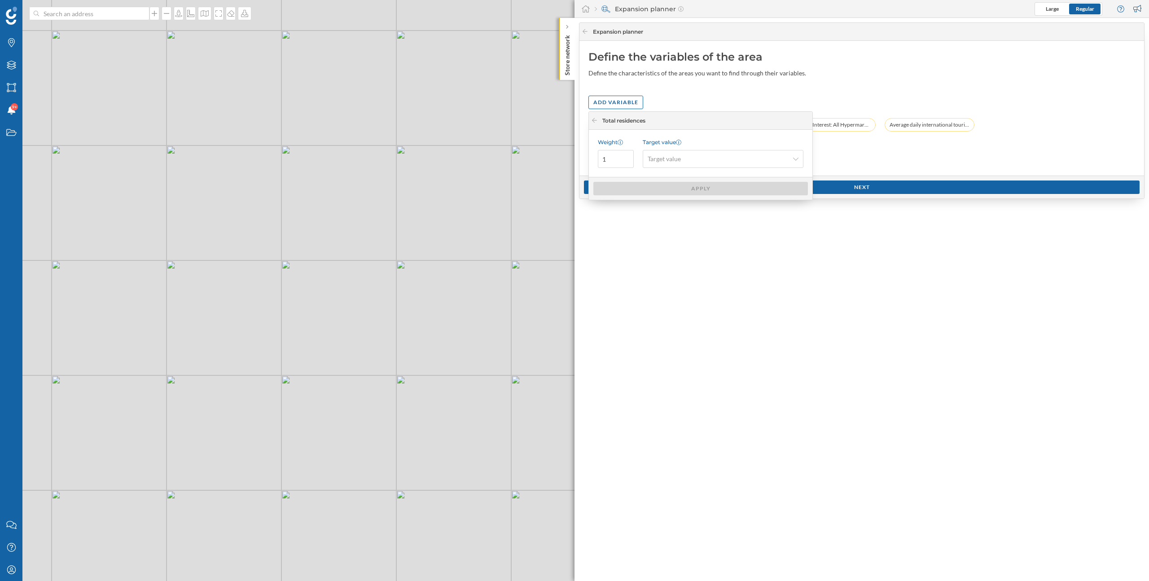
click at [660, 170] on div "Weight 1 Target value Target value" at bounding box center [701, 153] width 224 height 47
drag, startPoint x: 621, startPoint y: 160, endPoint x: 601, endPoint y: 159, distance: 19.3
click at [601, 159] on input "1" at bounding box center [616, 159] width 36 height 18
type input "3"
click at [665, 160] on span "Target value" at bounding box center [664, 158] width 33 height 9
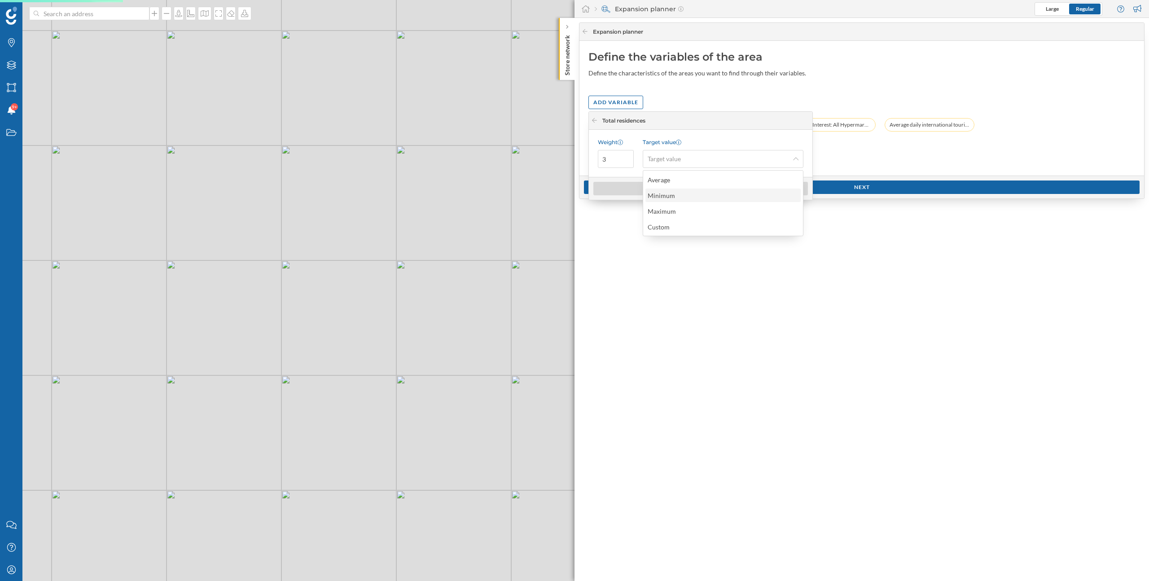
click at [672, 197] on div "Minimum" at bounding box center [661, 196] width 27 height 8
click at [671, 191] on div "Apply" at bounding box center [701, 187] width 215 height 13
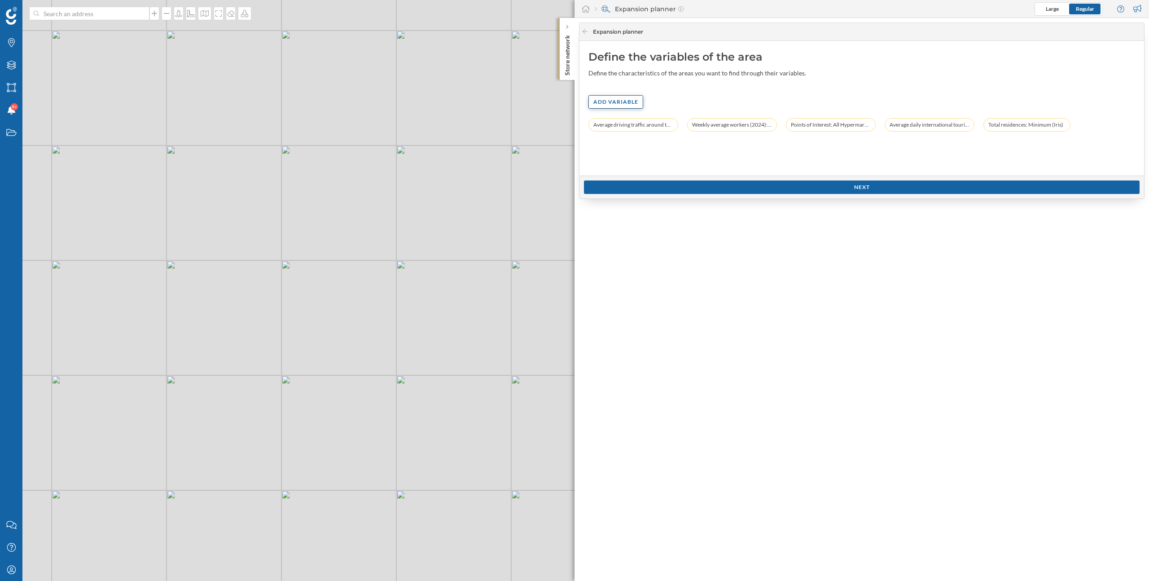
click at [609, 104] on div "Add variable" at bounding box center [616, 101] width 55 height 13
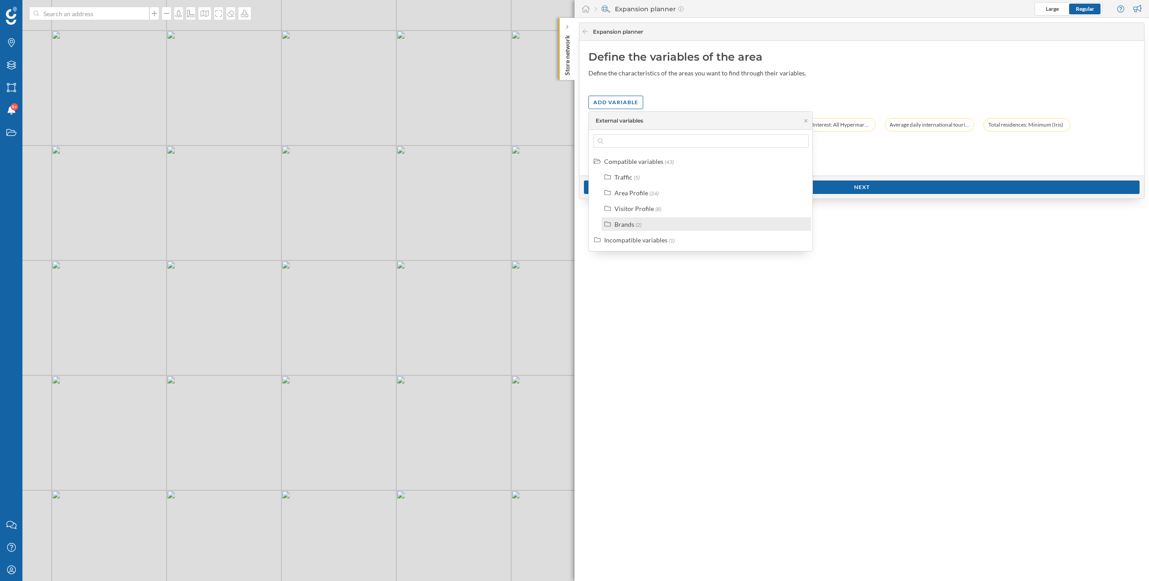
click at [637, 220] on label "Brands (2)" at bounding box center [628, 224] width 27 height 9
click at [660, 243] on div "Commercial markers" at bounding box center [655, 240] width 59 height 8
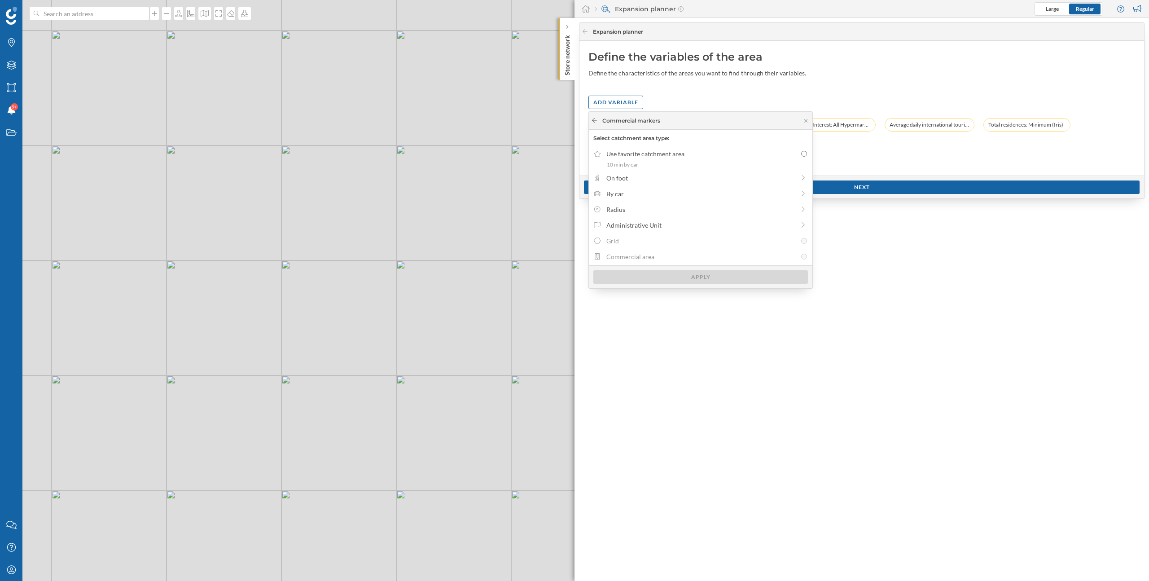
click at [592, 121] on icon at bounding box center [594, 120] width 7 height 5
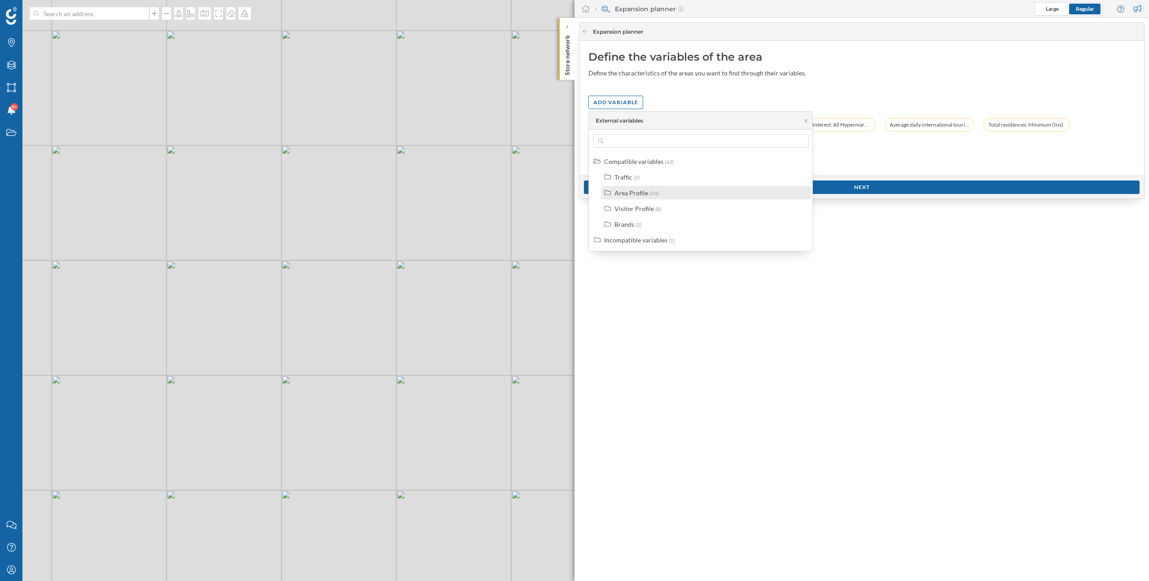
click at [646, 193] on div "Area Profile" at bounding box center [632, 193] width 34 height 8
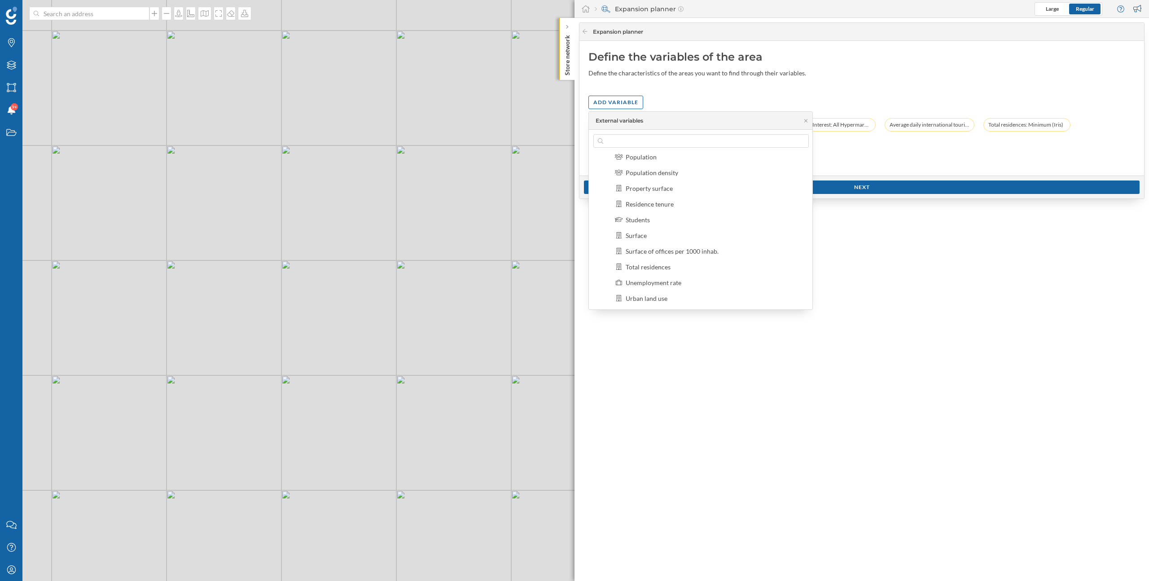
scroll to position [258, 0]
click at [664, 175] on div "Population density" at bounding box center [712, 169] width 198 height 13
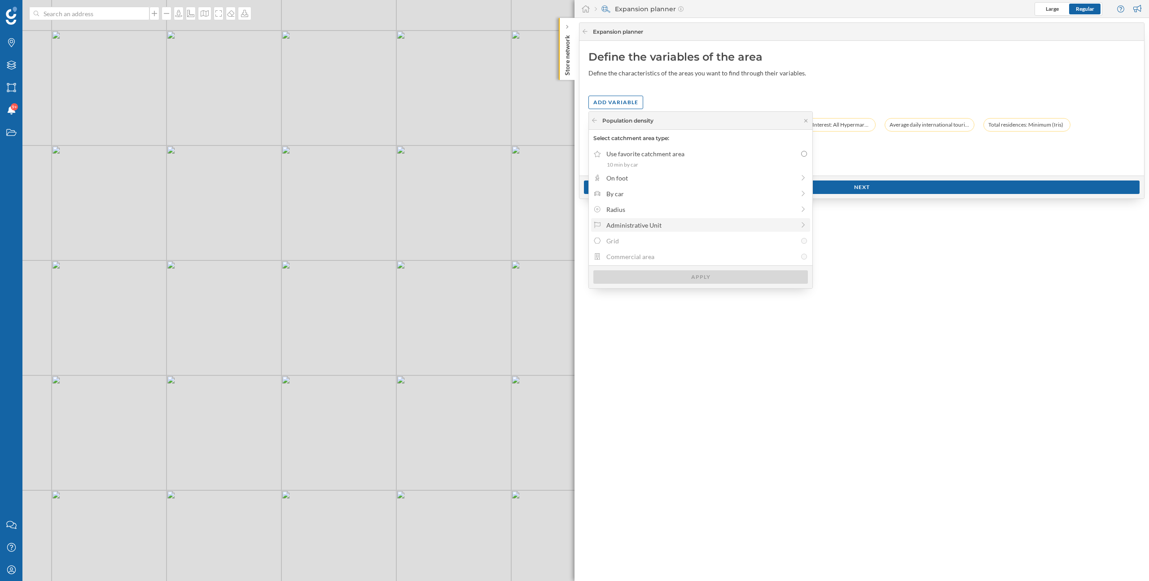
click at [646, 224] on div "Administrative Unit" at bounding box center [701, 224] width 189 height 9
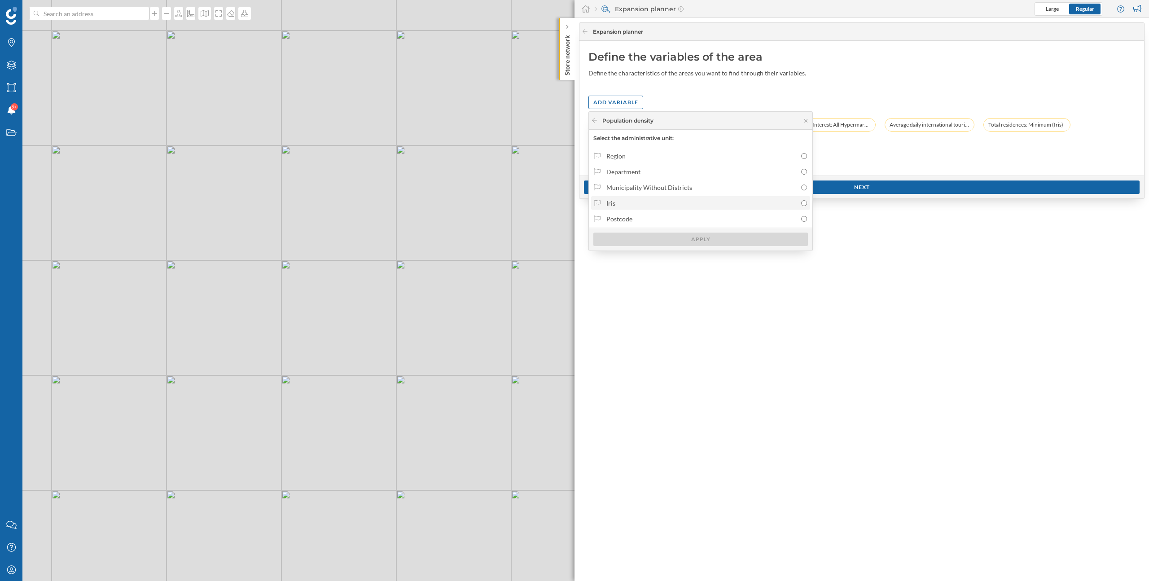
click at [633, 208] on label "Iris" at bounding box center [700, 202] width 219 height 13
click at [801, 206] on input "Iris" at bounding box center [804, 203] width 6 height 6
radio input "true"
click at [655, 241] on div "Apply" at bounding box center [701, 238] width 215 height 13
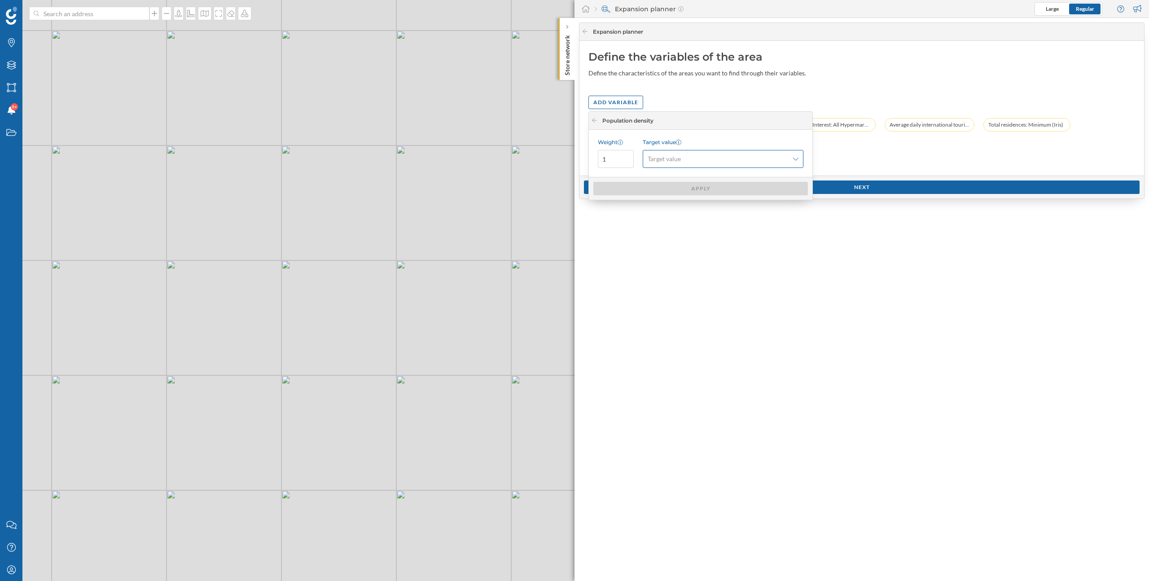
click at [681, 160] on span "Target value" at bounding box center [664, 158] width 33 height 9
click at [683, 196] on div "Minimum" at bounding box center [723, 195] width 150 height 9
drag, startPoint x: 608, startPoint y: 163, endPoint x: 591, endPoint y: 156, distance: 18.9
click at [591, 156] on div "Weight 1 Target value Minimum" at bounding box center [701, 153] width 224 height 47
type input "2"
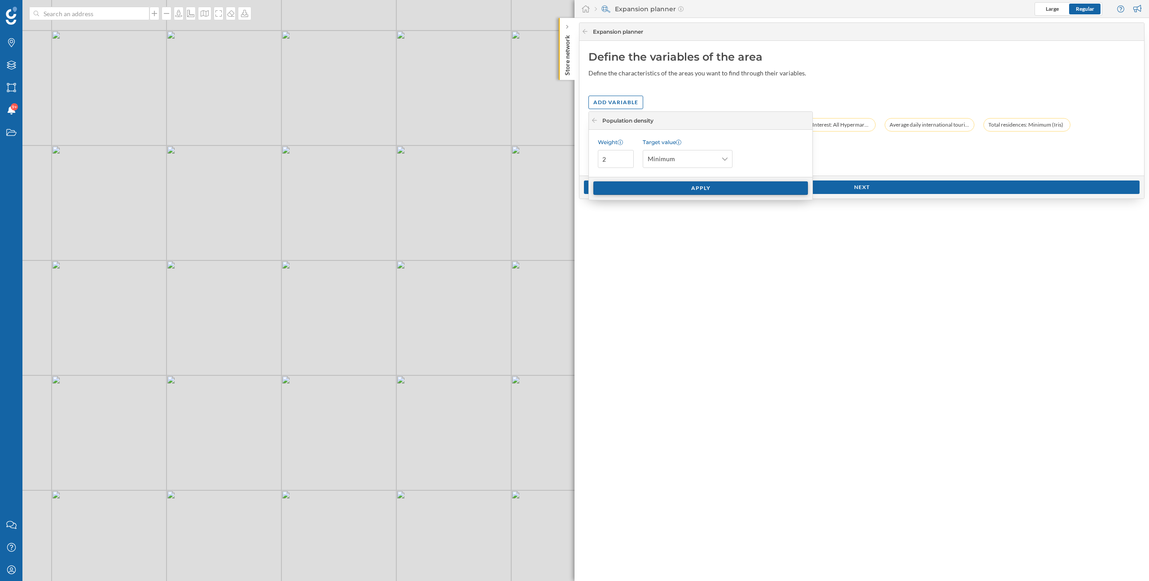
click at [637, 191] on div "Apply" at bounding box center [701, 187] width 215 height 13
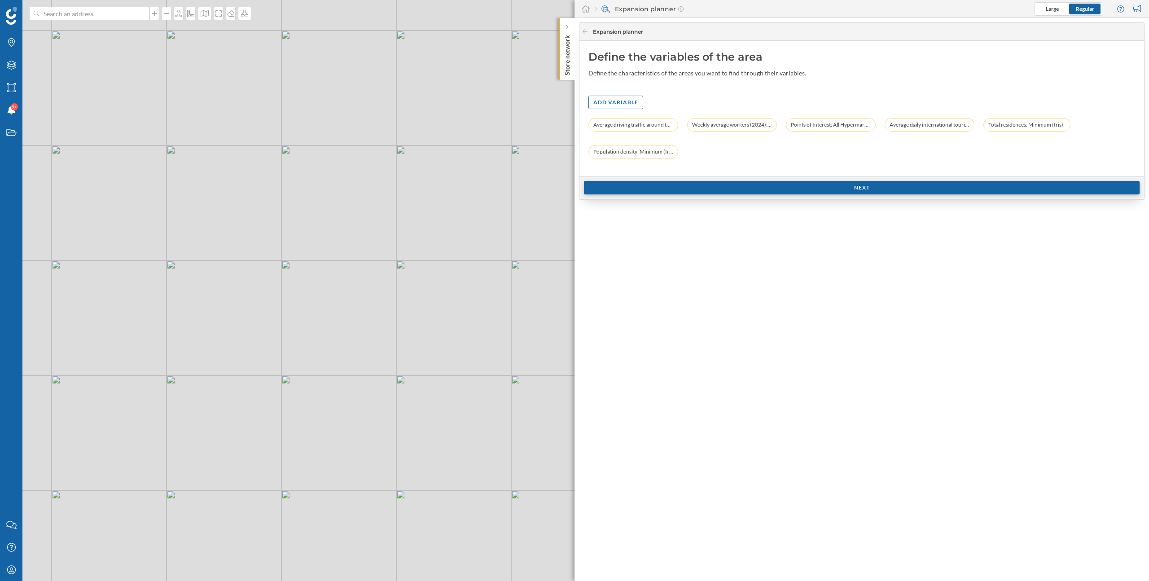
click at [712, 191] on div "Next" at bounding box center [862, 187] width 556 height 13
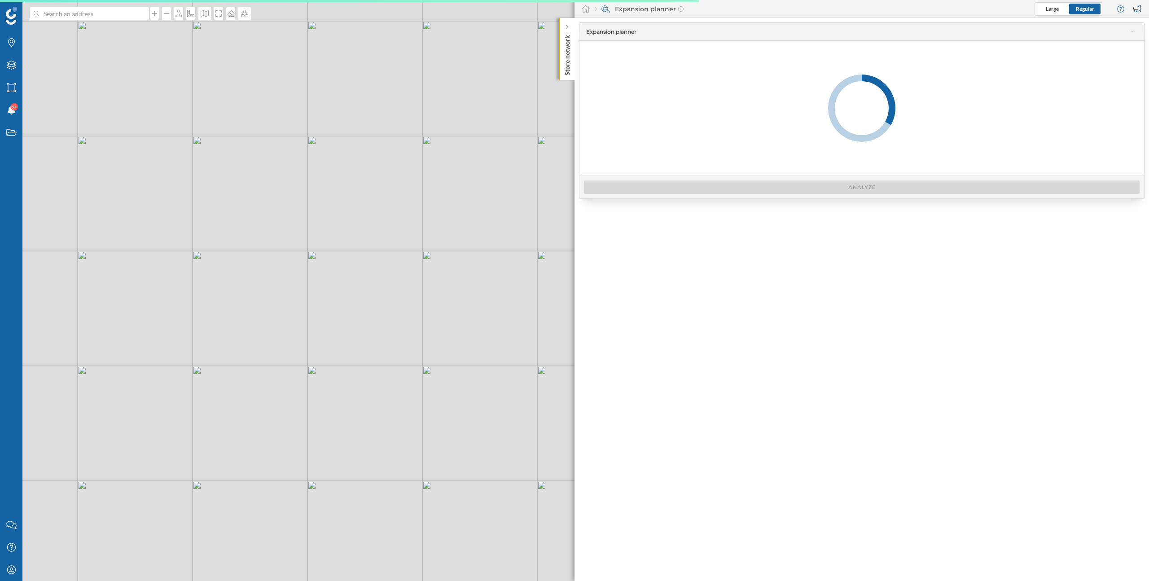
drag, startPoint x: 481, startPoint y: 477, endPoint x: 445, endPoint y: 459, distance: 40.8
click at [445, 459] on div "© Mapbox © OpenStreetMap Improve this map" at bounding box center [574, 290] width 1149 height 581
drag, startPoint x: 445, startPoint y: 459, endPoint x: 417, endPoint y: 464, distance: 27.8
click at [417, 464] on div "© Mapbox © OpenStreetMap Improve this map" at bounding box center [574, 290] width 1149 height 581
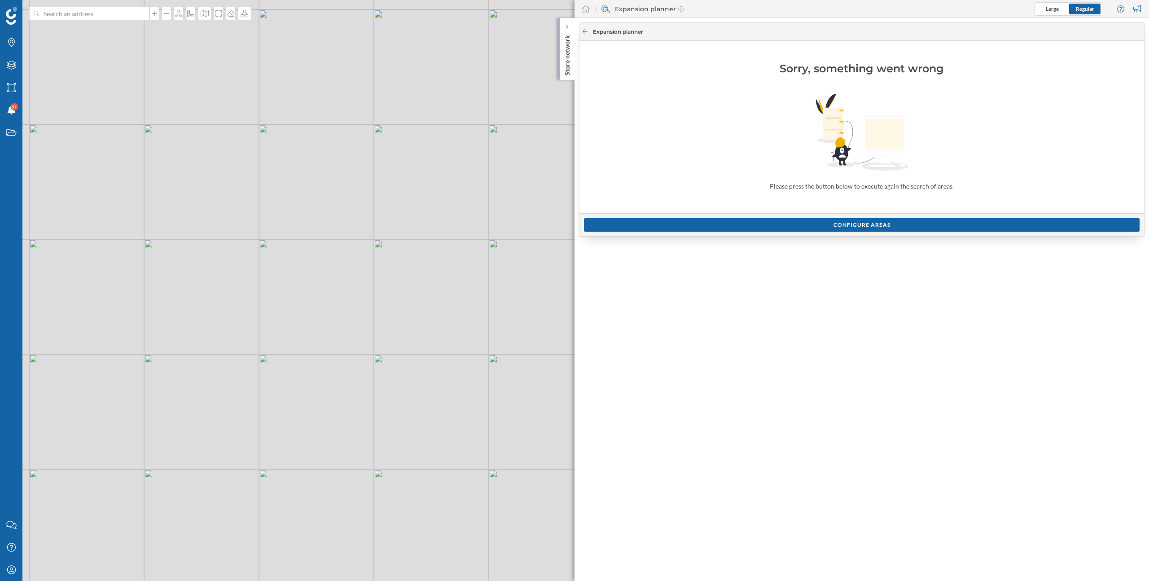
click at [588, 31] on icon at bounding box center [585, 31] width 7 height 5
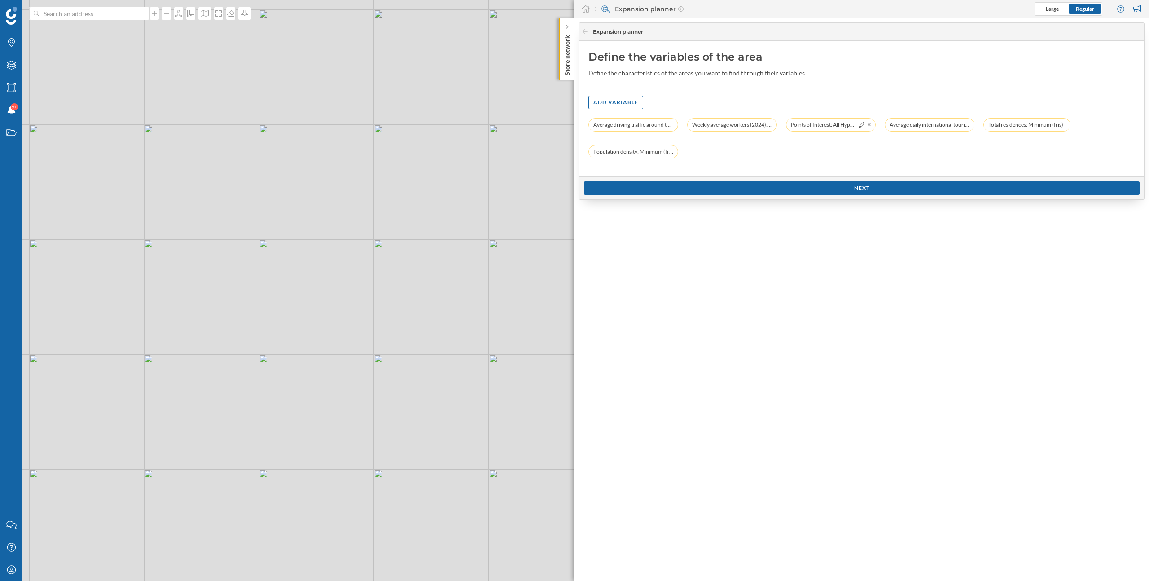
click at [872, 125] on div "Points of Interest: All Hypermarket, All Warehouses, All Wholesaler and All Man…" at bounding box center [831, 124] width 90 height 13
click at [868, 124] on icon at bounding box center [870, 124] width 4 height 5
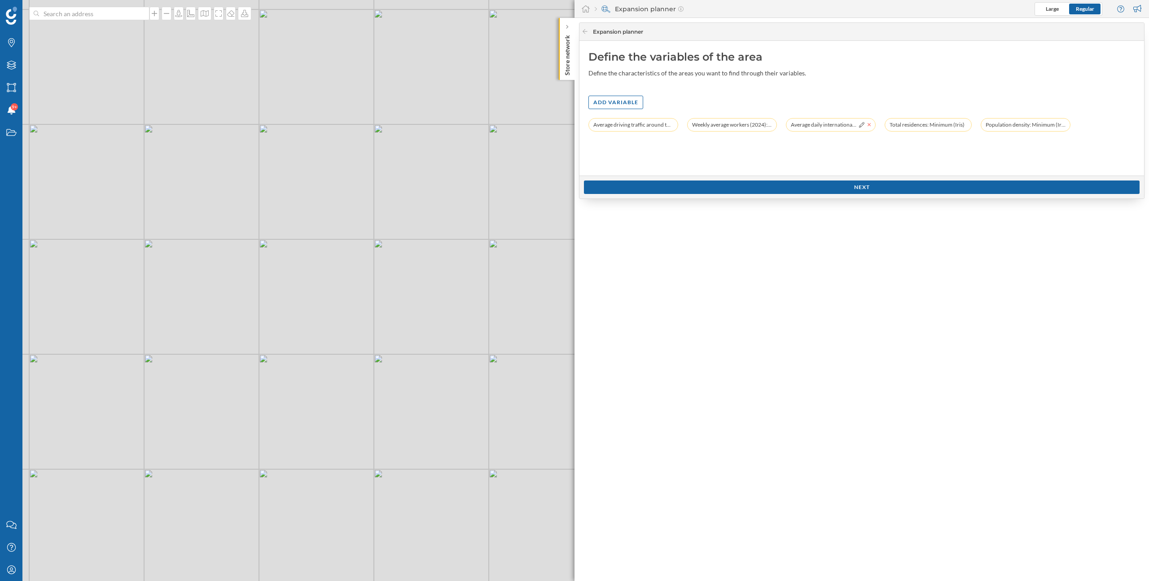
click at [869, 125] on icon at bounding box center [870, 124] width 4 height 5
click at [877, 191] on div "Next" at bounding box center [862, 186] width 556 height 13
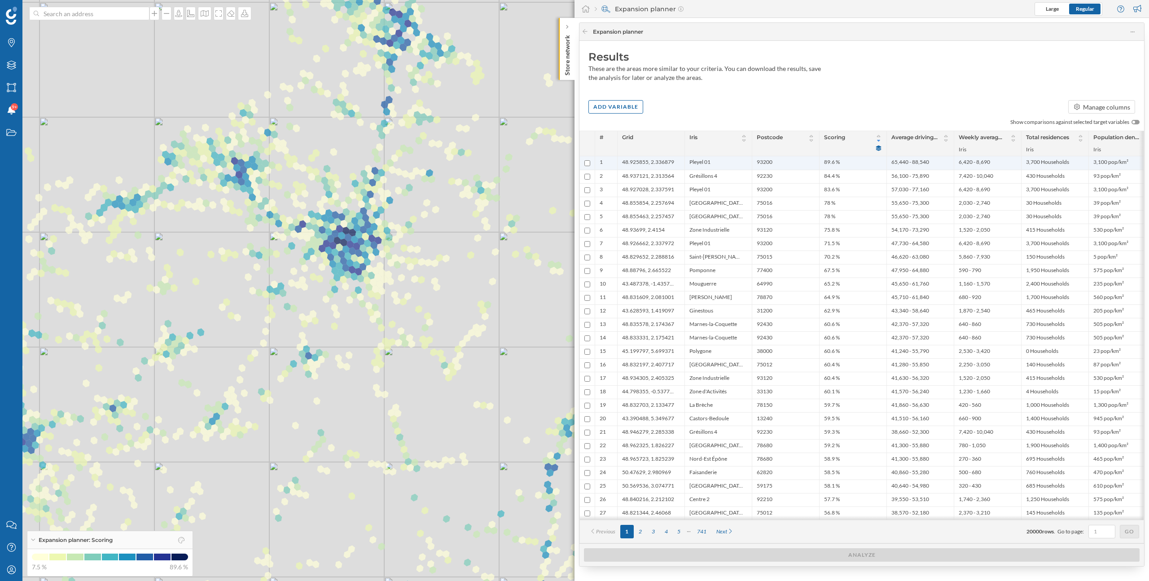
click at [853, 162] on li "89.6 %" at bounding box center [853, 162] width 58 height 9
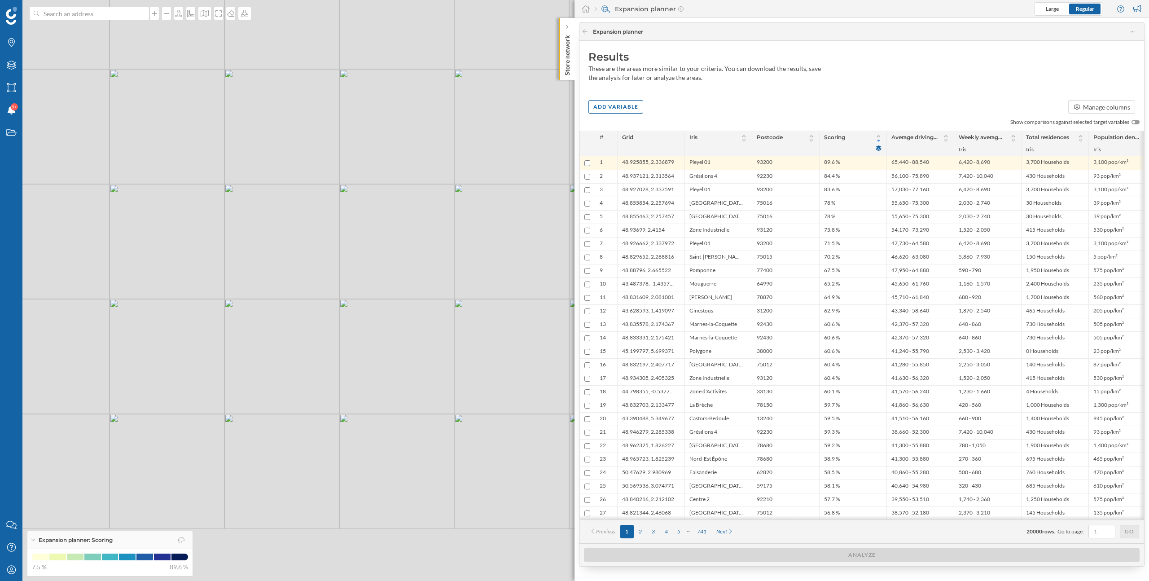
drag, startPoint x: 505, startPoint y: 549, endPoint x: 452, endPoint y: 428, distance: 131.7
click at [452, 430] on div "© Mapbox © OpenStreetMap Improve this map" at bounding box center [574, 290] width 1149 height 581
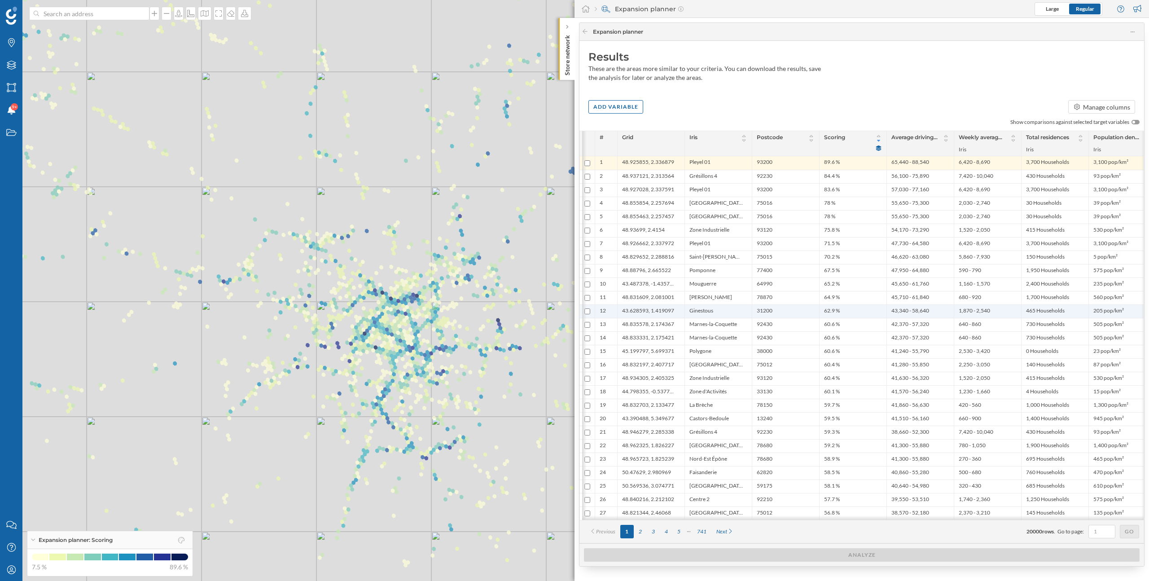
scroll to position [0, 12]
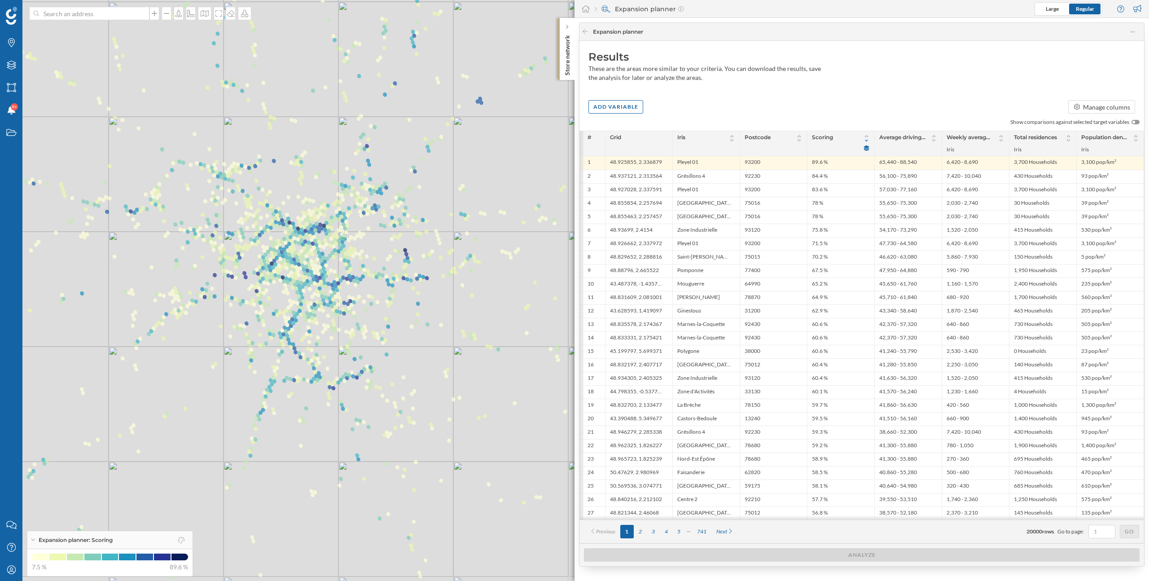
drag, startPoint x: 508, startPoint y: 467, endPoint x: 415, endPoint y: 397, distance: 116.4
click at [415, 397] on div "© Mapbox © OpenStreetMap Improve this map" at bounding box center [574, 290] width 1149 height 581
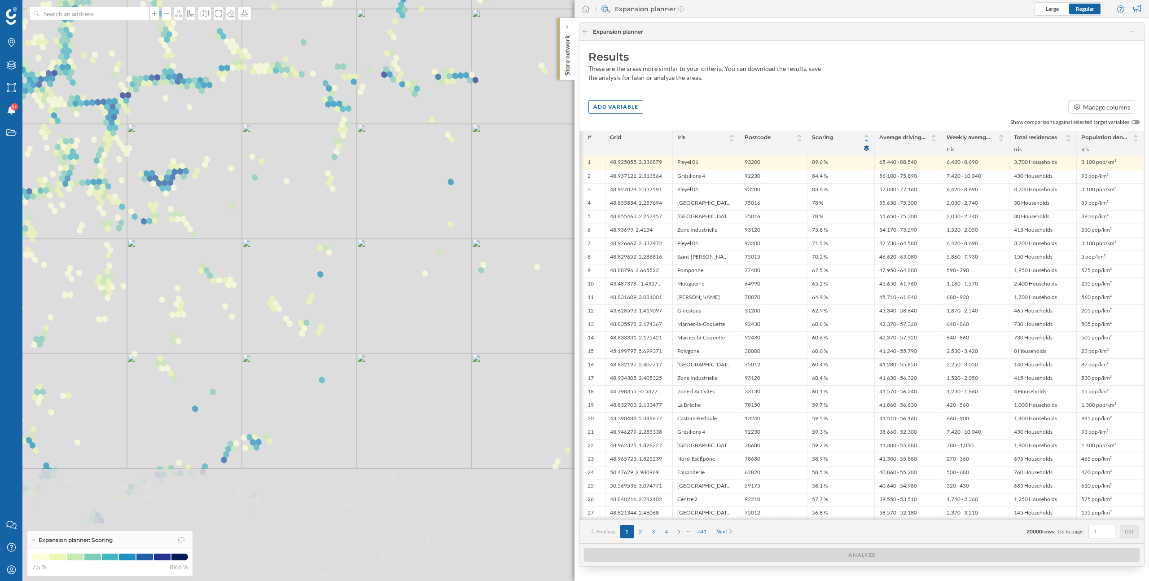
drag, startPoint x: 505, startPoint y: 507, endPoint x: 334, endPoint y: 314, distance: 257.6
click at [334, 314] on div "© Mapbox © OpenStreetMap Improve this map" at bounding box center [574, 290] width 1149 height 581
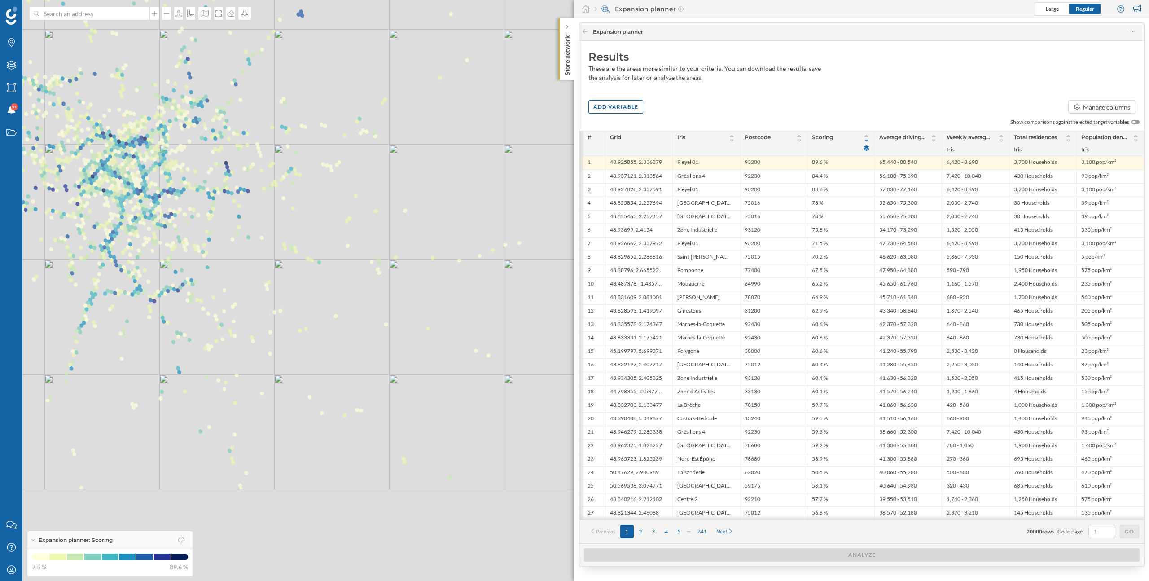
drag, startPoint x: 446, startPoint y: 476, endPoint x: 308, endPoint y: 342, distance: 192.4
click at [308, 343] on div "© Mapbox © OpenStreetMap Improve this map" at bounding box center [574, 290] width 1149 height 581
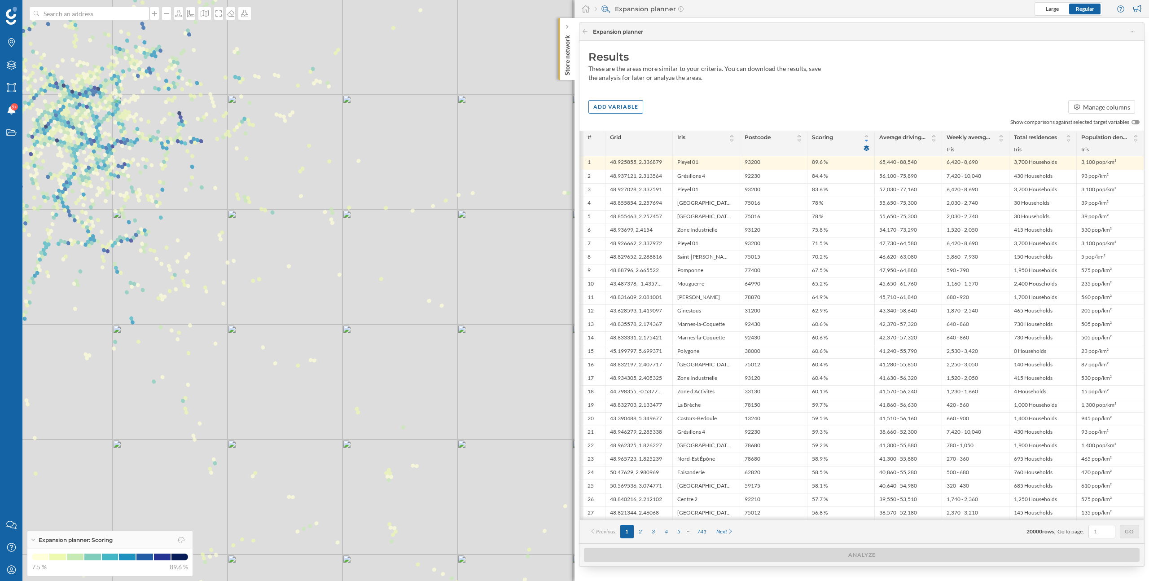
drag, startPoint x: 457, startPoint y: 495, endPoint x: 352, endPoint y: 360, distance: 170.9
click at [352, 361] on div "© Mapbox © OpenStreetMap Improve this map" at bounding box center [574, 290] width 1149 height 581
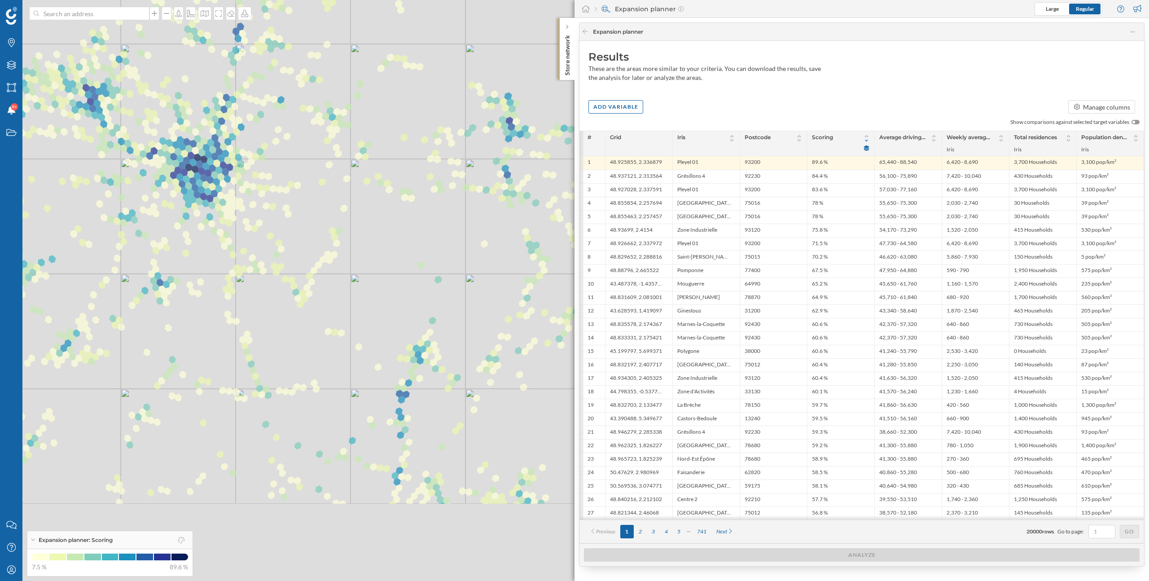
drag, startPoint x: 434, startPoint y: 439, endPoint x: 365, endPoint y: 321, distance: 136.1
click at [365, 321] on div "© Mapbox © OpenStreetMap Improve this map" at bounding box center [574, 290] width 1149 height 581
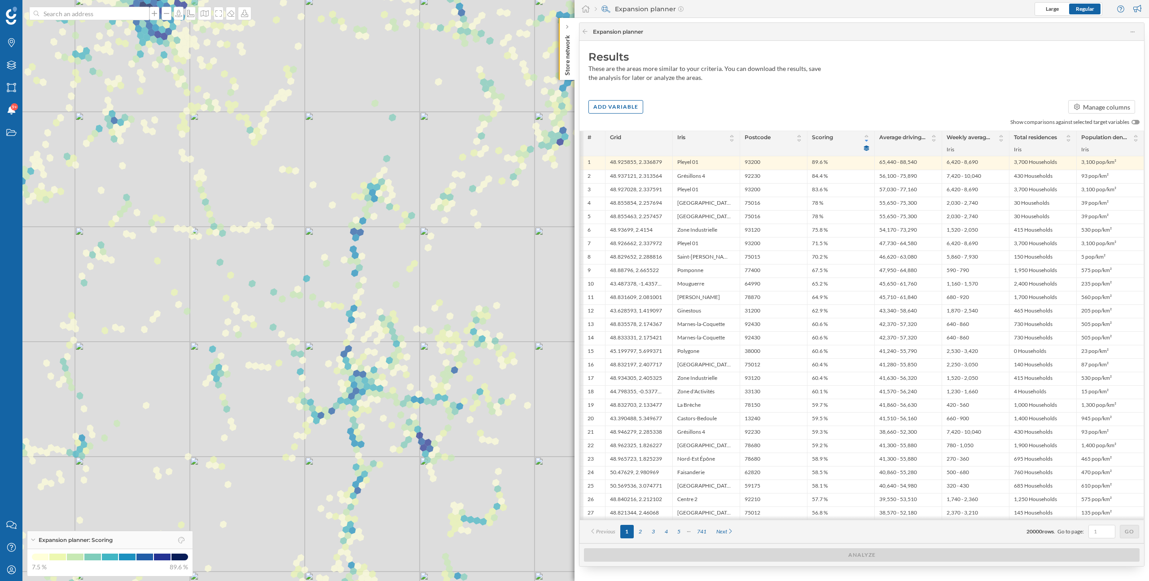
drag, startPoint x: 449, startPoint y: 447, endPoint x: 410, endPoint y: 306, distance: 146.2
click at [410, 306] on div "© Mapbox © OpenStreetMap Improve this map" at bounding box center [574, 290] width 1149 height 581
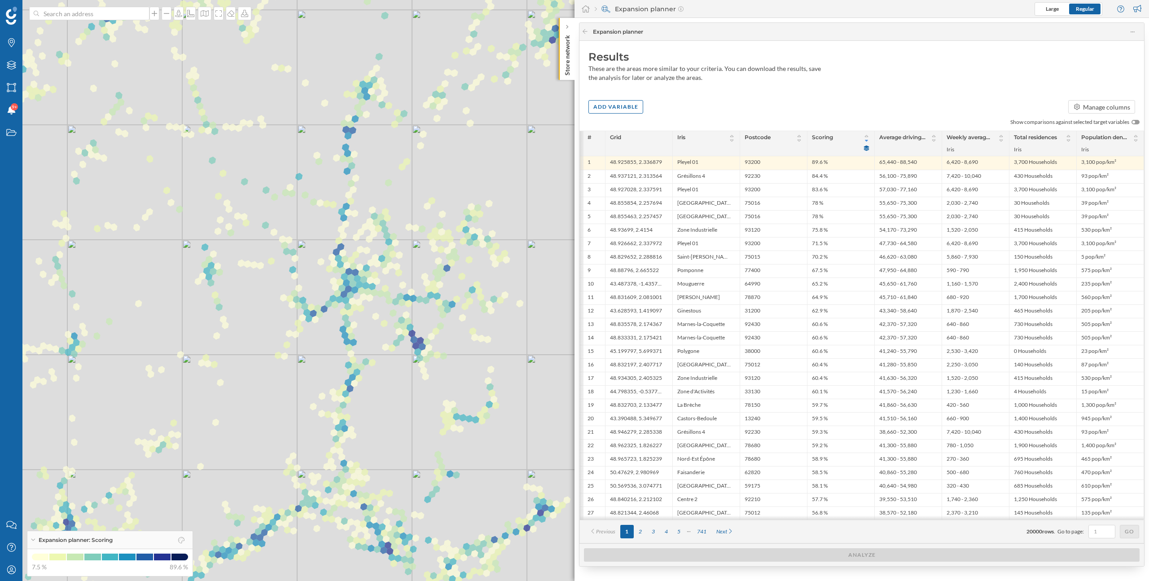
drag, startPoint x: 424, startPoint y: 417, endPoint x: 416, endPoint y: 298, distance: 118.8
click at [416, 298] on div "© Mapbox © OpenStreetMap Improve this map" at bounding box center [574, 290] width 1149 height 581
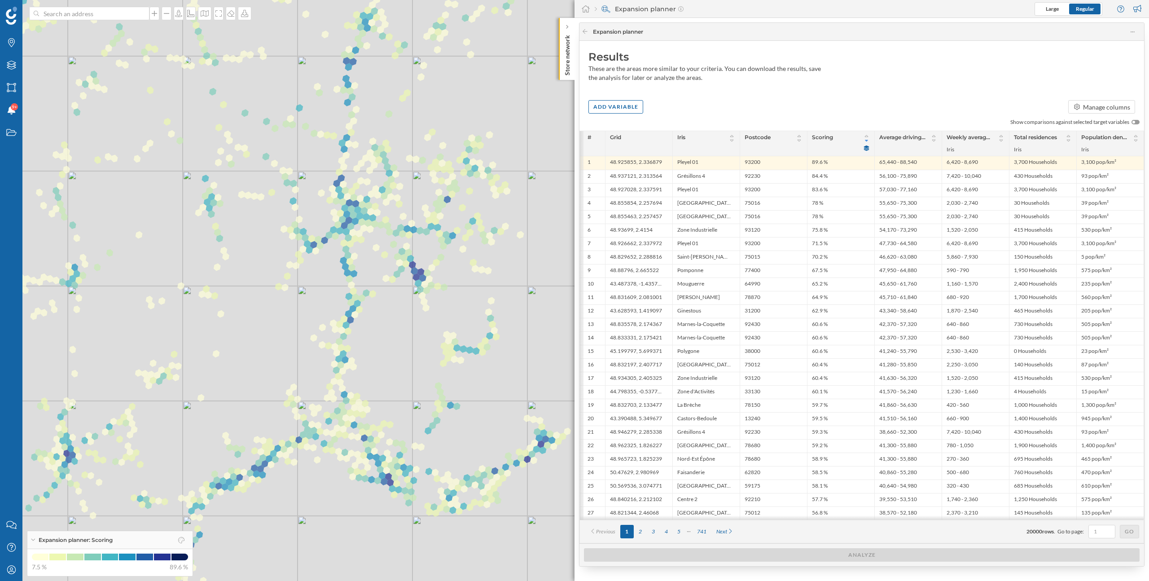
drag, startPoint x: 418, startPoint y: 486, endPoint x: 418, endPoint y: 436, distance: 50.3
click at [418, 436] on div "© Mapbox © OpenStreetMap Improve this map" at bounding box center [574, 290] width 1149 height 581
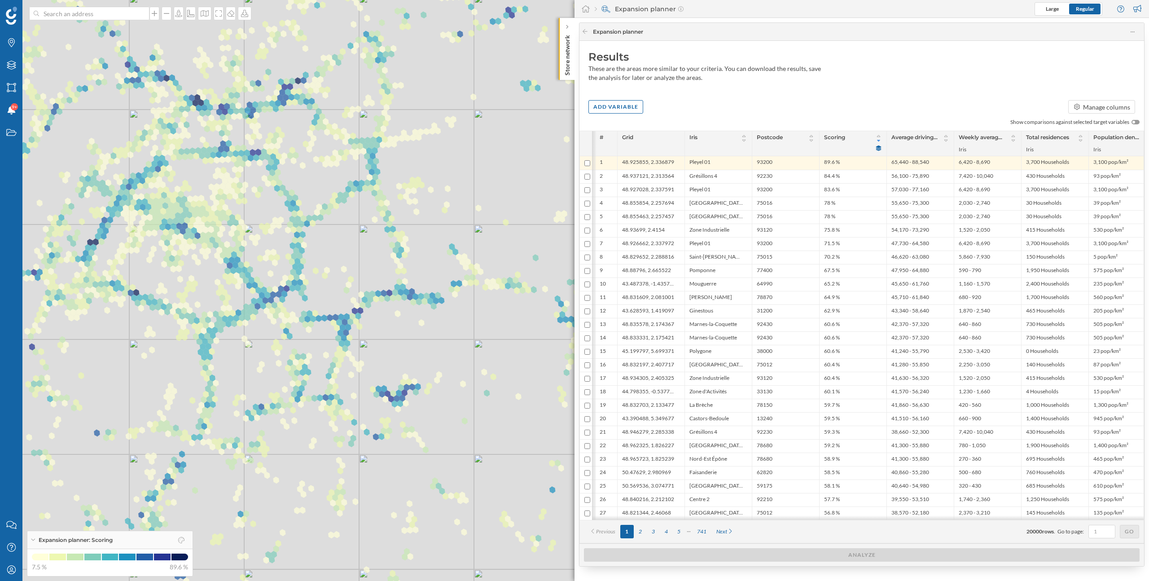
scroll to position [0, 12]
